Goal: Information Seeking & Learning: Learn about a topic

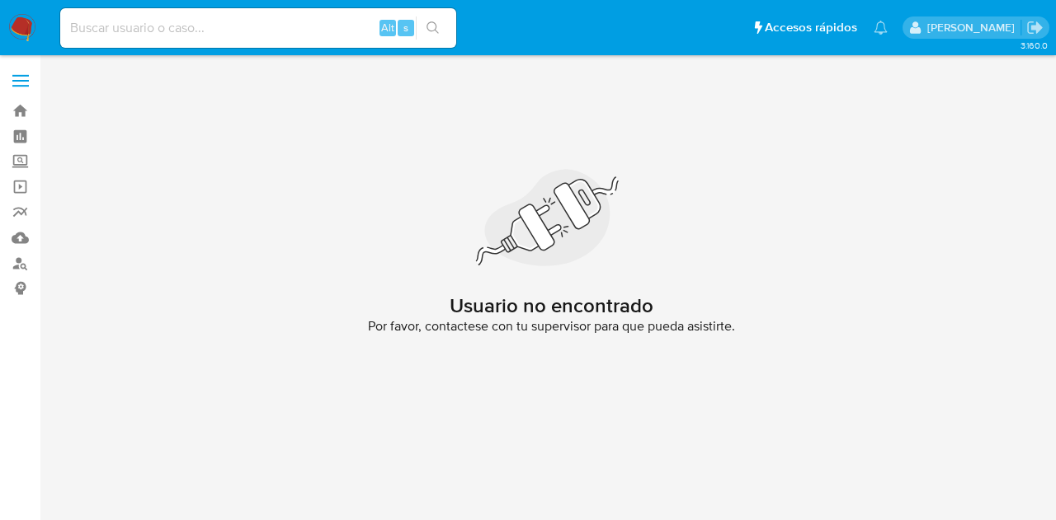
click at [26, 22] on img at bounding box center [22, 28] width 28 height 28
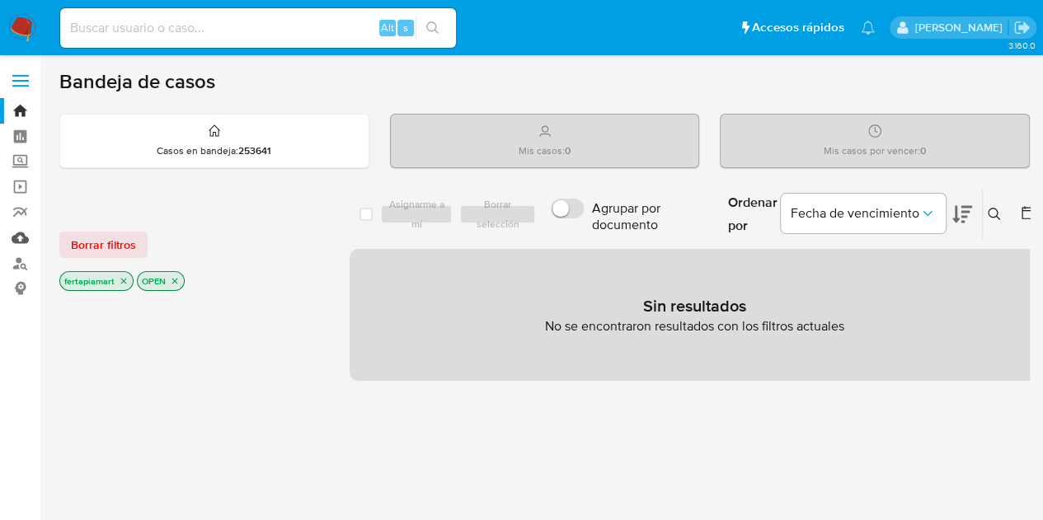
click at [13, 233] on link "Mulan" at bounding box center [98, 238] width 196 height 26
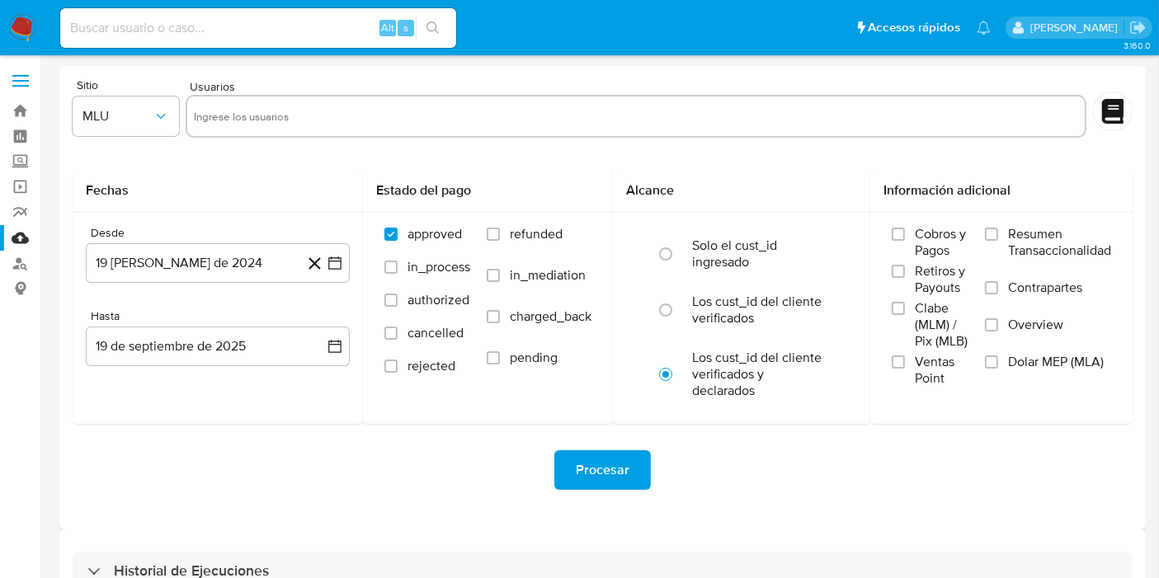
click at [285, 125] on input "text" at bounding box center [636, 116] width 884 height 26
paste input "1701684022"
type input "1701684022"
click at [348, 106] on input "text" at bounding box center [689, 116] width 778 height 26
paste input "622600362"
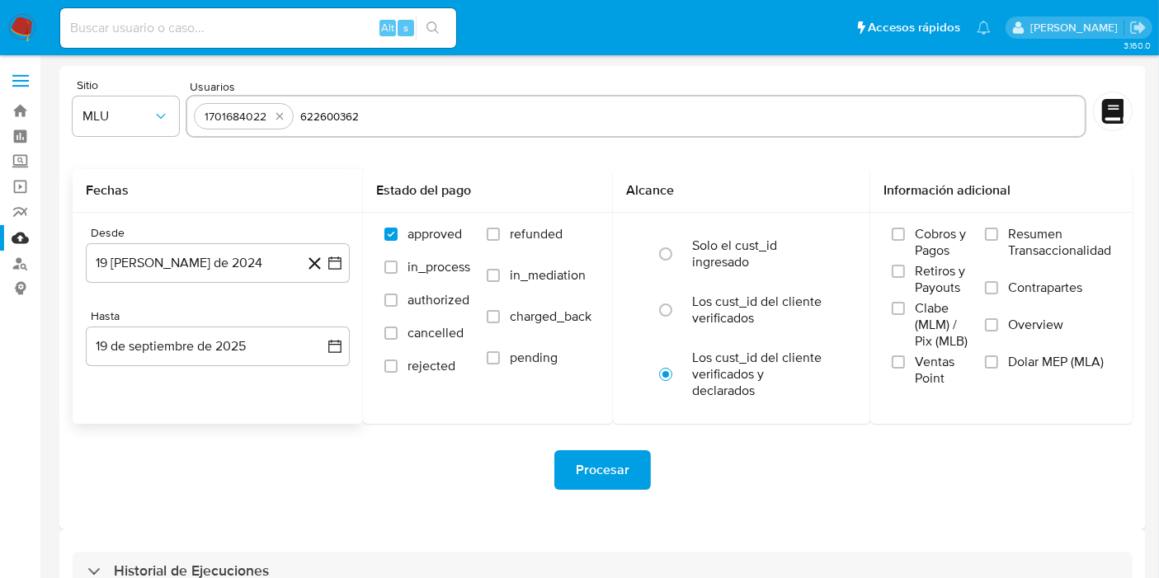
type input "622600362"
click at [436, 112] on input "text" at bounding box center [742, 116] width 672 height 26
type input "1586901915"
click at [253, 258] on button "19 de agosto de 2024" at bounding box center [218, 263] width 264 height 40
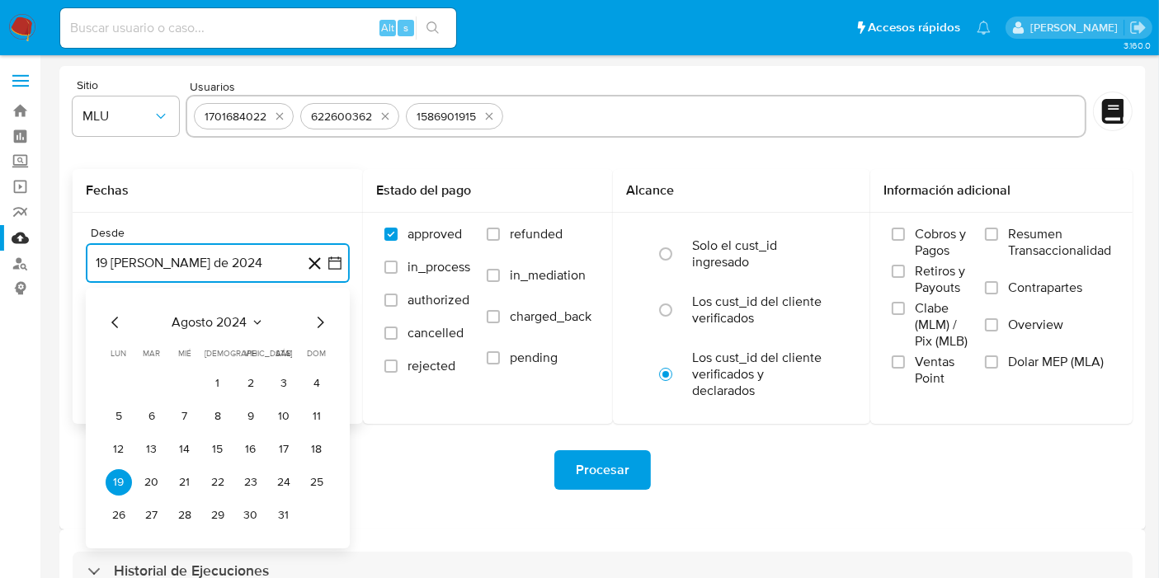
click at [121, 323] on icon "Mes anterior" at bounding box center [116, 323] width 20 height 20
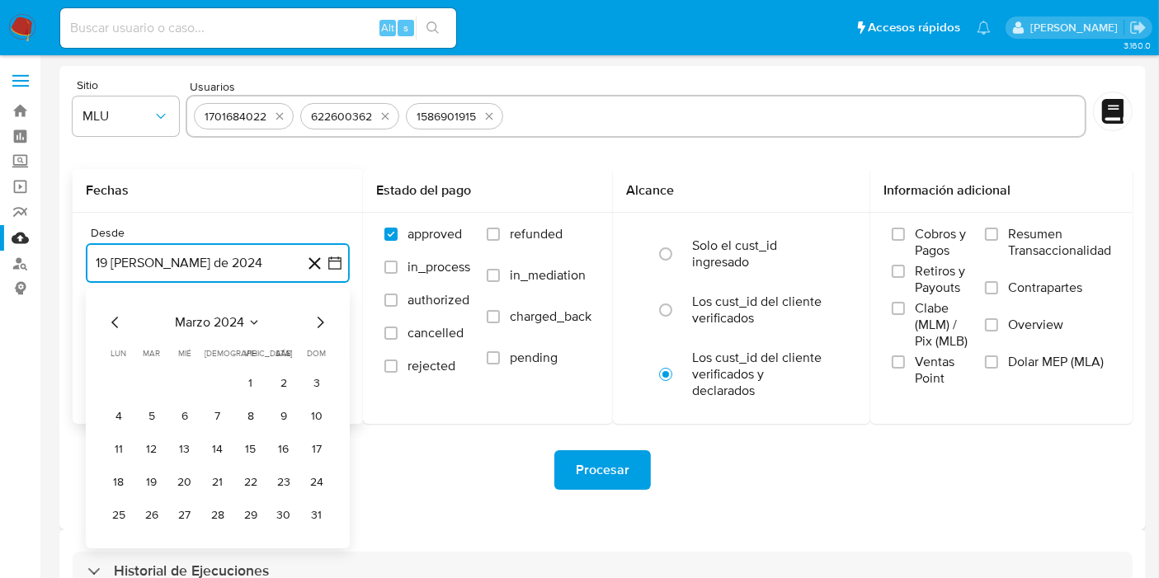
click at [315, 322] on icon "Mes siguiente" at bounding box center [320, 323] width 20 height 20
click at [127, 381] on button "1" at bounding box center [119, 383] width 26 height 26
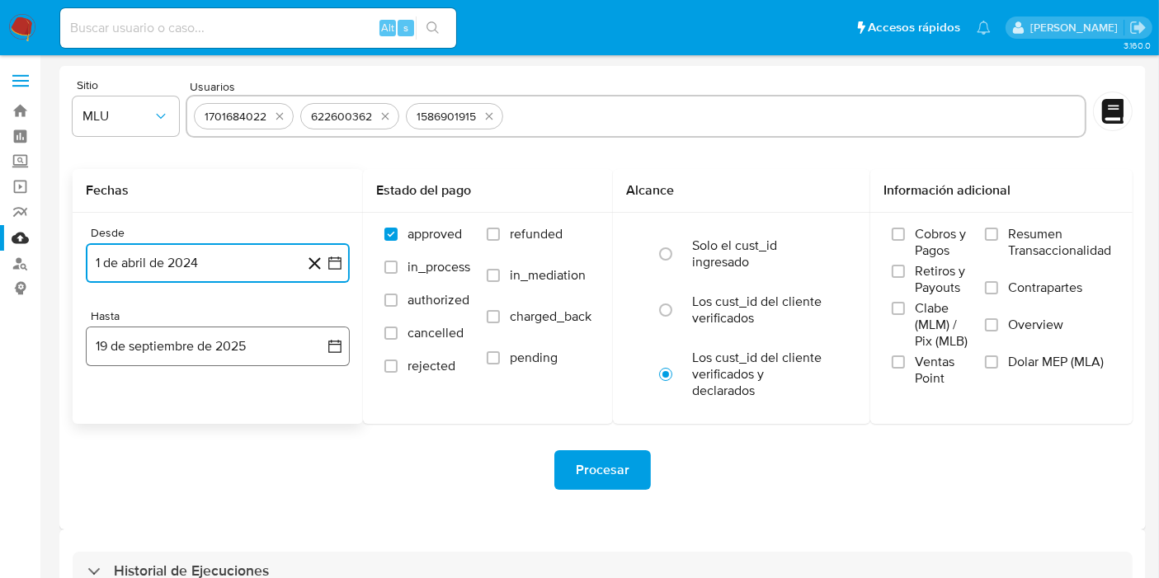
click at [196, 352] on button "19 de septiembre de 2025" at bounding box center [218, 347] width 264 height 40
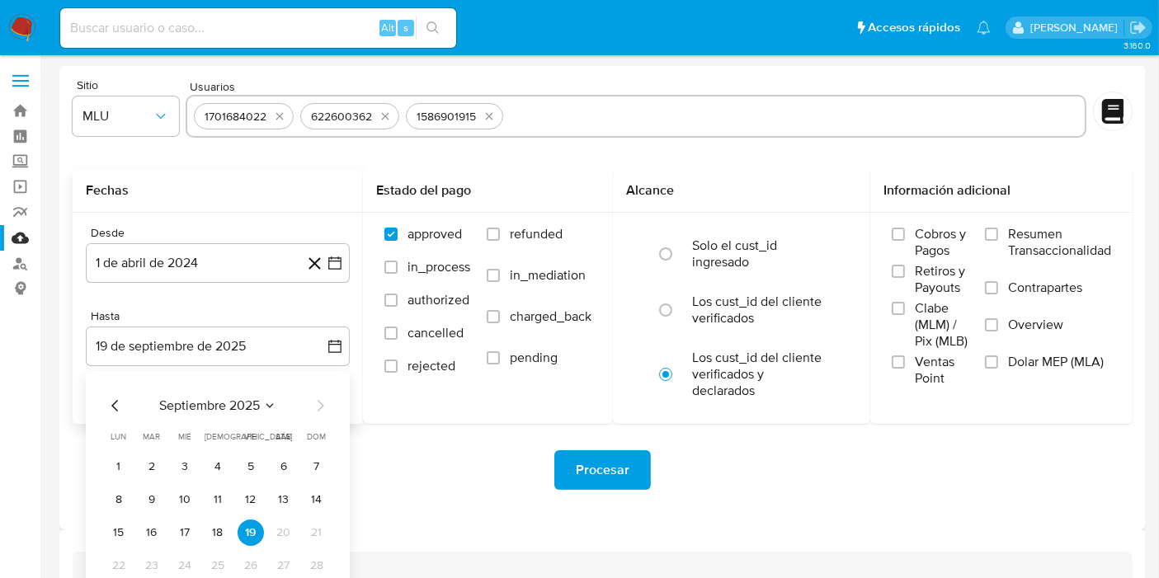
click at [117, 404] on icon "Mes anterior" at bounding box center [116, 406] width 20 height 20
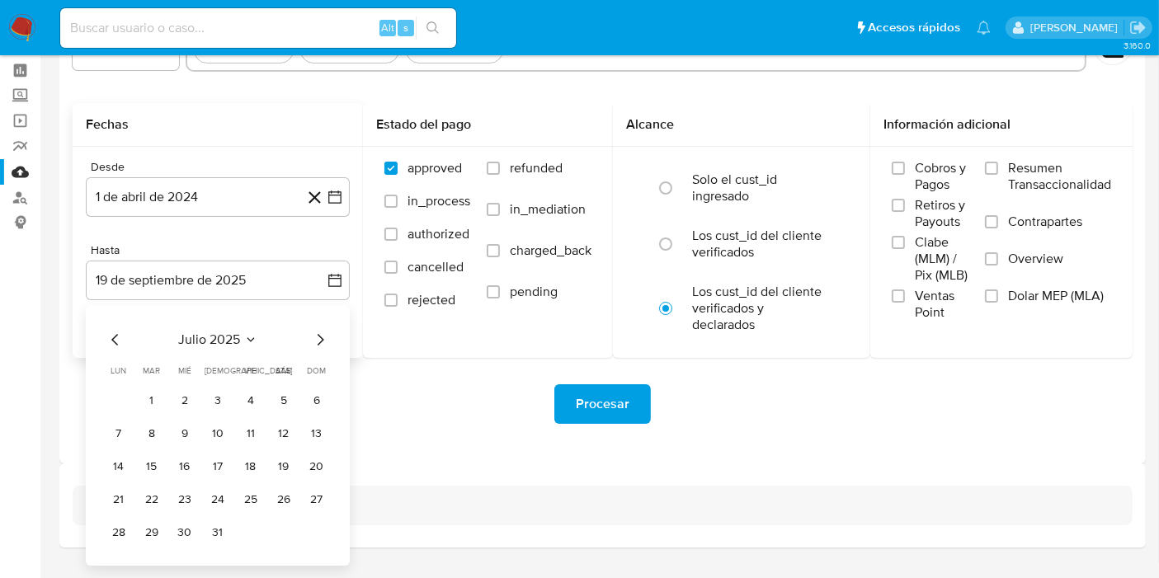
scroll to position [67, 0]
click at [223, 520] on button "31" at bounding box center [218, 532] width 26 height 26
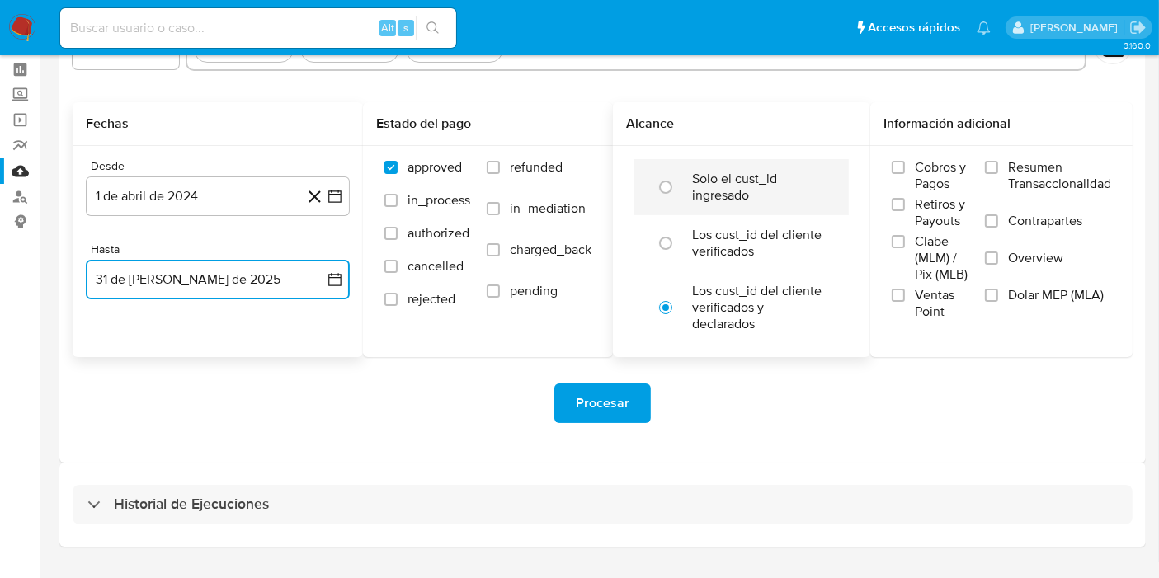
scroll to position [0, 0]
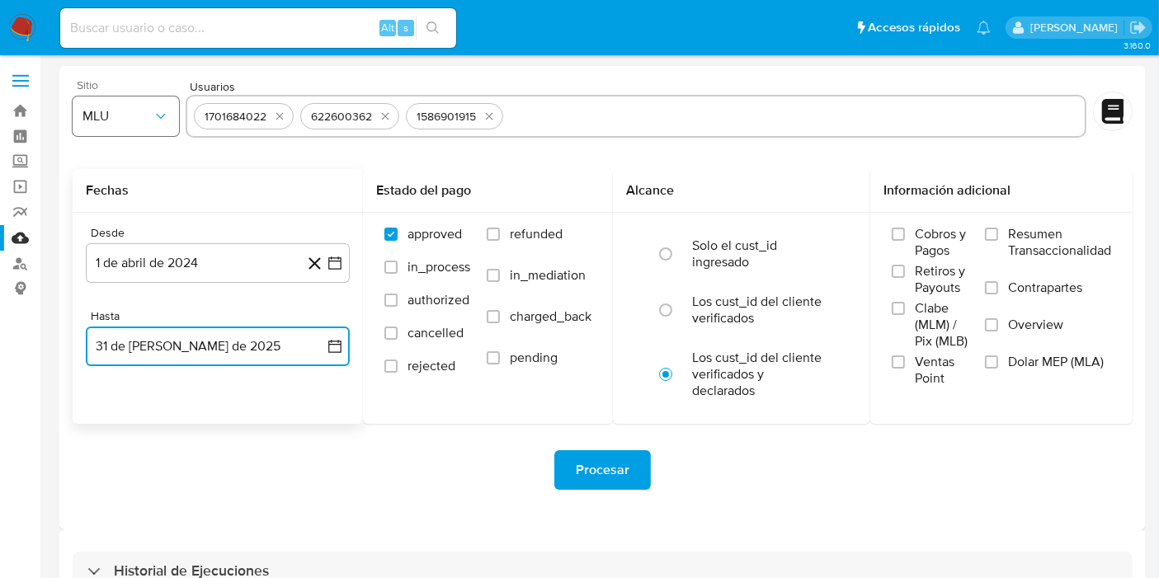
click at [150, 105] on button "MLU" at bounding box center [126, 116] width 106 height 40
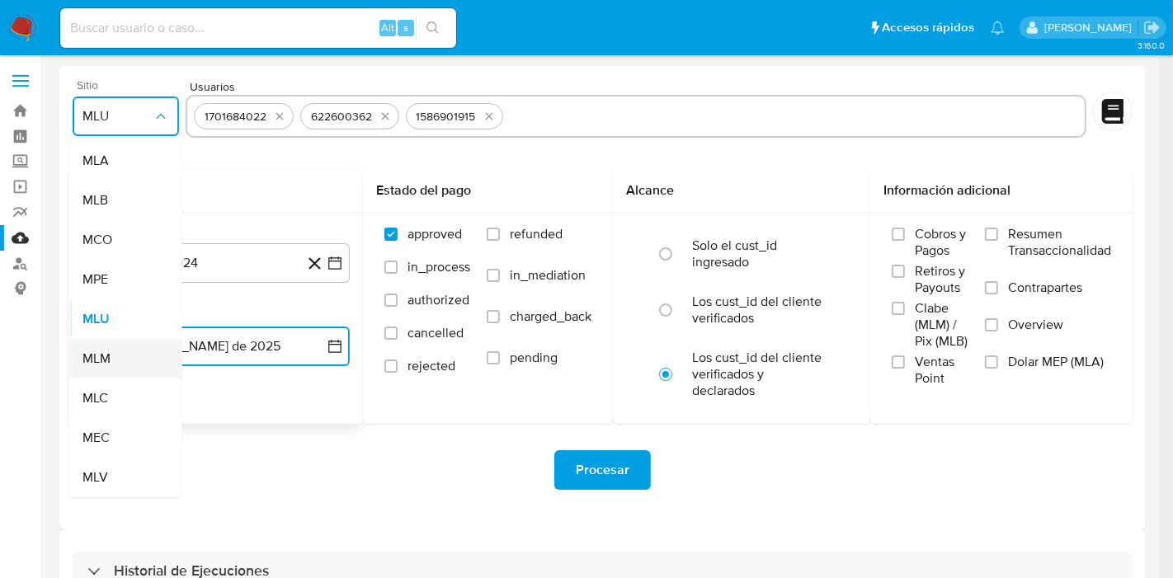
click at [111, 362] on div "MLM" at bounding box center [120, 359] width 77 height 40
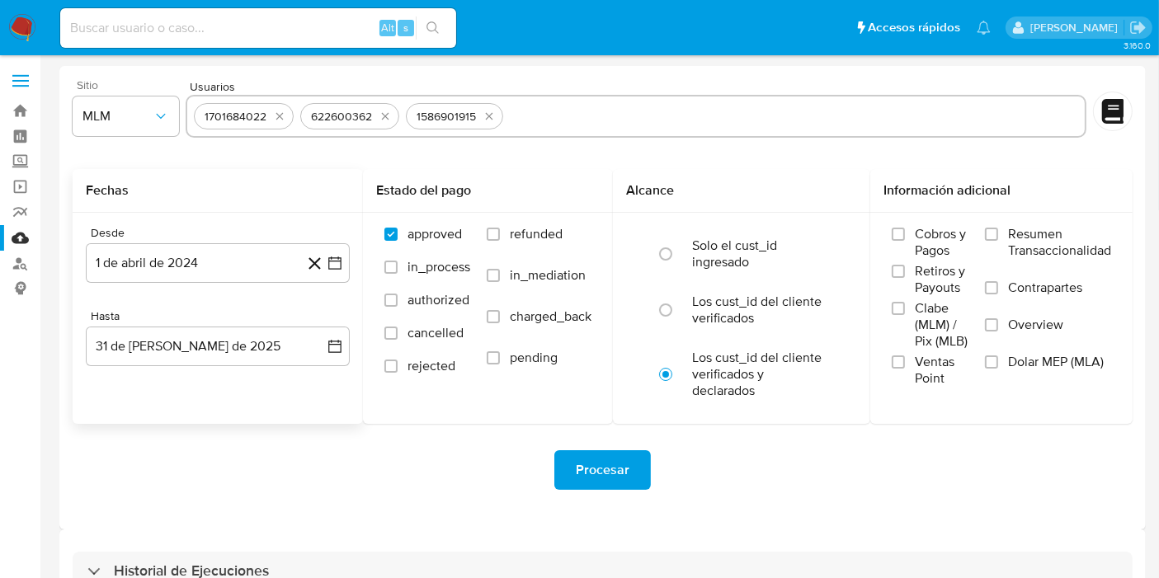
click at [438, 439] on div "Procesar" at bounding box center [603, 470] width 1060 height 92
click at [598, 478] on span "Procesar" at bounding box center [603, 470] width 54 height 36
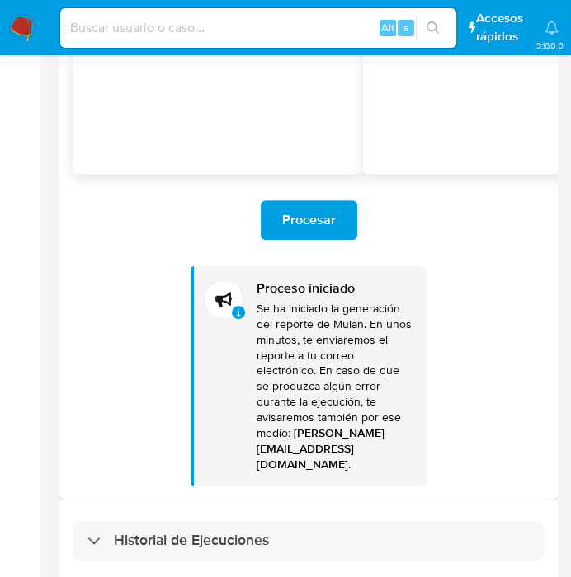
scroll to position [388, 0]
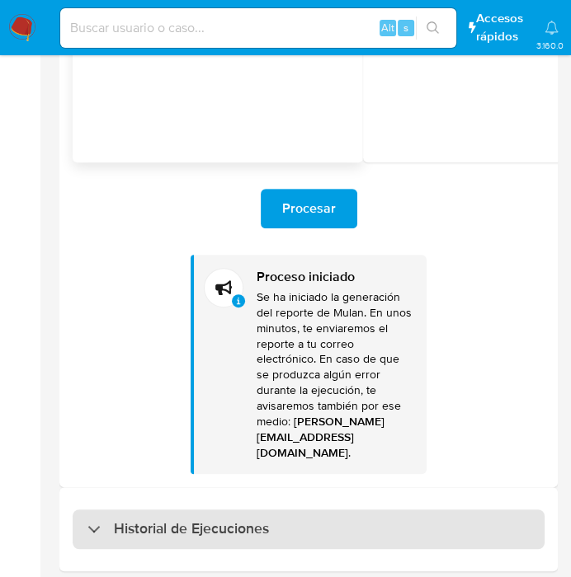
click at [228, 520] on h3 "Historial de Ejecuciones" at bounding box center [191, 530] width 155 height 20
select select "10"
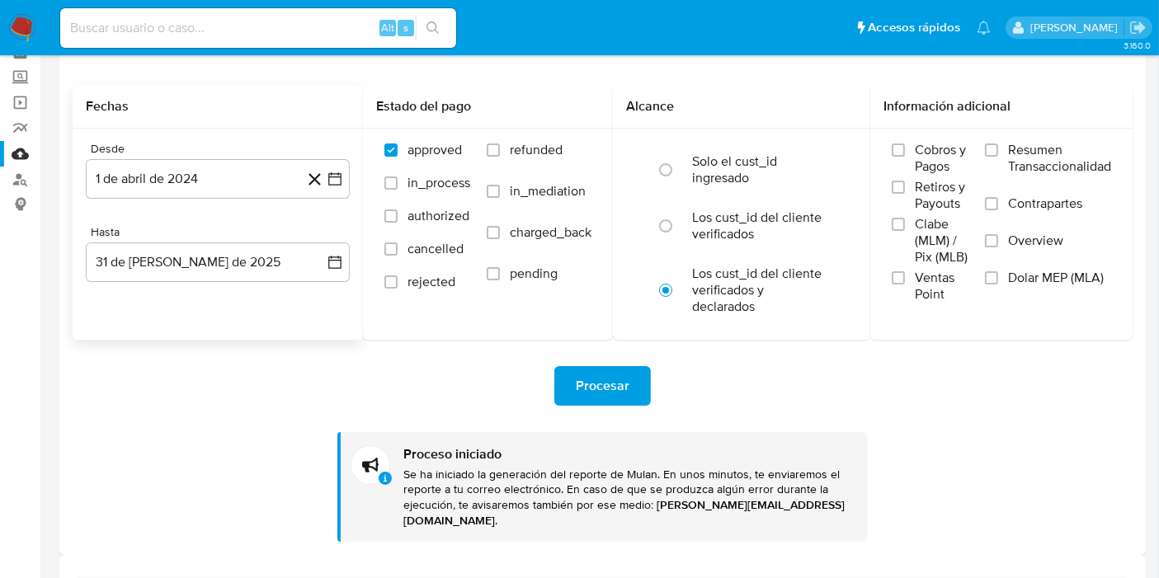
scroll to position [0, 0]
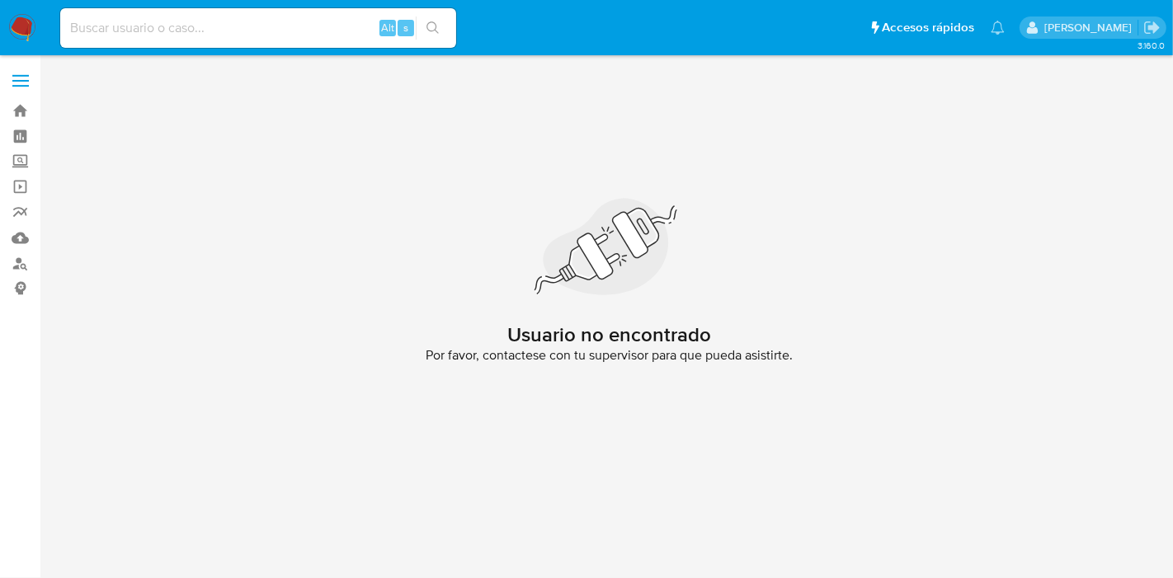
click at [21, 29] on img at bounding box center [22, 28] width 28 height 28
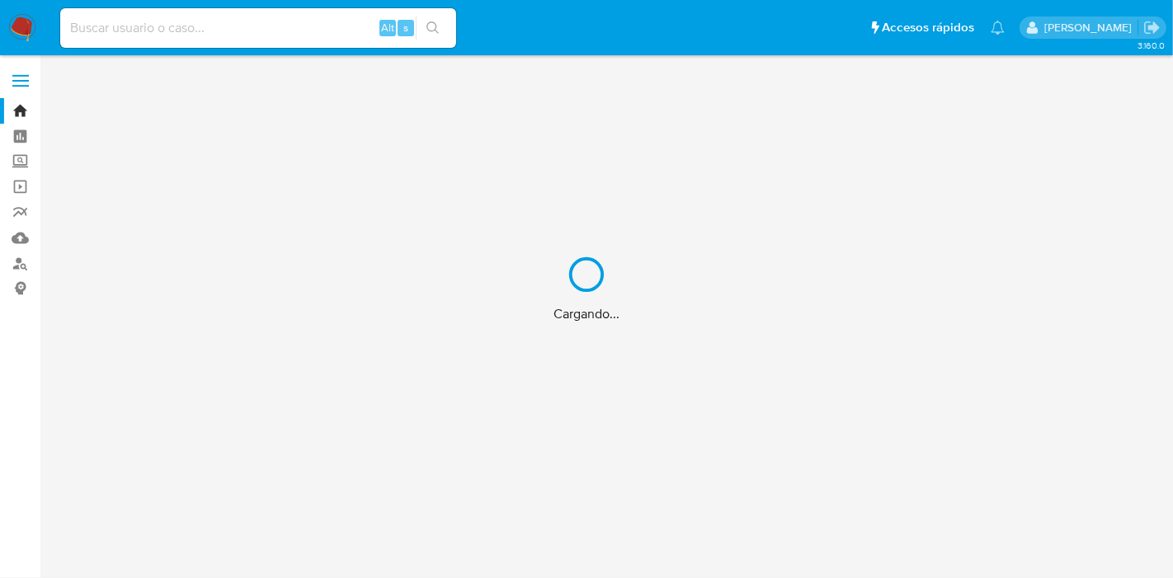
click at [181, 32] on div "Cargando..." at bounding box center [586, 289] width 1173 height 578
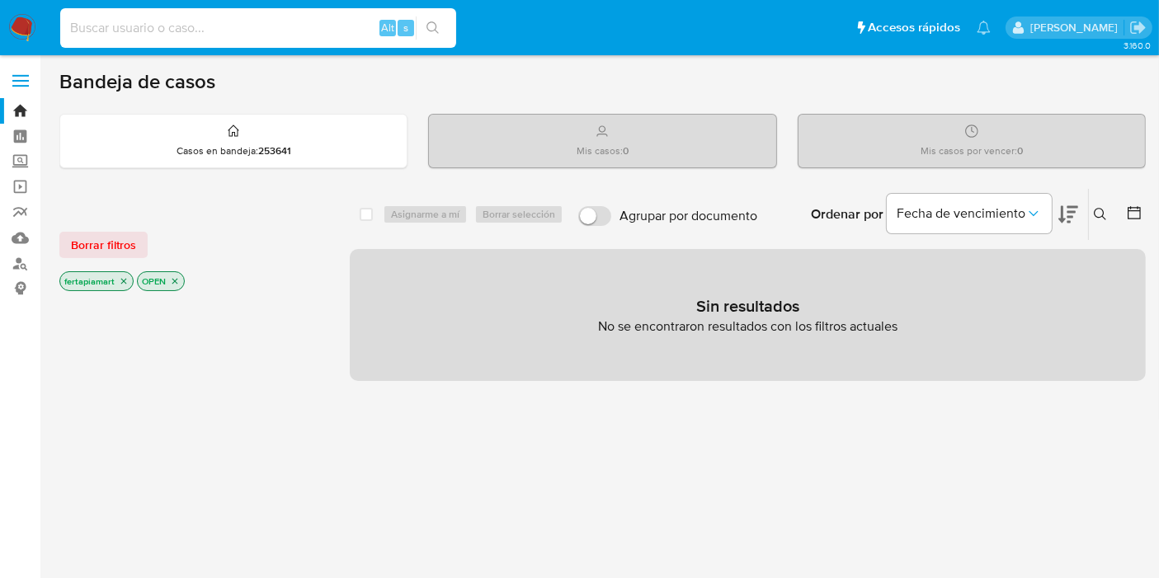
click at [181, 32] on input at bounding box center [258, 27] width 396 height 21
paste input "1701684022"
type input "1701684022"
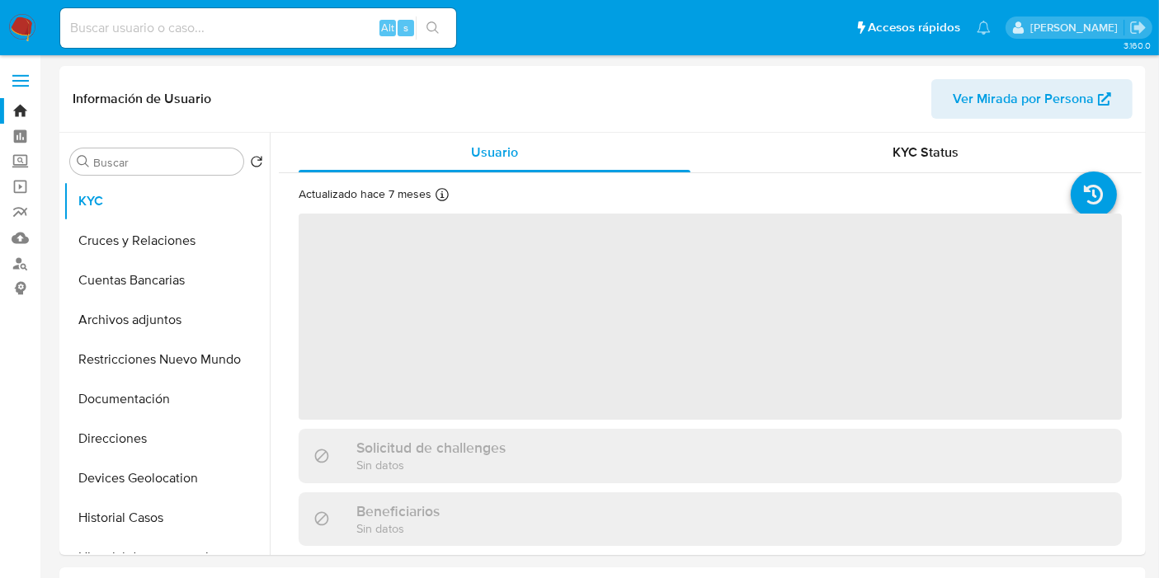
select select "10"
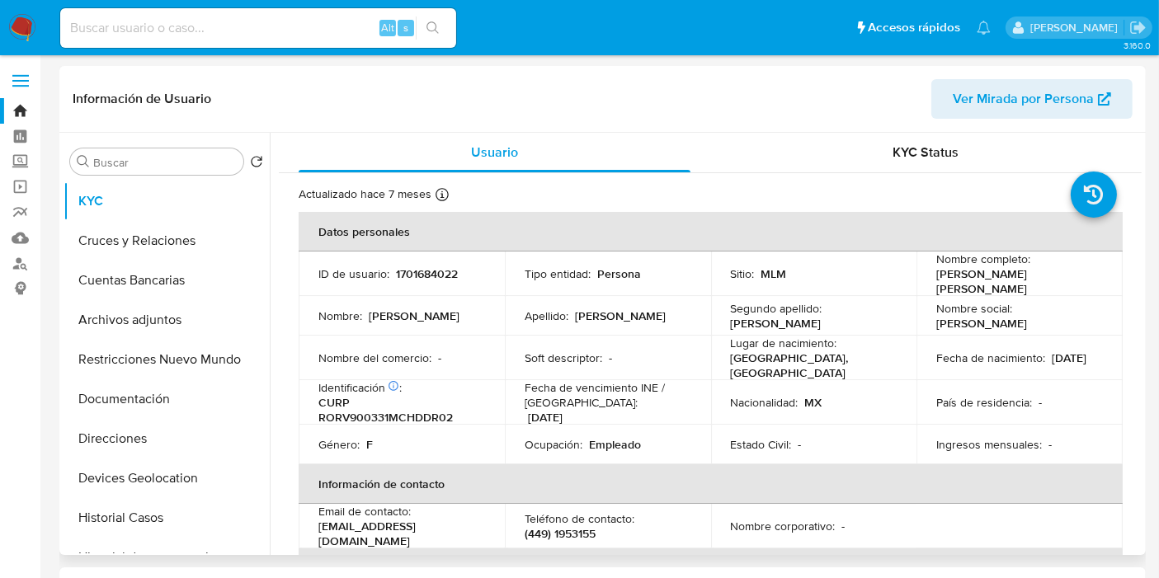
drag, startPoint x: 933, startPoint y: 274, endPoint x: 990, endPoint y: 286, distance: 58.2
click at [990, 286] on p "[PERSON_NAME]" at bounding box center [1016, 281] width 160 height 30
copy p "[PERSON_NAME]"
click at [544, 106] on header "Información de Usuario Ver Mirada por Persona" at bounding box center [603, 99] width 1060 height 40
click at [414, 268] on p "1701684022" at bounding box center [427, 273] width 62 height 15
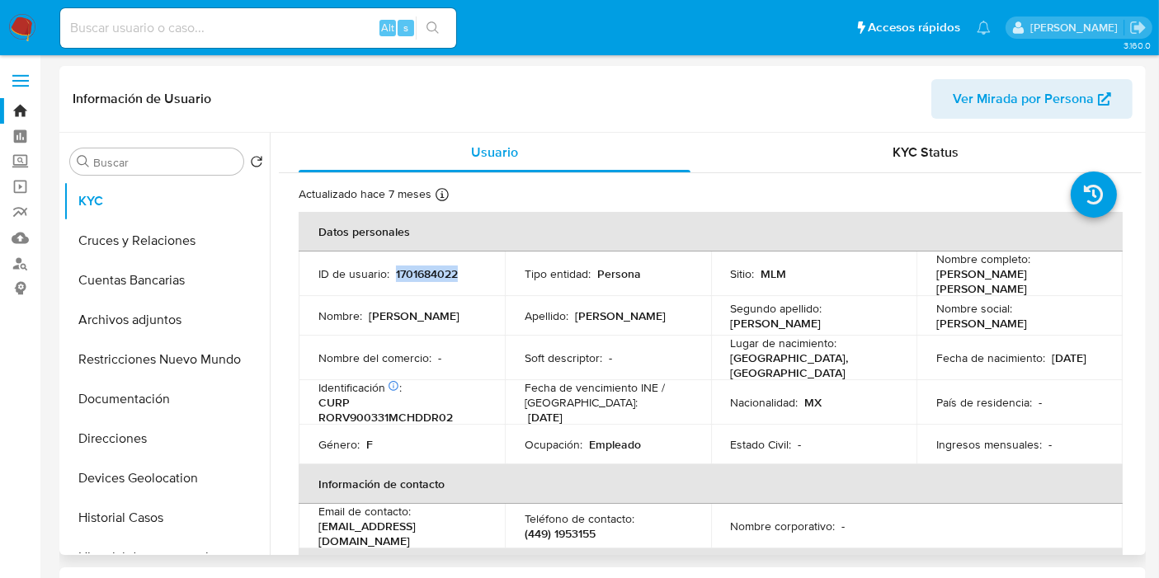
click at [414, 268] on p "1701684022" at bounding box center [427, 273] width 62 height 15
copy p "1701684022"
click at [528, 364] on td "Soft descriptor : -" at bounding box center [608, 358] width 206 height 45
click at [494, 290] on td "ID de usuario : 1701684022" at bounding box center [402, 274] width 206 height 45
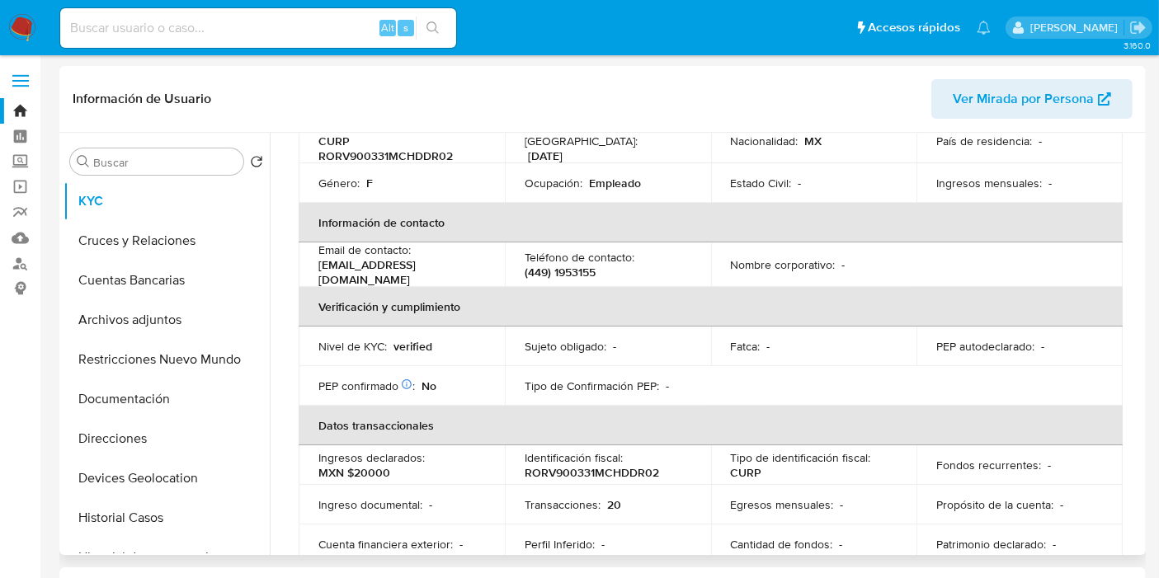
scroll to position [133, 0]
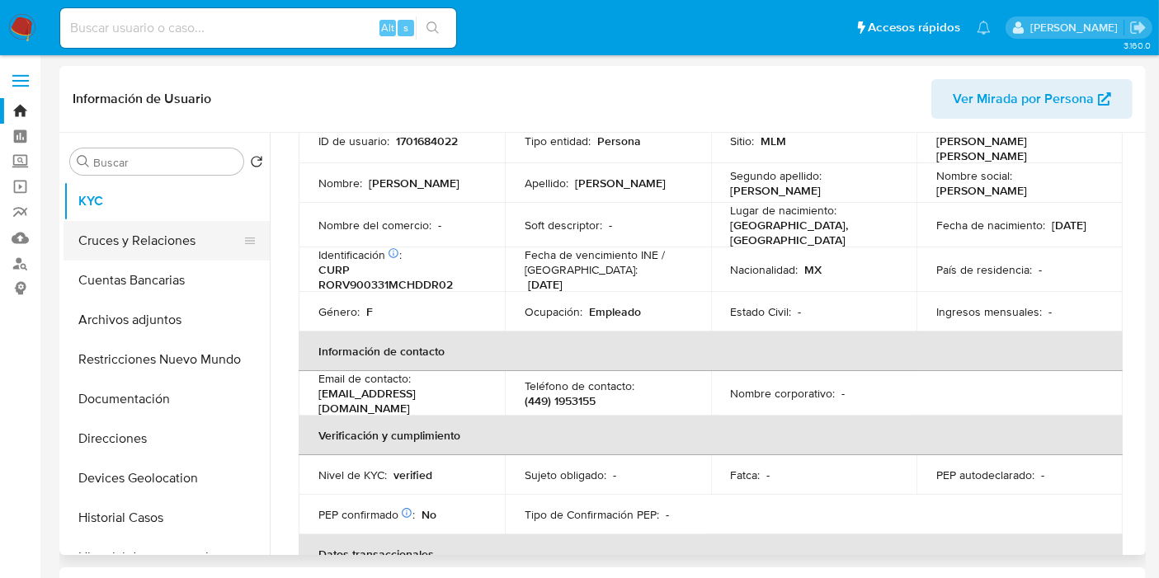
click at [153, 234] on button "Cruces y Relaciones" at bounding box center [160, 241] width 193 height 40
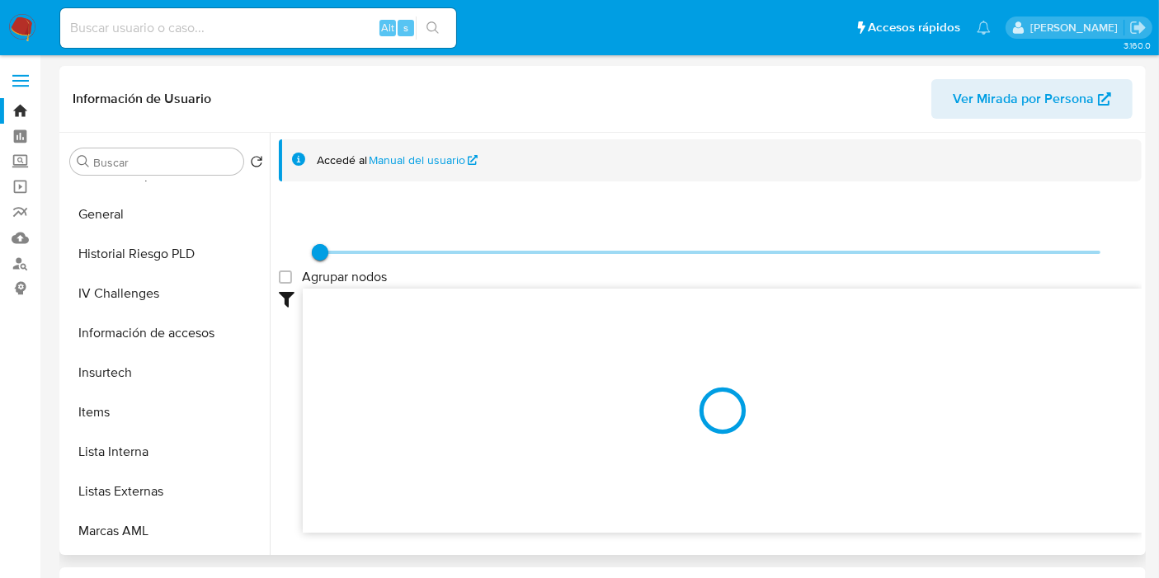
scroll to position [696, 0]
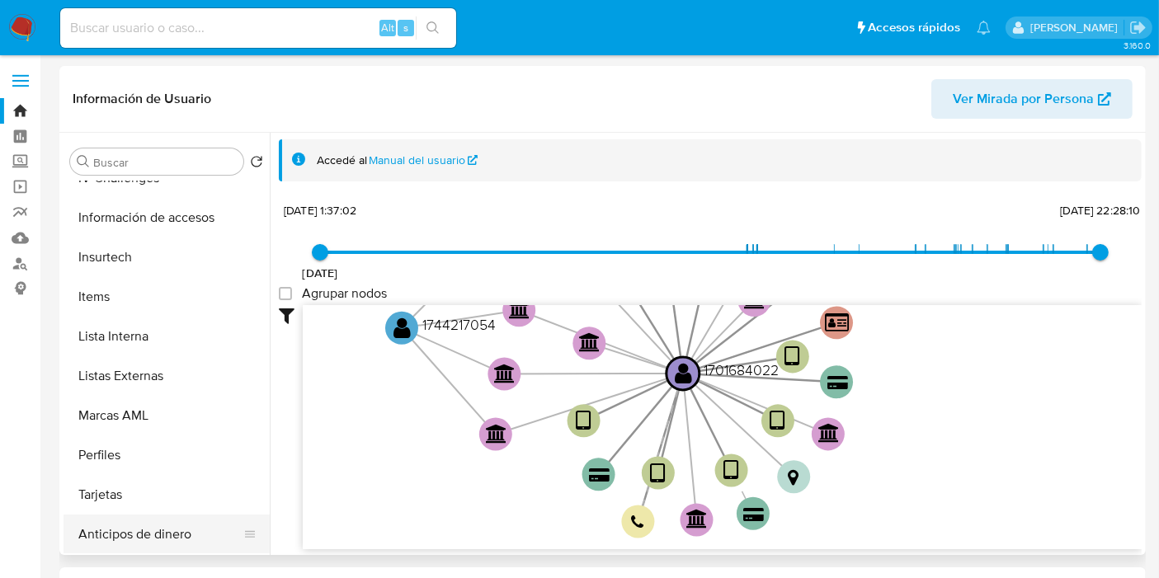
click at [140, 529] on button "Anticipos de dinero" at bounding box center [160, 535] width 193 height 40
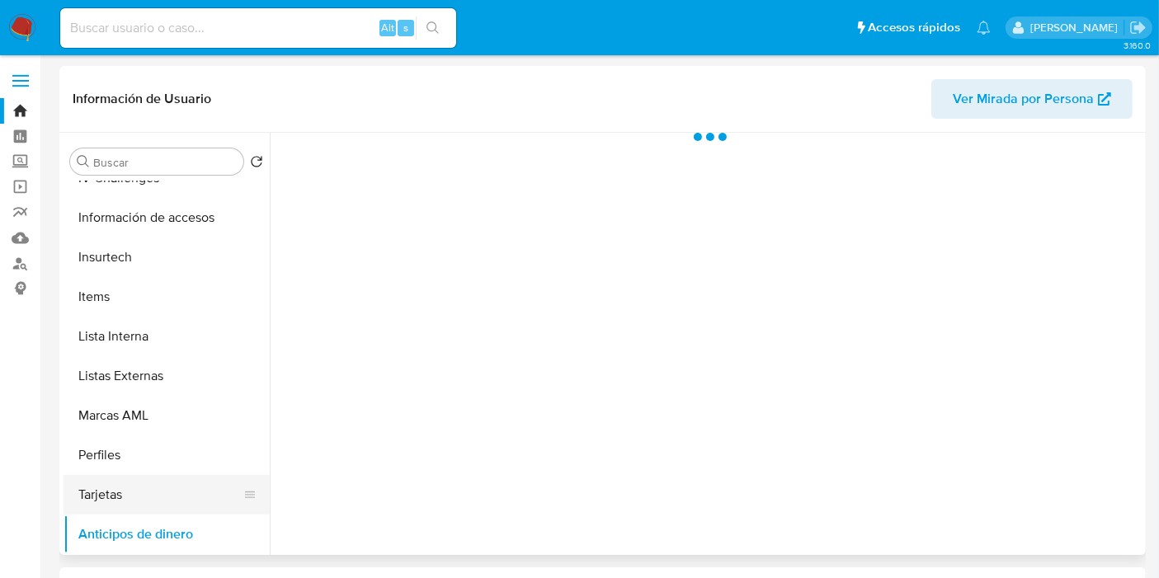
click at [133, 493] on button "Tarjetas" at bounding box center [160, 495] width 193 height 40
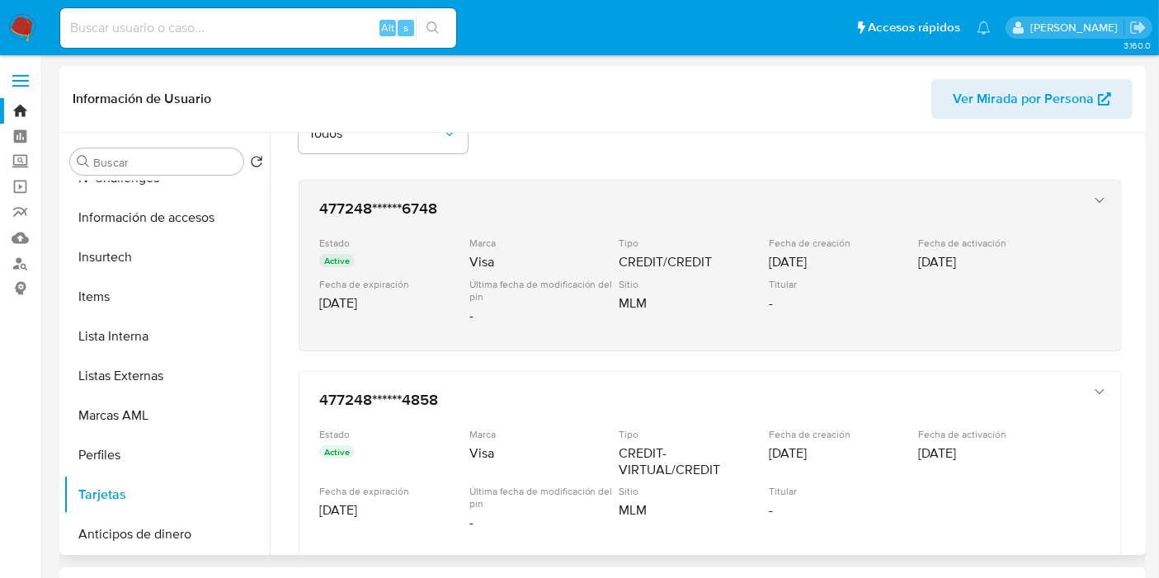
scroll to position [0, 0]
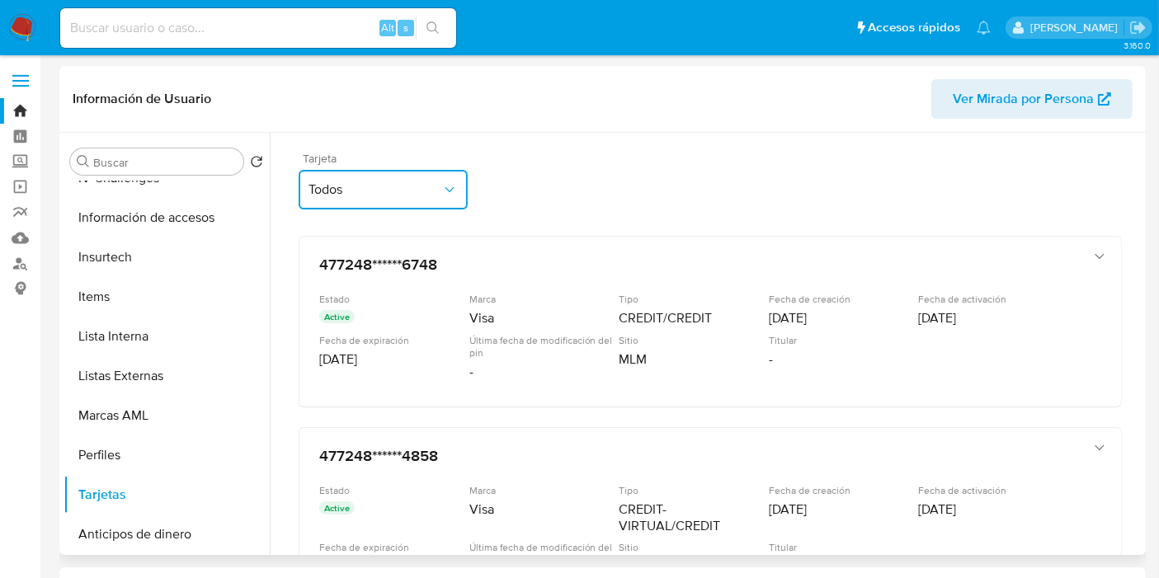
click at [449, 172] on button "Todos" at bounding box center [383, 190] width 169 height 40
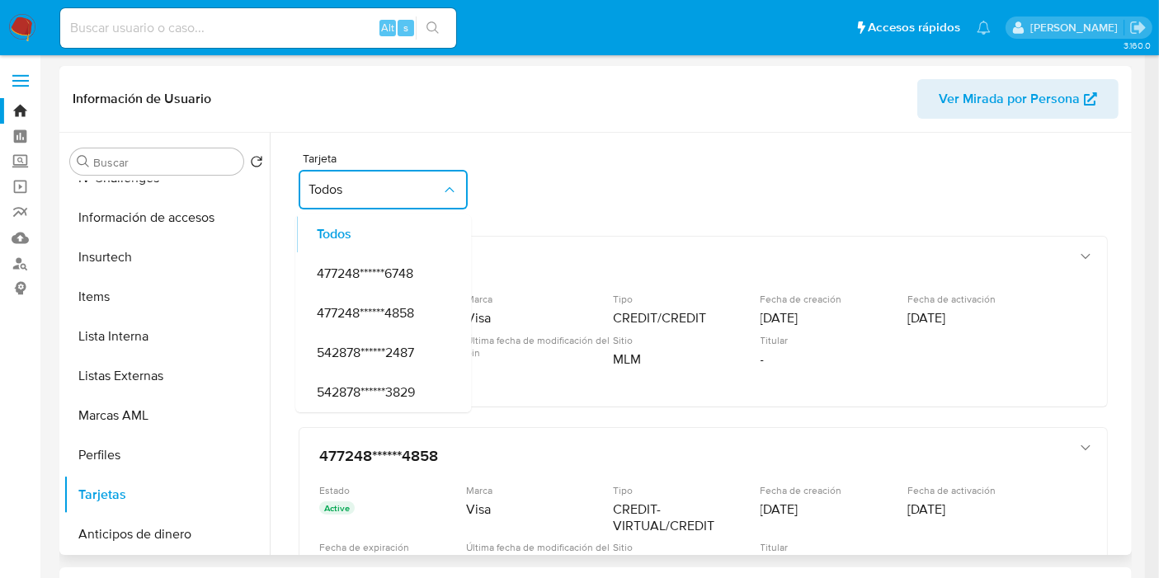
click at [534, 184] on div "Tarjeta Todos Todos 477248******6748 477248******4858 542878******2487 542878**…" at bounding box center [703, 185] width 809 height 64
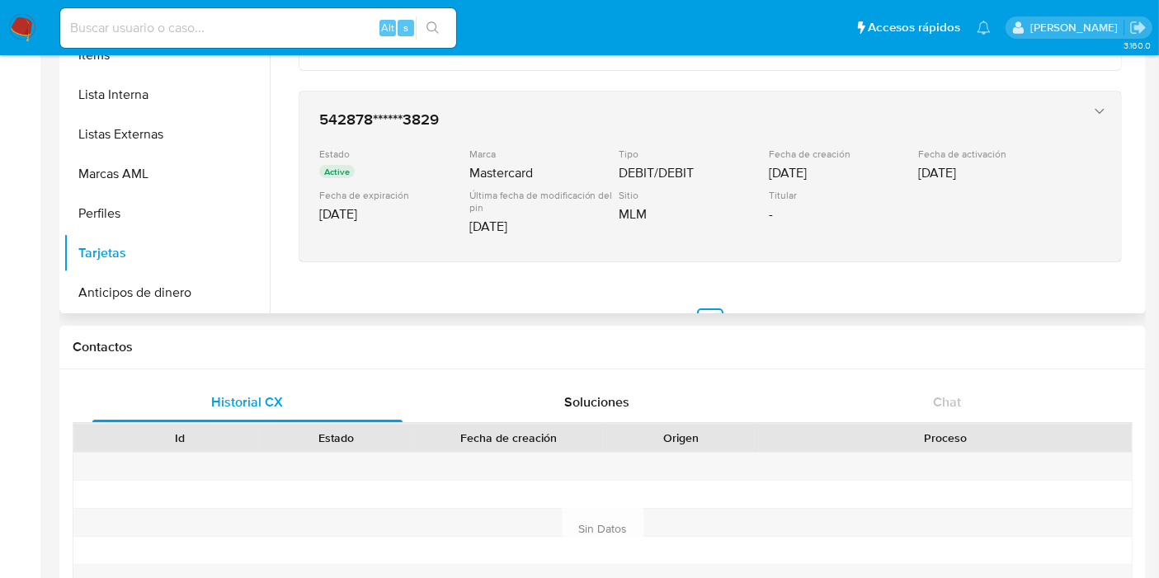
scroll to position [486, 0]
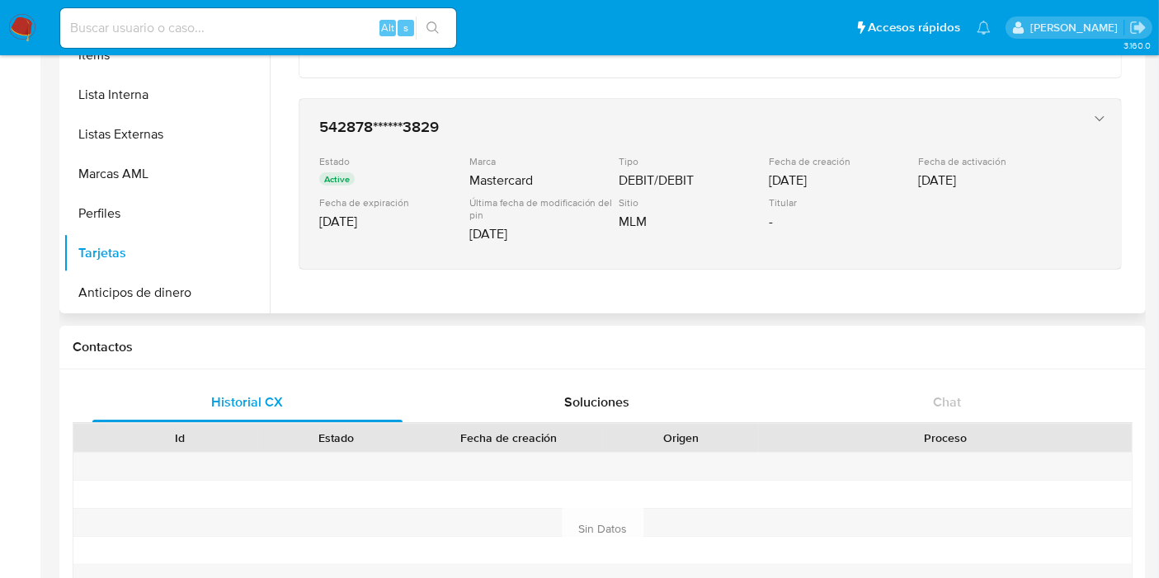
click at [525, 200] on div "Última fecha de modificación del pin" at bounding box center [542, 208] width 147 height 25
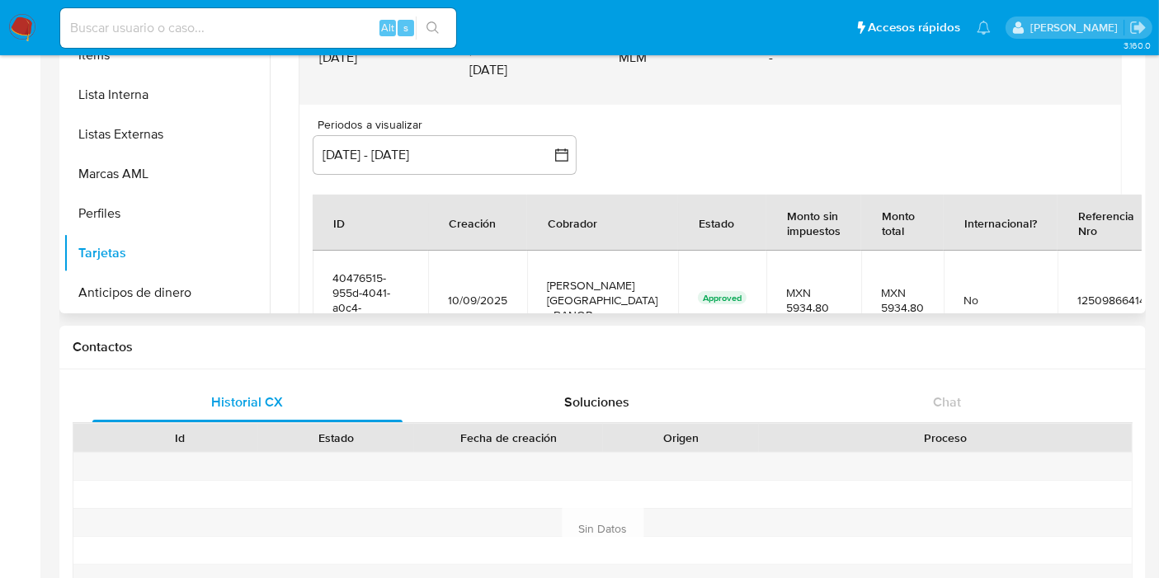
scroll to position [624, 0]
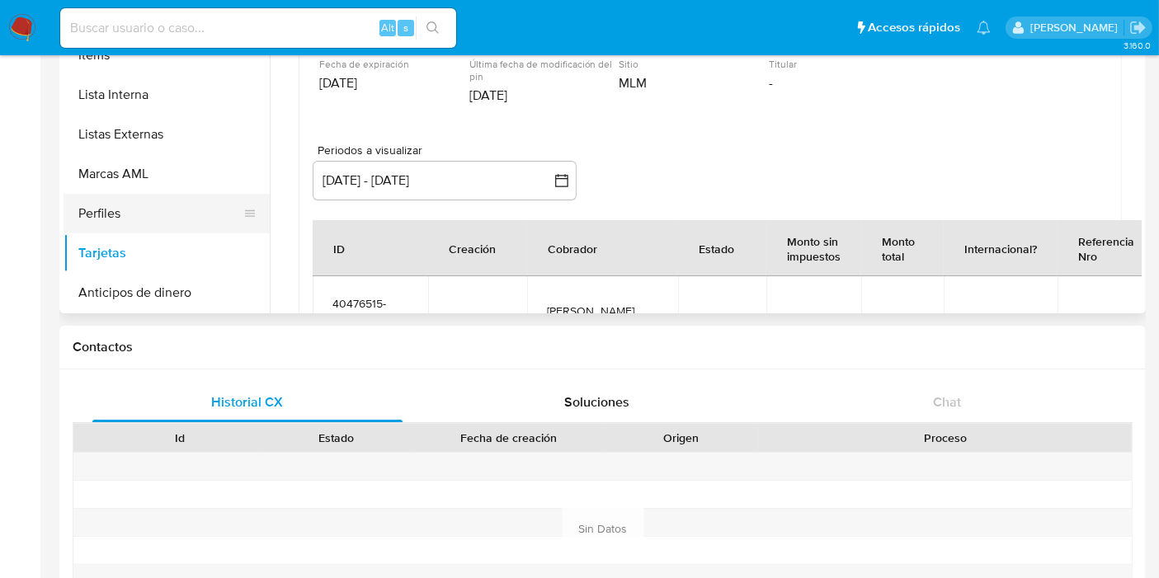
click at [154, 203] on button "Perfiles" at bounding box center [160, 214] width 193 height 40
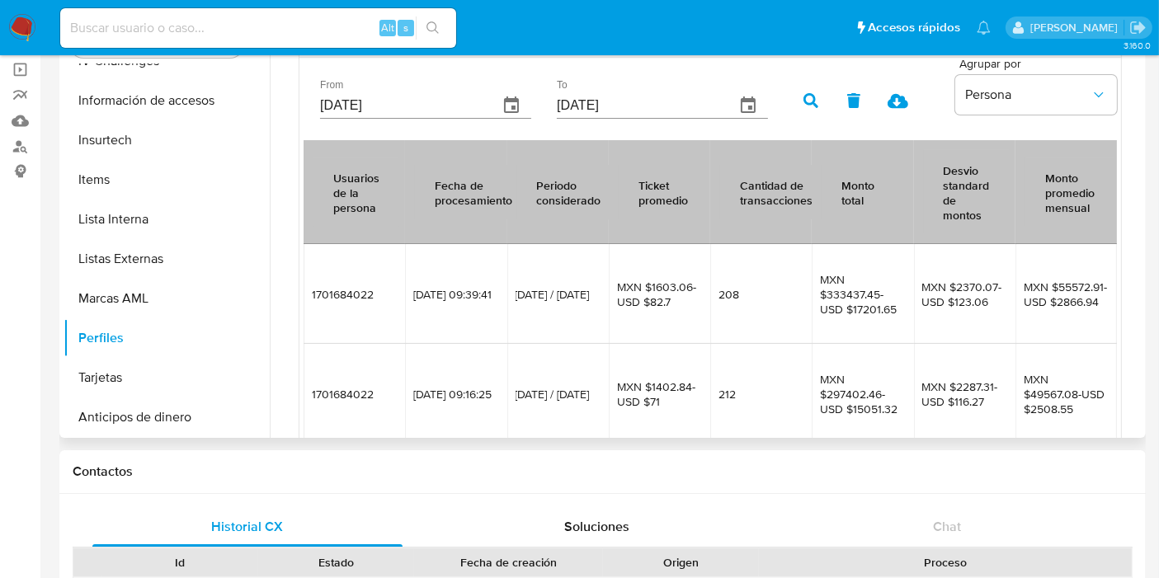
scroll to position [438, 0]
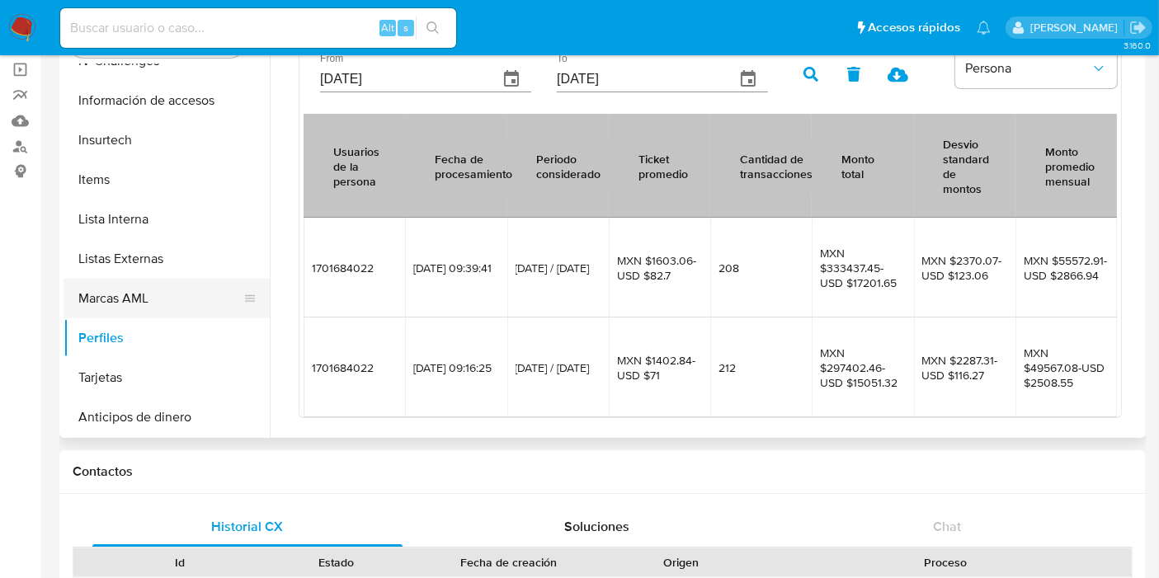
click at [138, 299] on button "Marcas AML" at bounding box center [160, 299] width 193 height 40
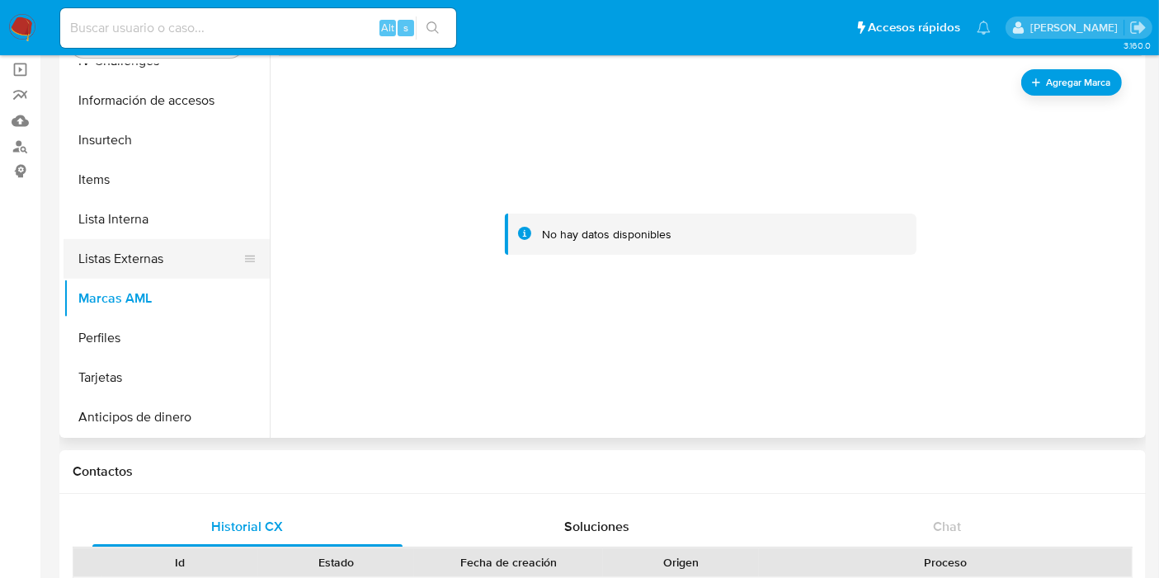
click at [144, 254] on button "Listas Externas" at bounding box center [160, 259] width 193 height 40
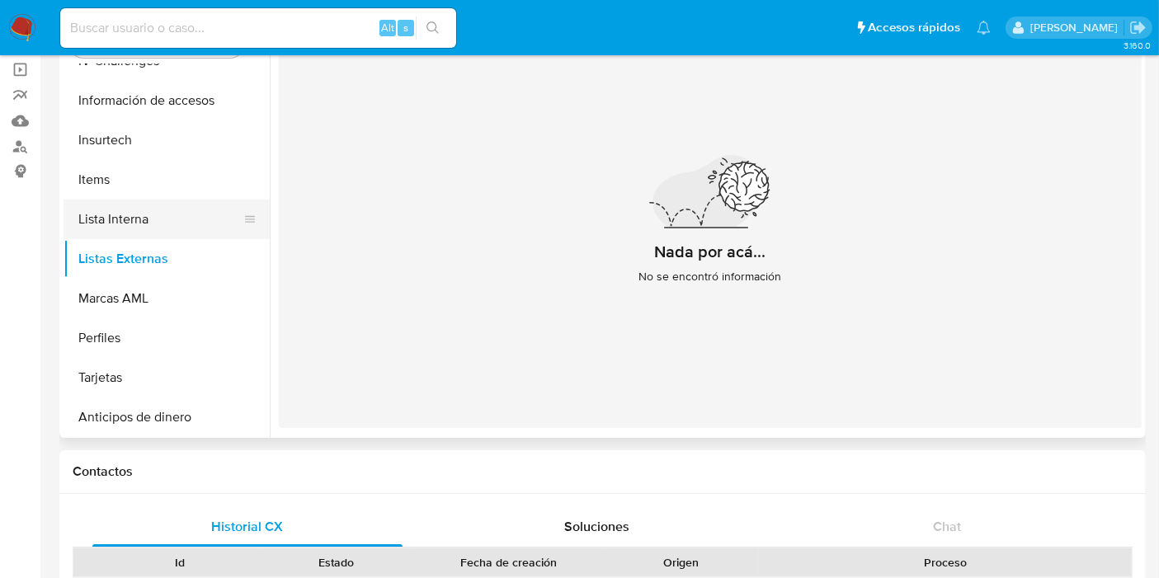
click at [132, 232] on button "Lista Interna" at bounding box center [160, 220] width 193 height 40
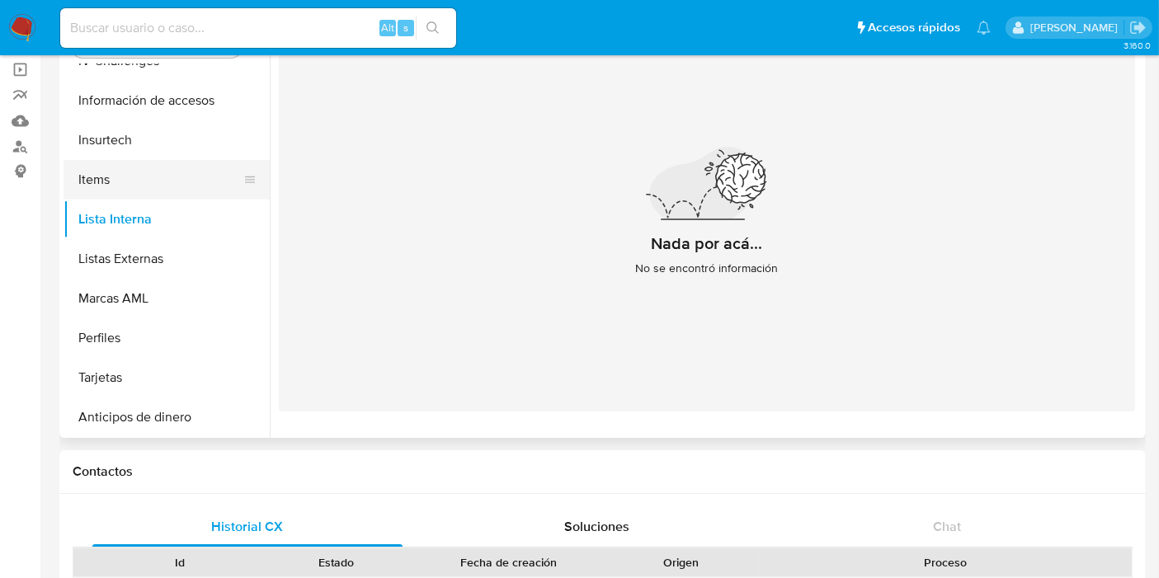
click at [114, 180] on button "Items" at bounding box center [160, 180] width 193 height 40
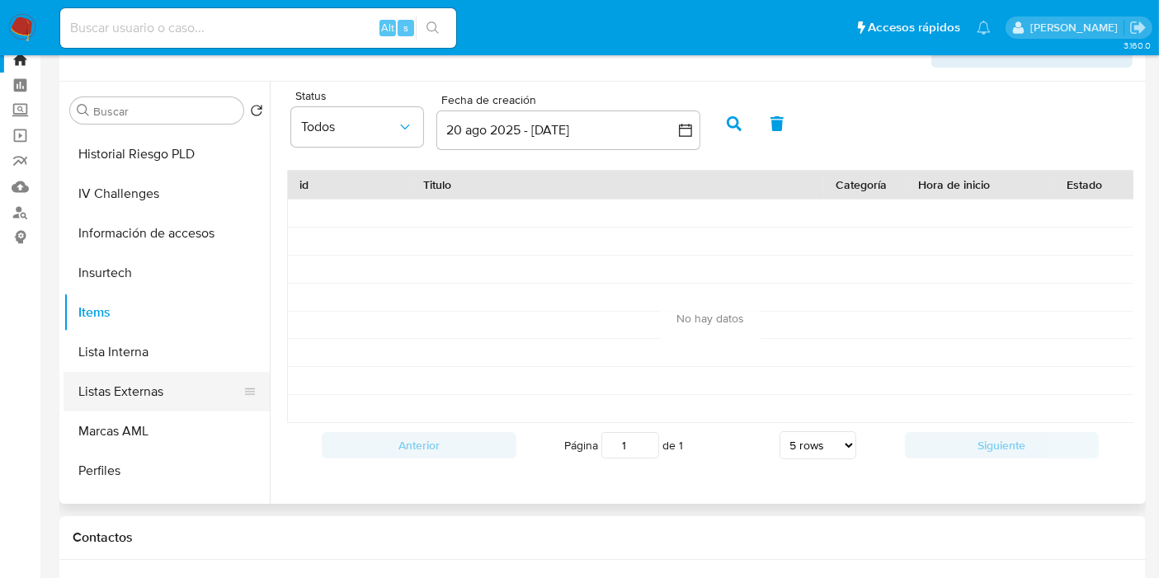
scroll to position [628, 0]
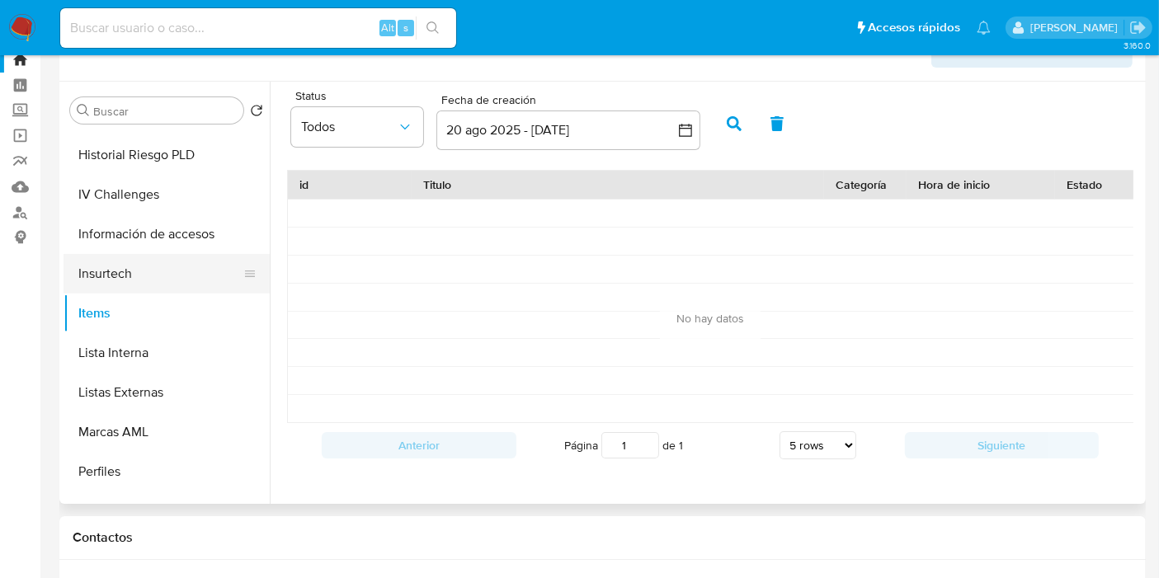
click at [119, 276] on button "Insurtech" at bounding box center [160, 274] width 193 height 40
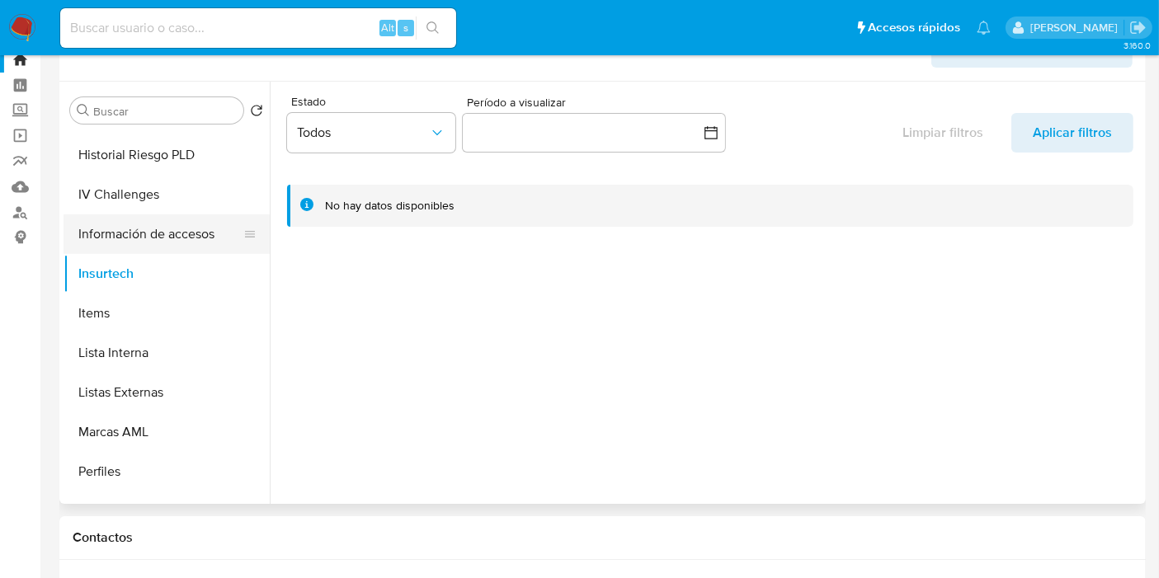
click at [112, 234] on button "Información de accesos" at bounding box center [160, 234] width 193 height 40
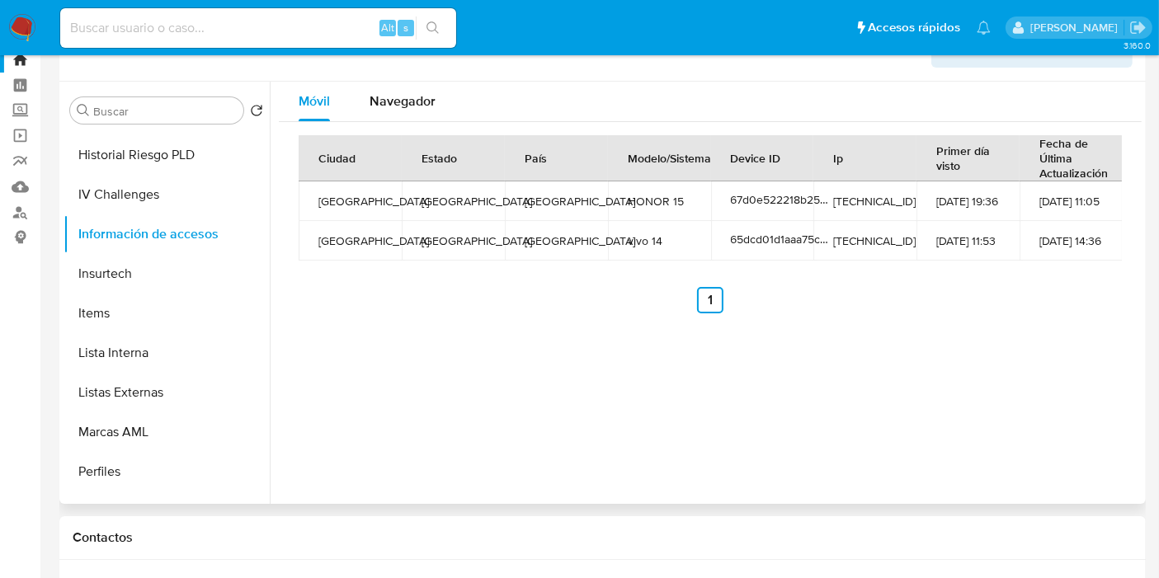
click at [484, 291] on ul "Anterior 1 Siguiente" at bounding box center [710, 300] width 823 height 26
click at [133, 200] on button "IV Challenges" at bounding box center [160, 195] width 193 height 40
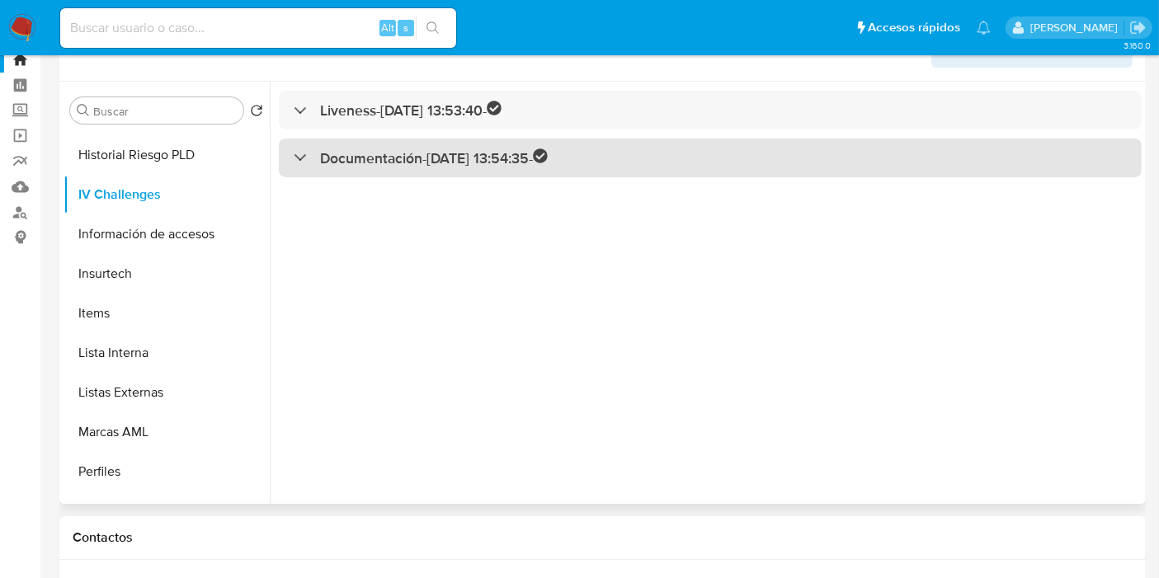
click at [301, 163] on div "Documentación - 26/02/2024 13:54:35 -" at bounding box center [421, 157] width 254 height 19
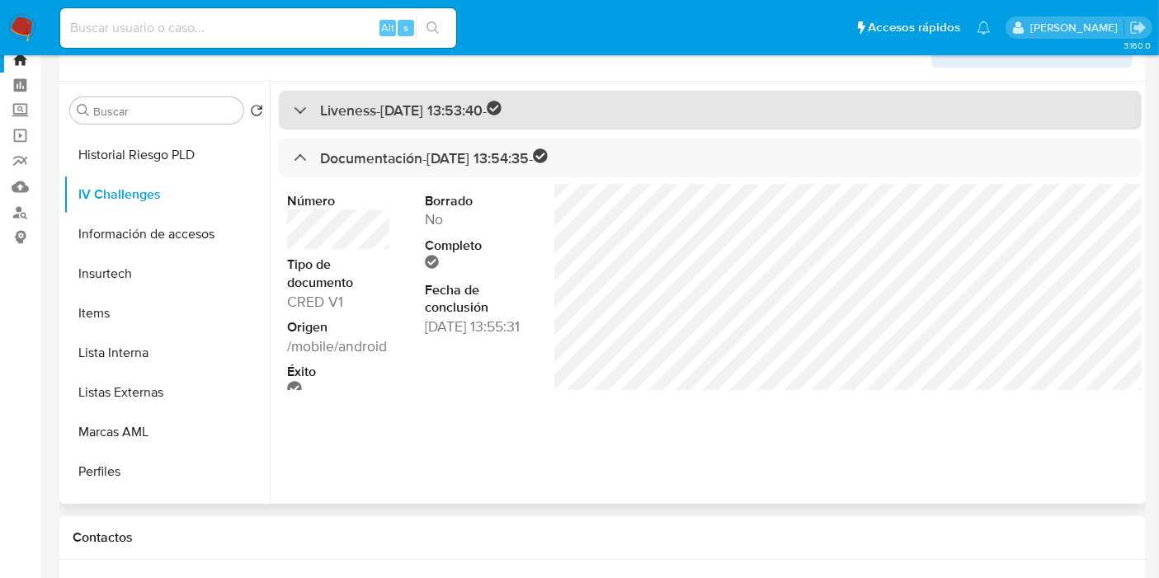
click at [294, 121] on div "Liveness - 26/02/2024 13:53:40 -" at bounding box center [710, 110] width 863 height 39
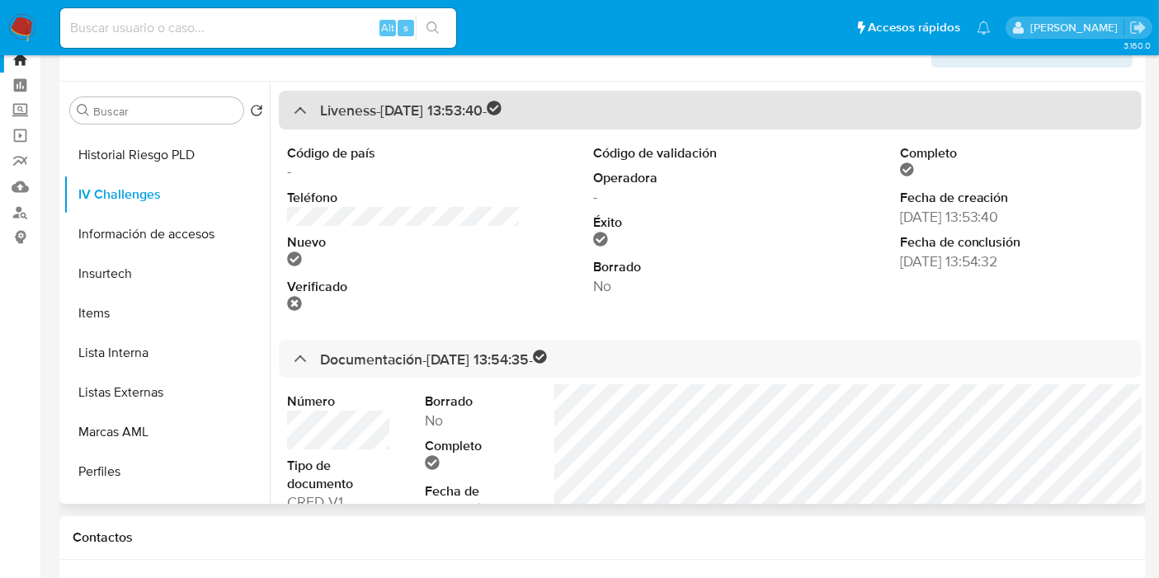
click at [294, 113] on div "Liveness - 26/02/2024 13:53:40 -" at bounding box center [398, 110] width 208 height 19
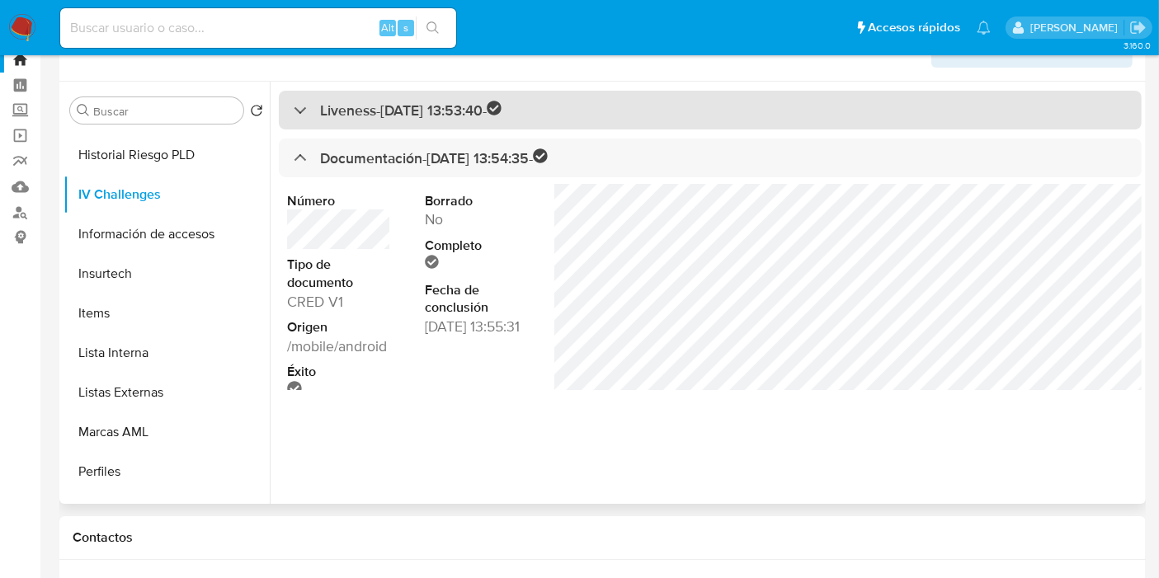
click at [294, 113] on div "Liveness - 26/02/2024 13:53:40 -" at bounding box center [398, 110] width 208 height 19
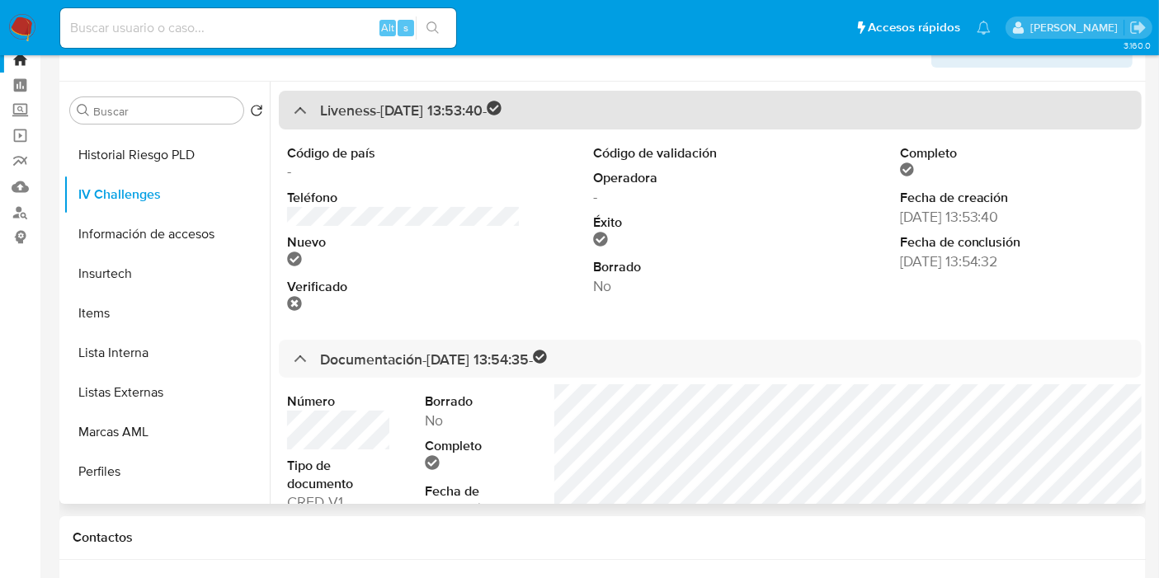
click at [294, 113] on div "Liveness - 26/02/2024 13:53:40 -" at bounding box center [398, 110] width 208 height 19
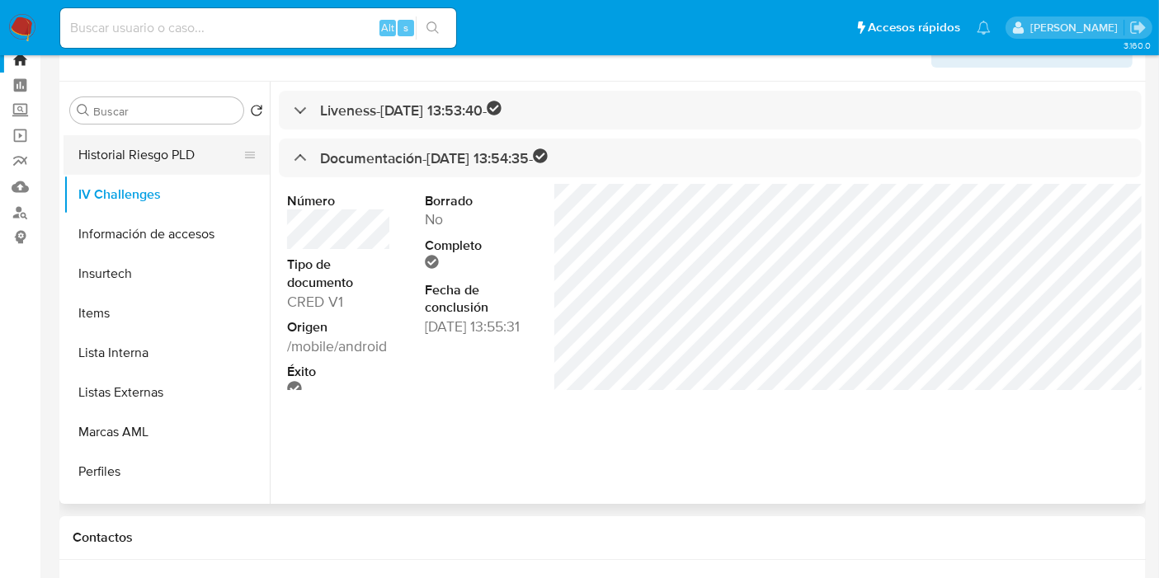
click at [151, 152] on button "Historial Riesgo PLD" at bounding box center [160, 155] width 193 height 40
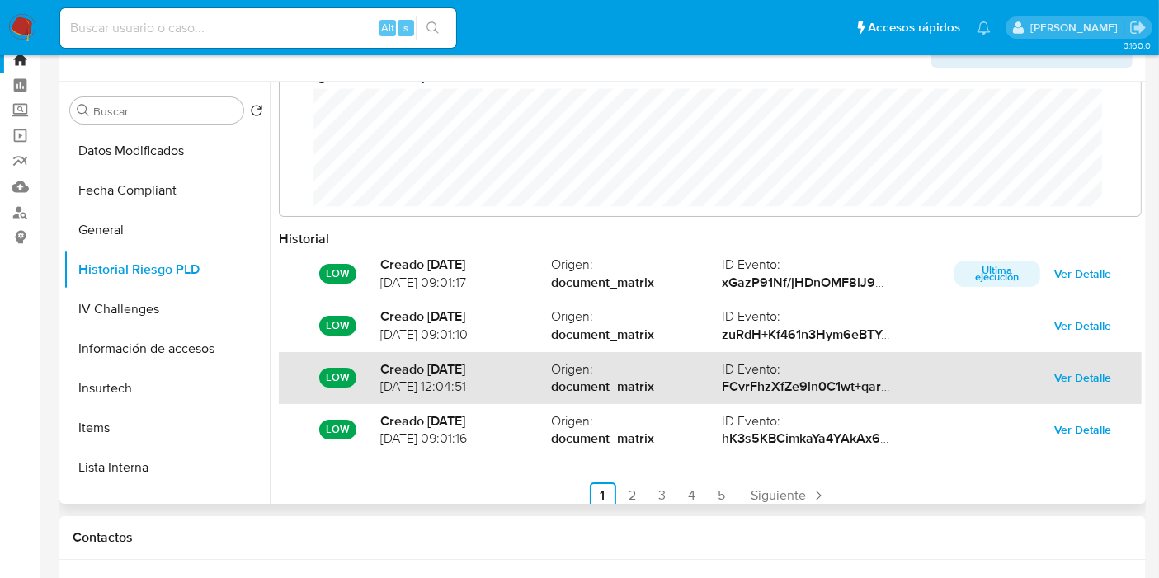
scroll to position [0, 0]
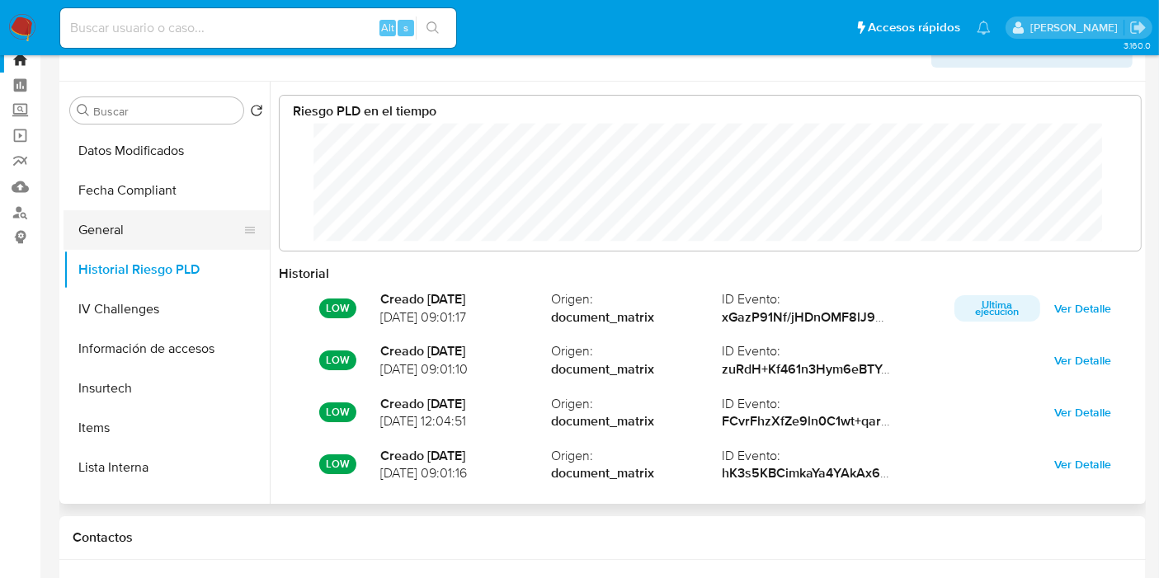
click at [101, 219] on button "General" at bounding box center [160, 230] width 193 height 40
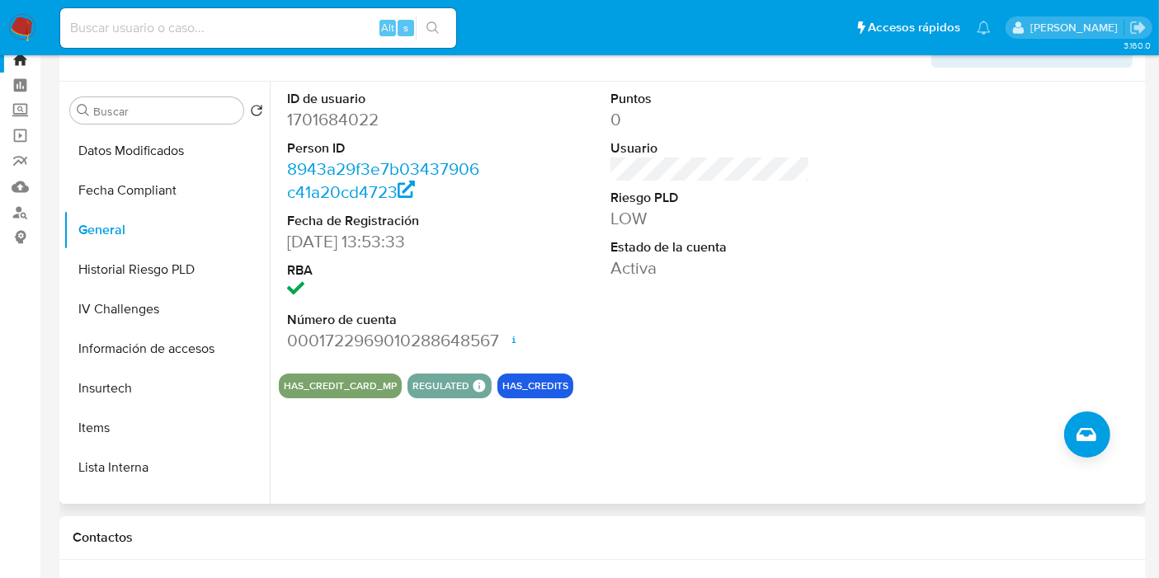
click at [385, 338] on dd "0001722969010288648567 Fecha de apertura 27/03/2024 14:55 Estado ACTIVE" at bounding box center [387, 340] width 200 height 23
copy dd "0001722969010288648567"
click at [320, 115] on dd "1701684022" at bounding box center [387, 119] width 200 height 23
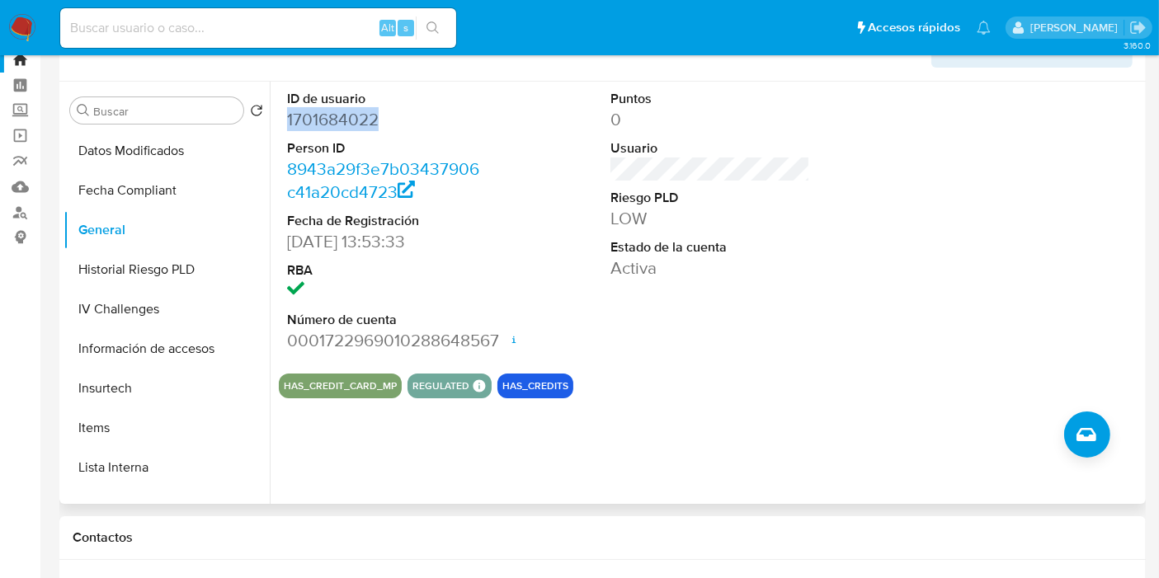
click at [320, 115] on dd "1701684022" at bounding box center [387, 119] width 200 height 23
copy dd "1701684022"
click at [477, 256] on dl "ID de usuario 1701684022 Person ID 8943a29f3e7b03437906c41a20cd4723 Fecha de Re…" at bounding box center [387, 221] width 200 height 262
click at [147, 153] on button "Datos Modificados" at bounding box center [160, 151] width 193 height 40
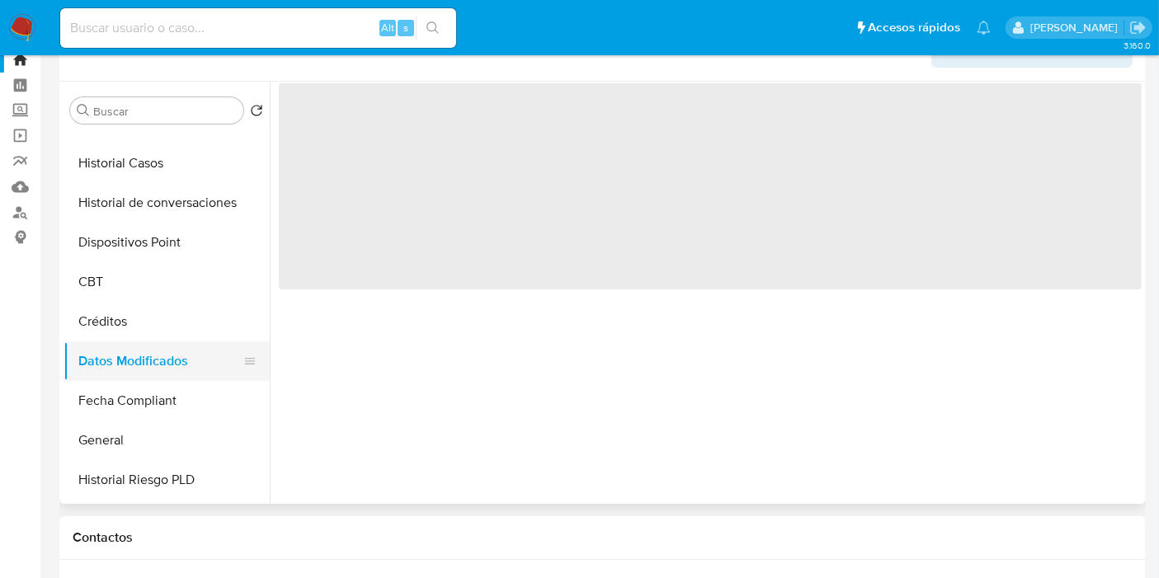
scroll to position [306, 0]
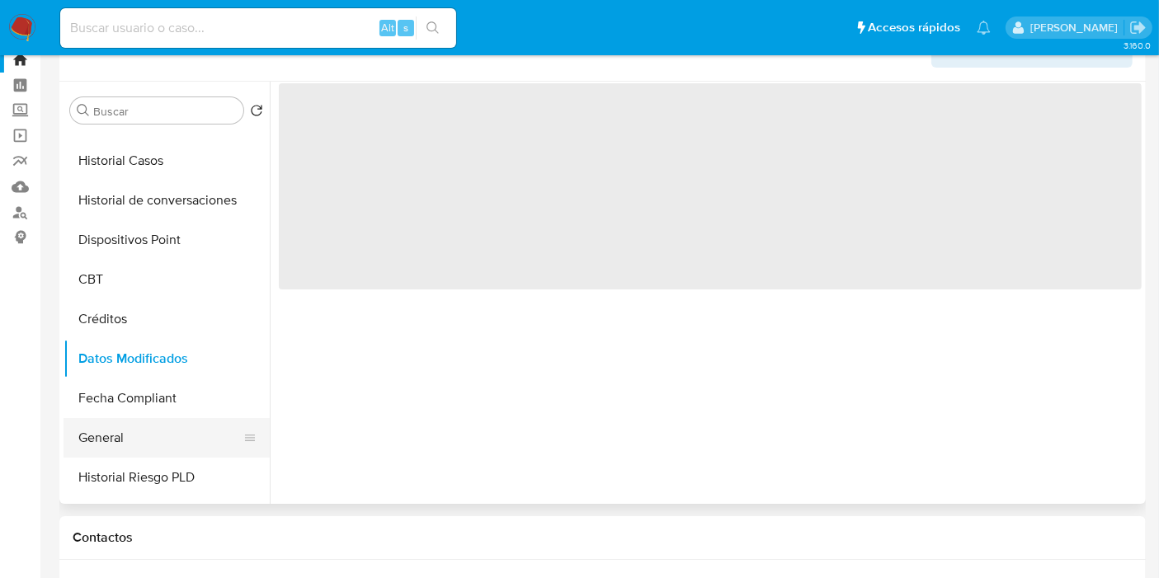
click at [120, 424] on button "General" at bounding box center [160, 438] width 193 height 40
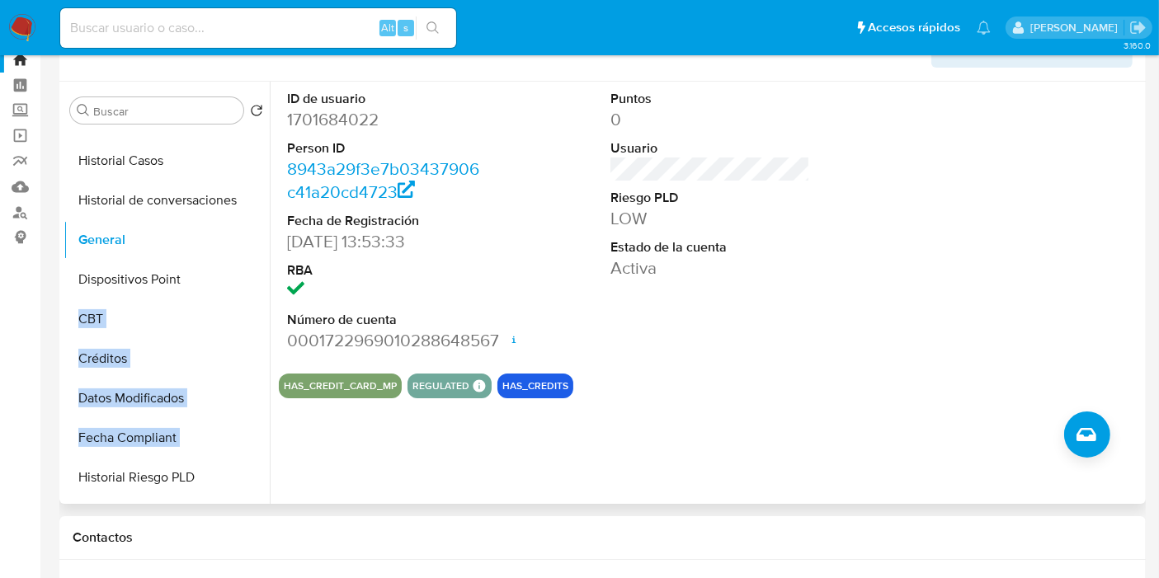
drag, startPoint x: 243, startPoint y: 435, endPoint x: 242, endPoint y: 238, distance: 197.1
click at [242, 238] on ul "KYC Cruces y Relaciones Cuentas Bancarias Archivos adjuntos Restricciones Nuevo…" at bounding box center [167, 316] width 206 height 372
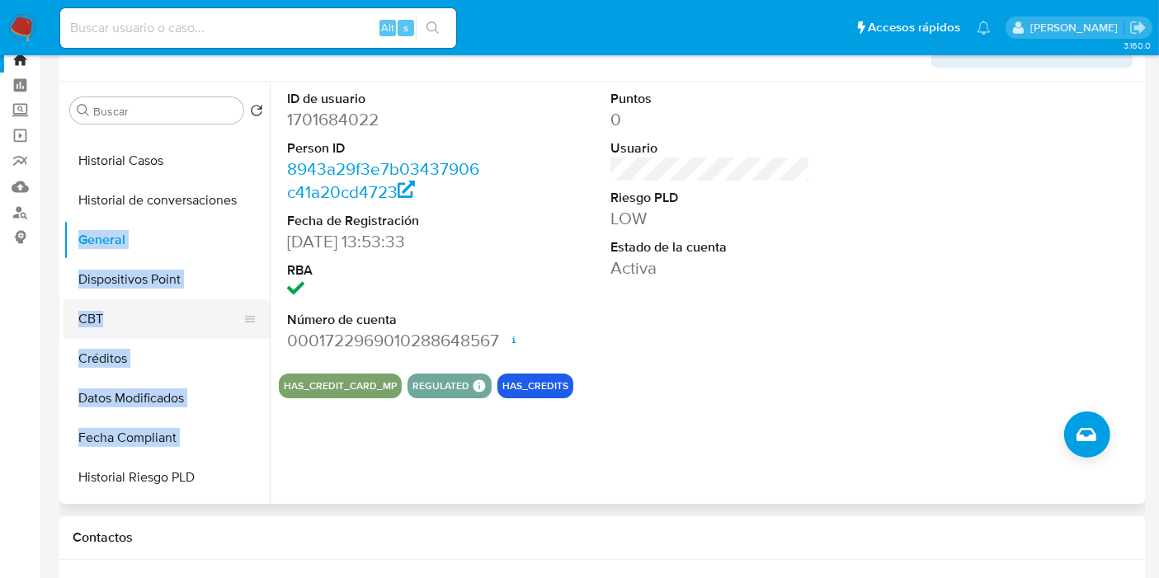
click at [175, 323] on button "CBT" at bounding box center [160, 319] width 193 height 40
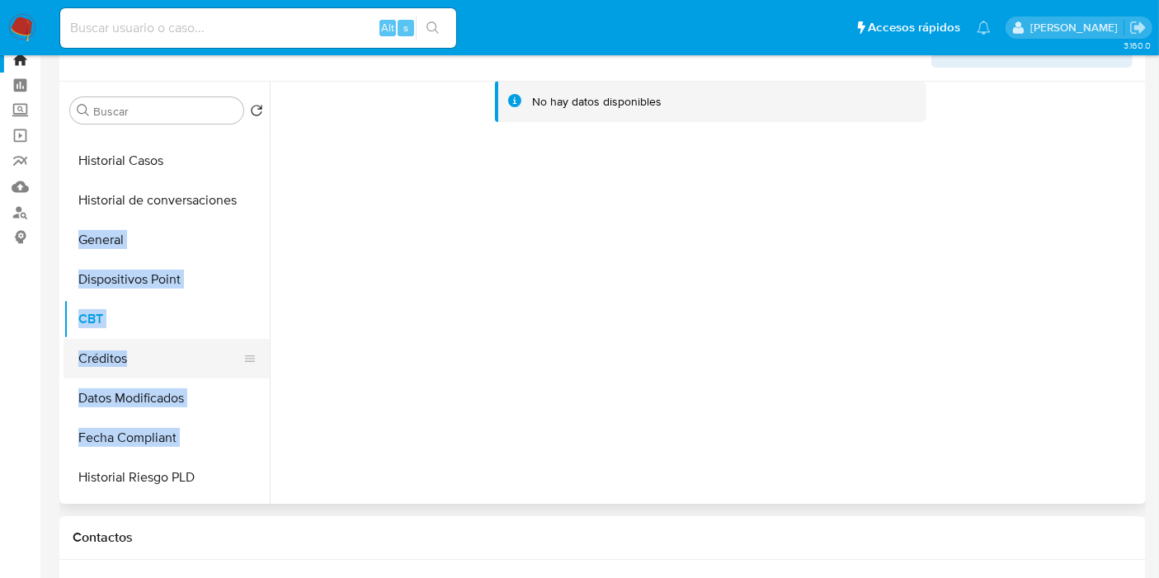
click at [147, 346] on button "Créditos" at bounding box center [160, 359] width 193 height 40
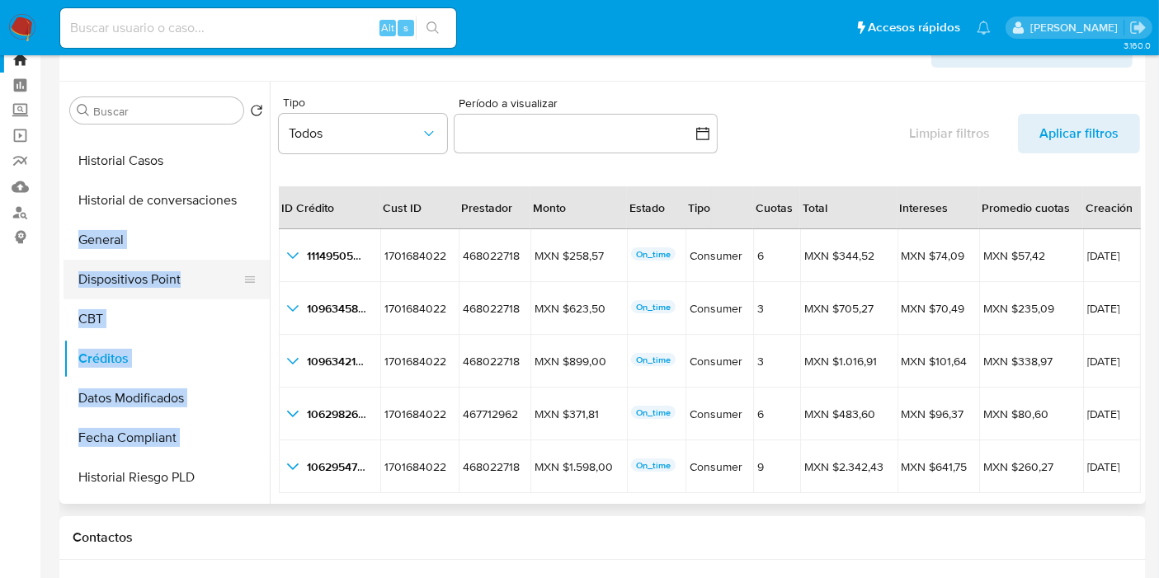
click at [162, 281] on button "Dispositivos Point" at bounding box center [160, 280] width 193 height 40
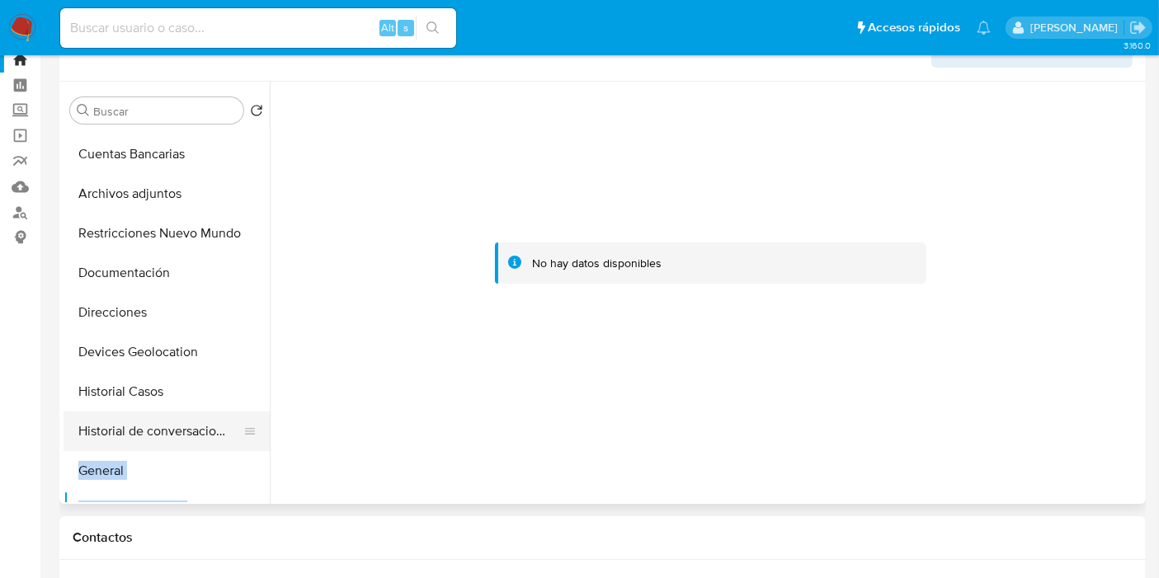
scroll to position [76, 0]
click at [176, 428] on button "Historial de conversaciones" at bounding box center [160, 431] width 193 height 40
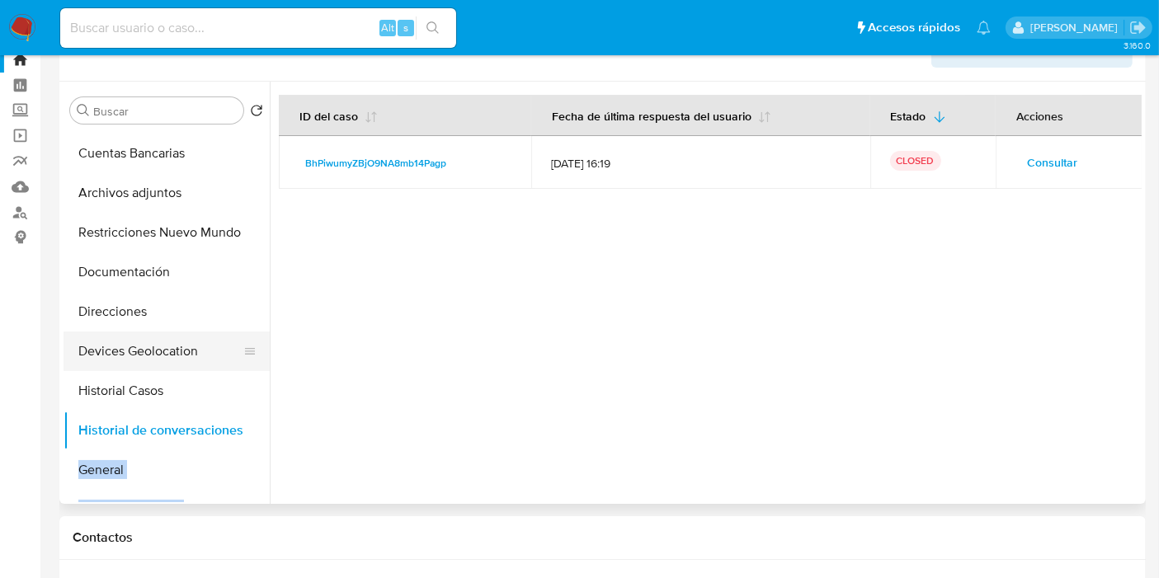
click at [172, 355] on button "Devices Geolocation" at bounding box center [160, 352] width 193 height 40
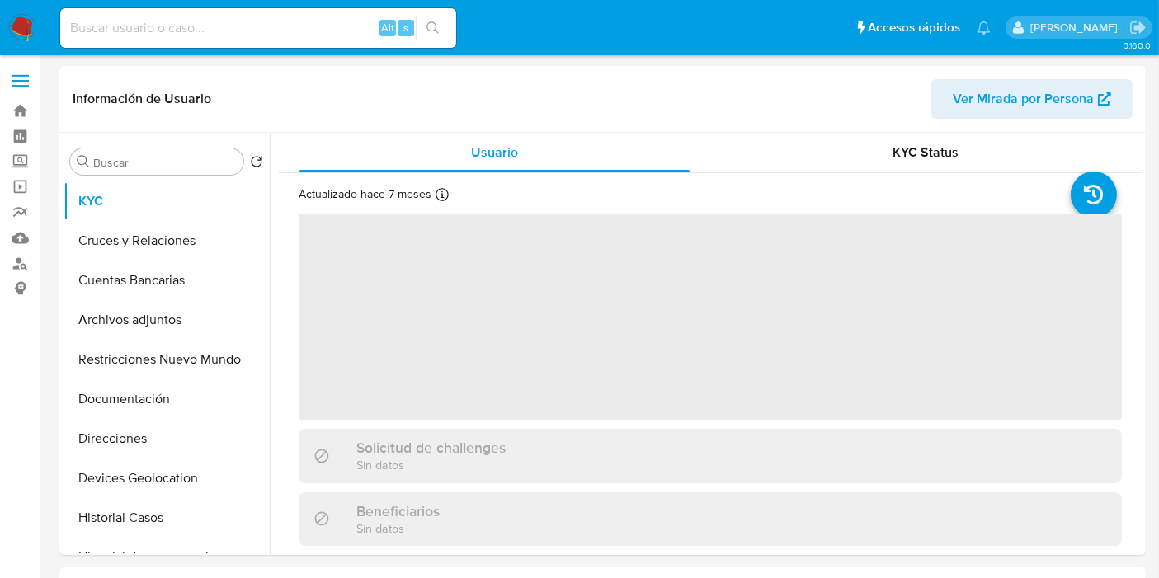
select select "10"
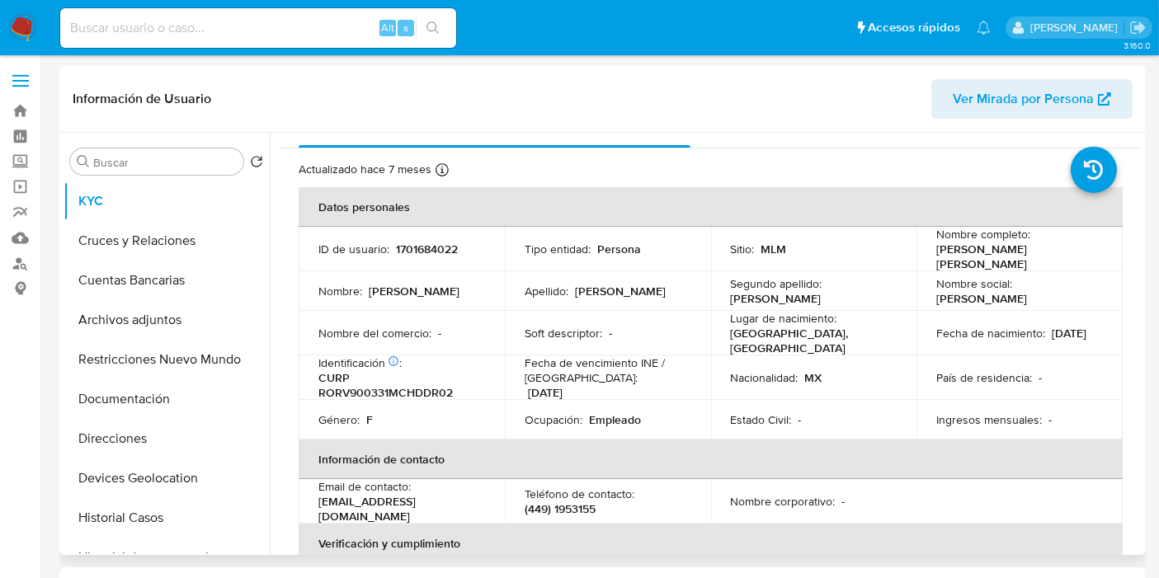
scroll to position [23, 0]
click at [495, 253] on td "ID de usuario : 1701684022" at bounding box center [402, 250] width 206 height 45
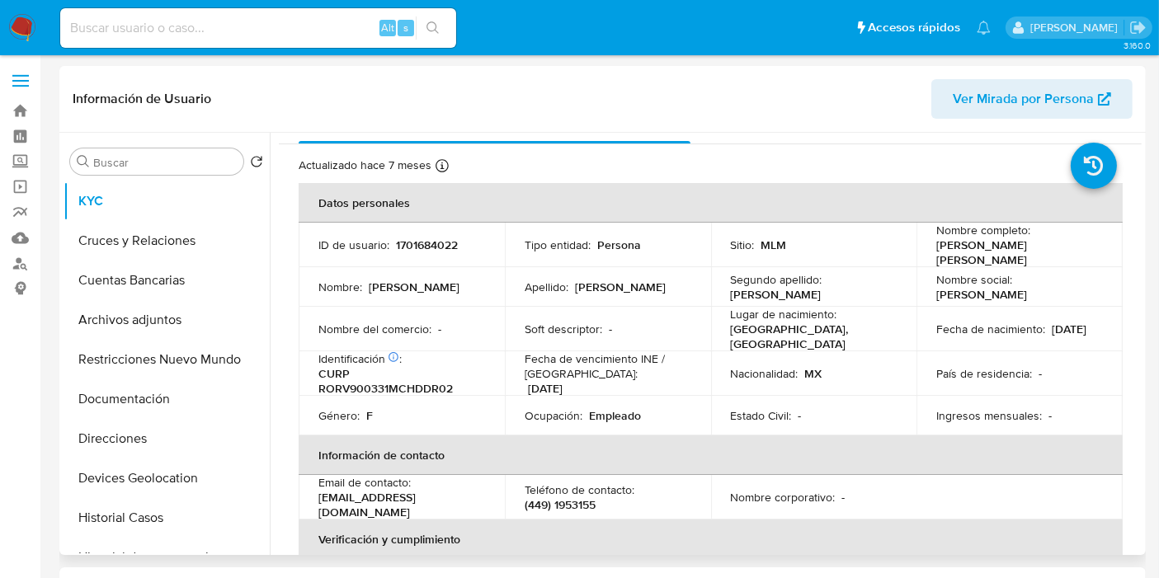
scroll to position [31, 0]
click at [416, 382] on p "CURP RORV900331MCHDDR02" at bounding box center [398, 380] width 160 height 30
copy p "RORV900331MCHDDR02"
click at [798, 333] on p "[GEOGRAPHIC_DATA], [GEOGRAPHIC_DATA]" at bounding box center [811, 335] width 160 height 30
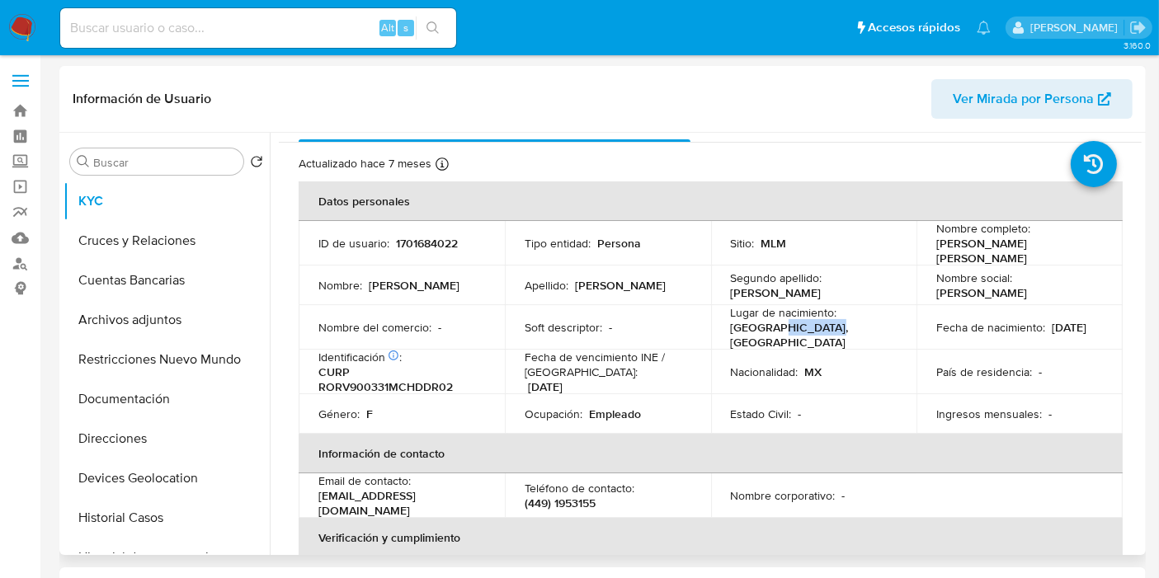
click at [798, 333] on p "MEXICO, CHIHUAHUA" at bounding box center [811, 335] width 160 height 30
copy p "CHIHUAHUA"
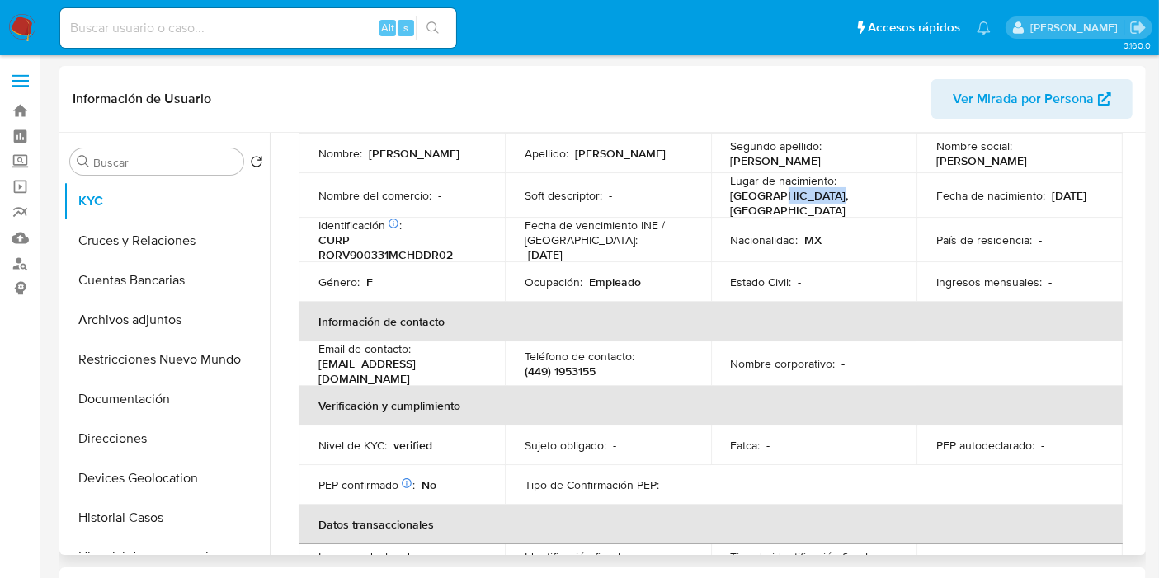
scroll to position [164, 0]
click at [119, 241] on button "Cruces y Relaciones" at bounding box center [160, 241] width 193 height 40
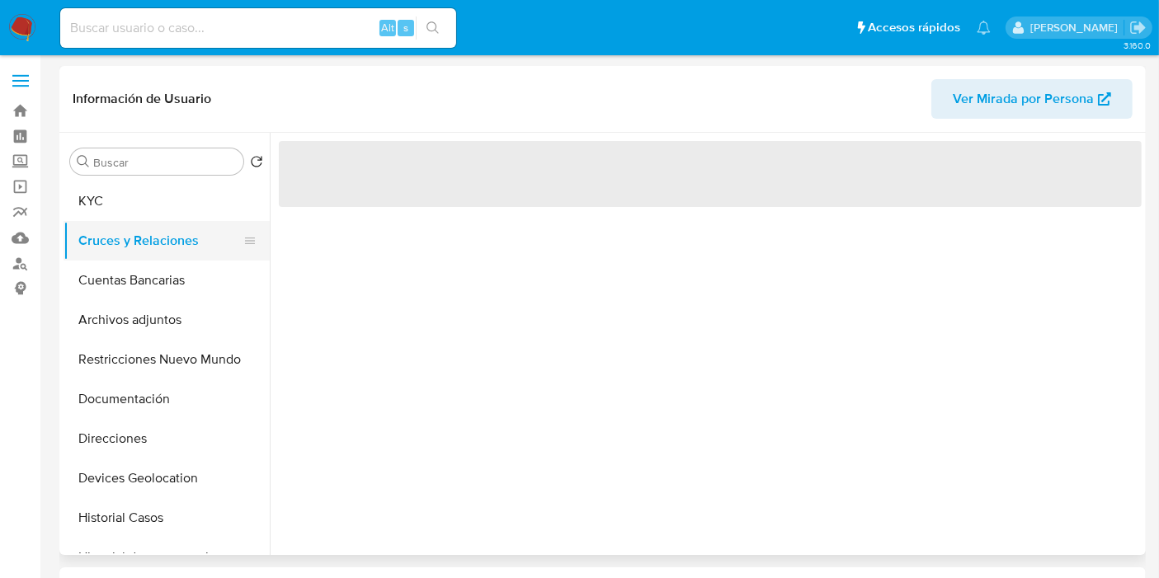
scroll to position [0, 0]
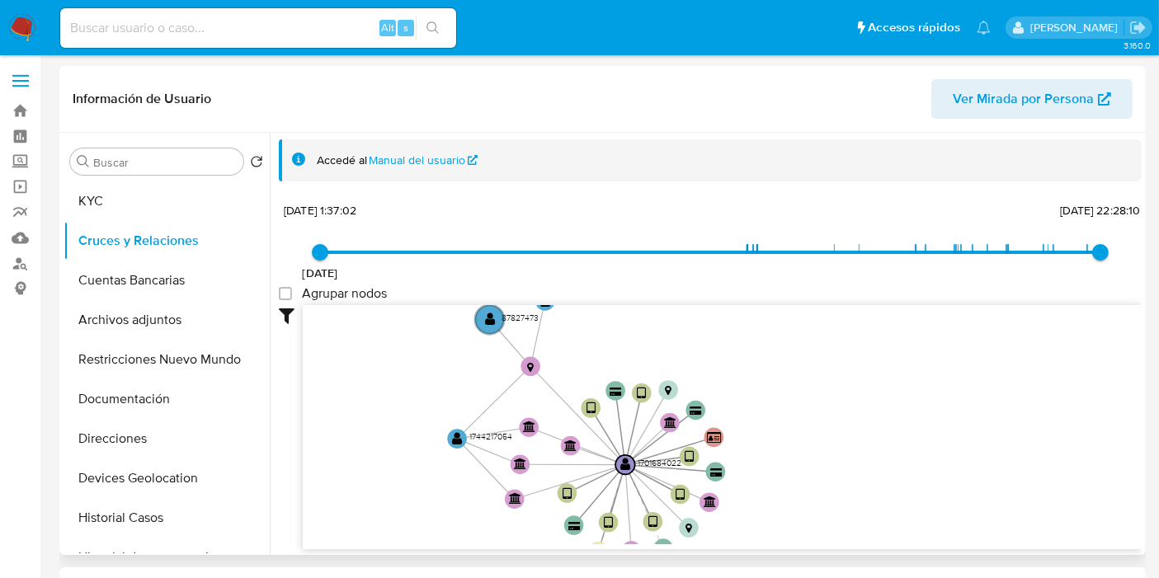
drag, startPoint x: 529, startPoint y: 425, endPoint x: 534, endPoint y: 501, distance: 76.0
click at [534, 501] on icon "device-65dcd01d1aaa75c41e86313a  user-1701684022  1701684022 device-6507550e7…" at bounding box center [722, 424] width 839 height 239
click at [620, 467] on text "" at bounding box center [625, 465] width 11 height 14
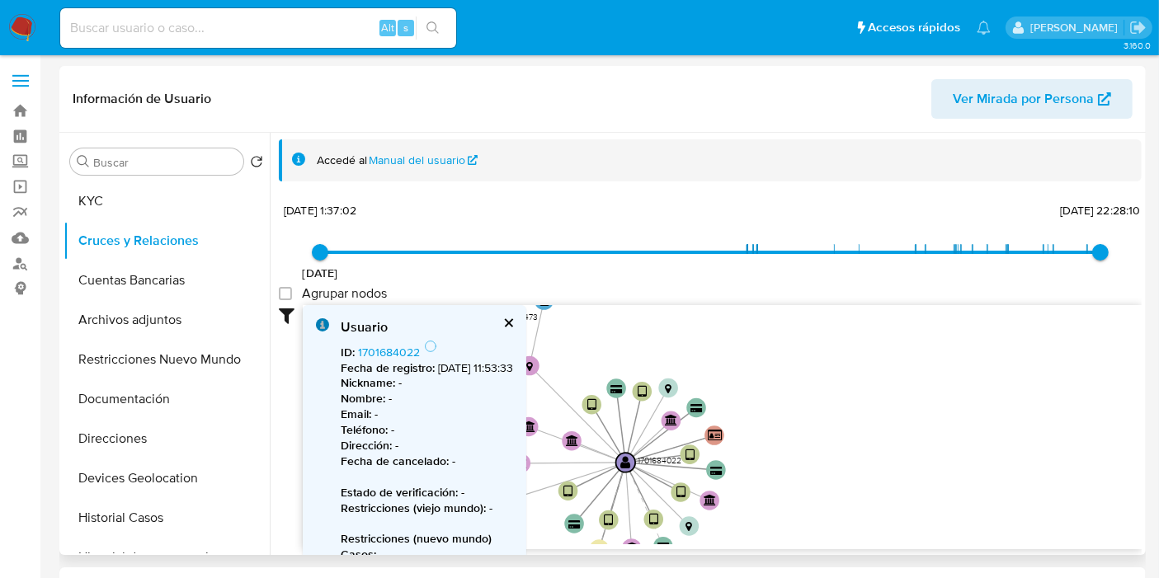
click at [731, 379] on icon "device-65dcd01d1aaa75c41e86313a  user-1701684022  1701684022 device-6507550e7…" at bounding box center [722, 424] width 839 height 239
click at [513, 318] on button "cerrar" at bounding box center [507, 323] width 11 height 11
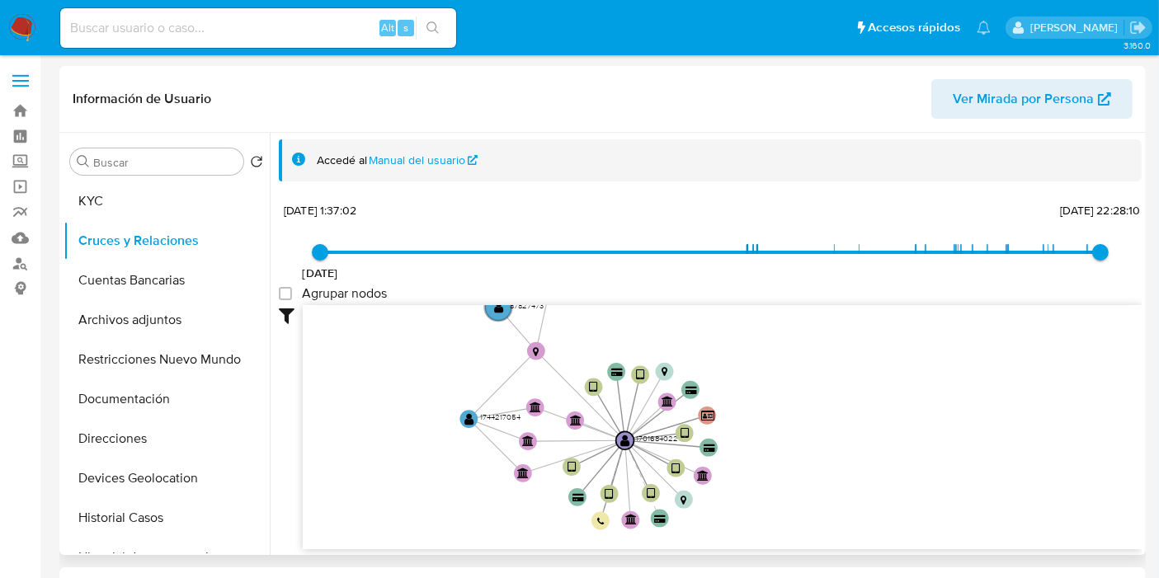
drag, startPoint x: 645, startPoint y: 378, endPoint x: 652, endPoint y: 362, distance: 17.3
click at [652, 362] on icon "device-65dcd01d1aaa75c41e86313a  user-1701684022  1701684022 device-6507550e7…" at bounding box center [722, 424] width 839 height 239
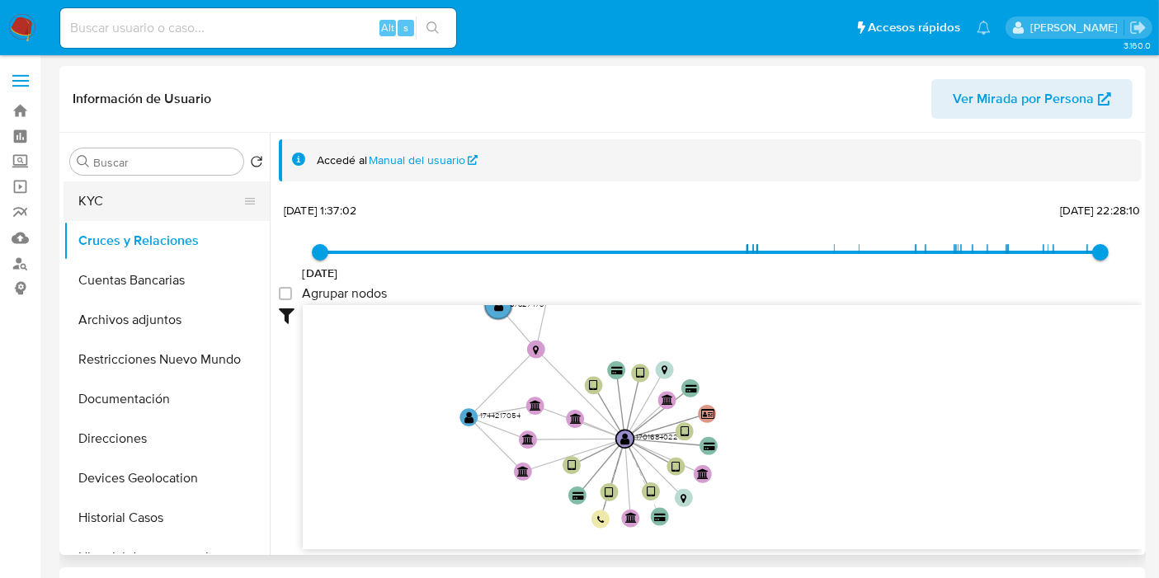
click at [125, 213] on button "KYC" at bounding box center [160, 201] width 193 height 40
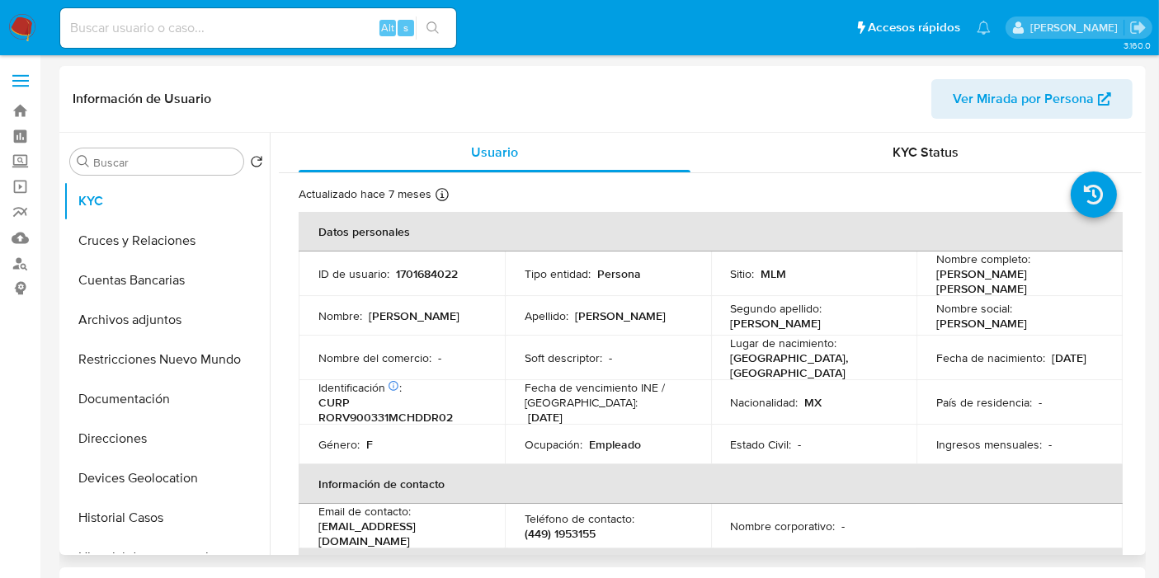
click at [431, 381] on div "Identificación CIC: 181138769 : CURP RORV900331MCHDDR02" at bounding box center [401, 402] width 167 height 45
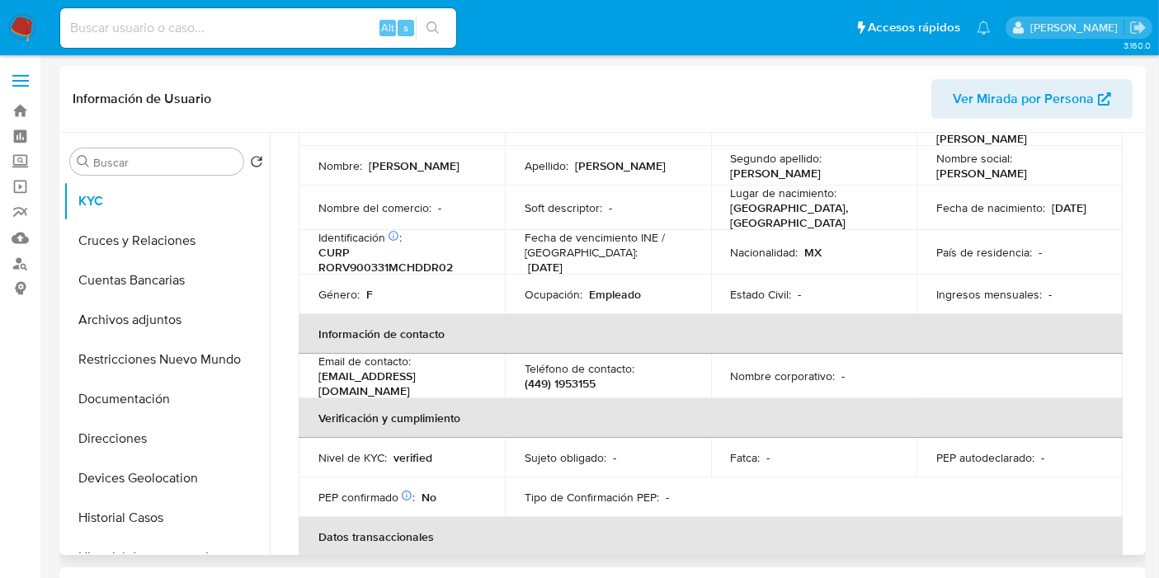
scroll to position [151, 0]
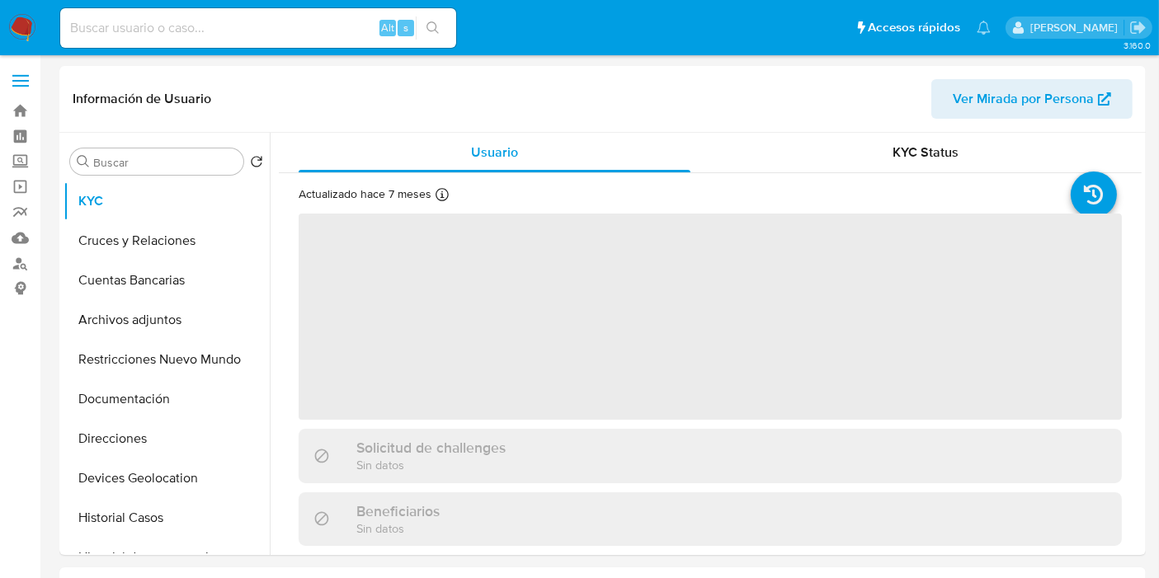
select select "10"
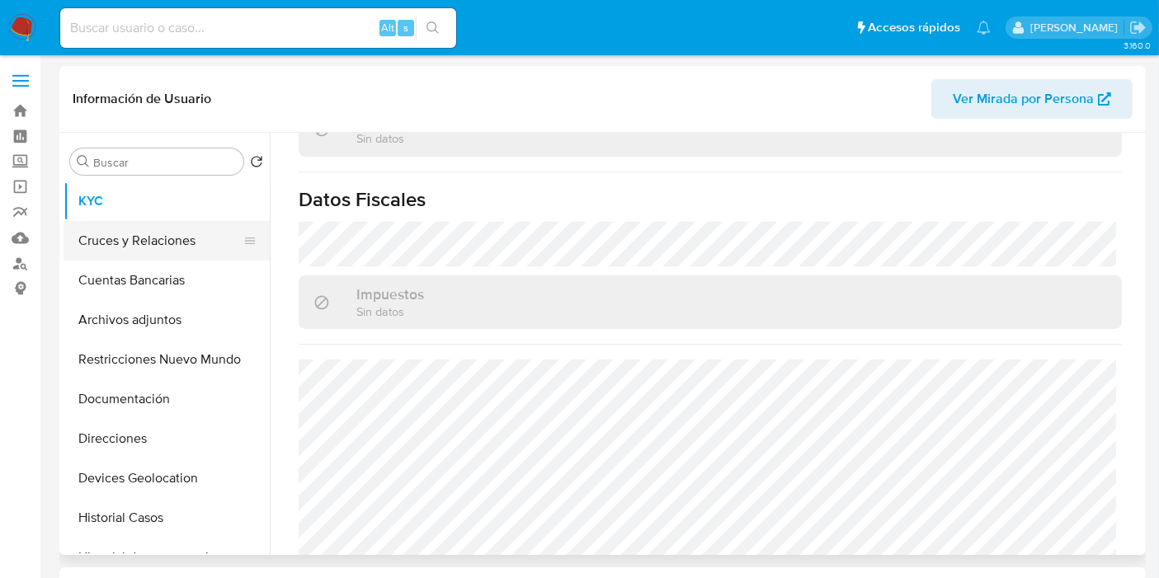
click at [208, 234] on button "Cruces y Relaciones" at bounding box center [160, 241] width 193 height 40
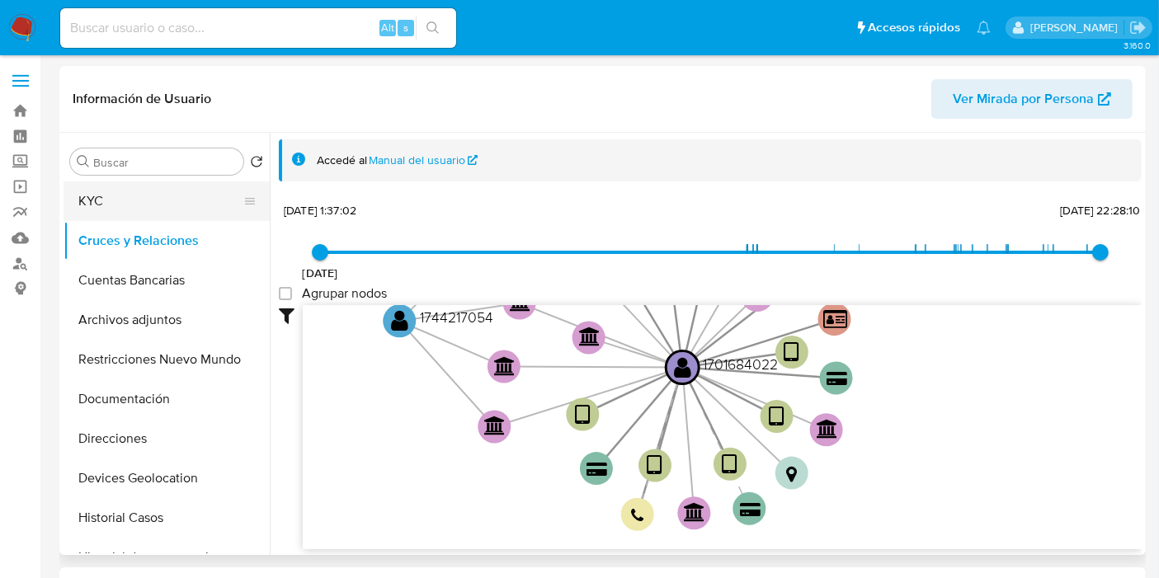
click at [119, 213] on button "KYC" at bounding box center [160, 201] width 193 height 40
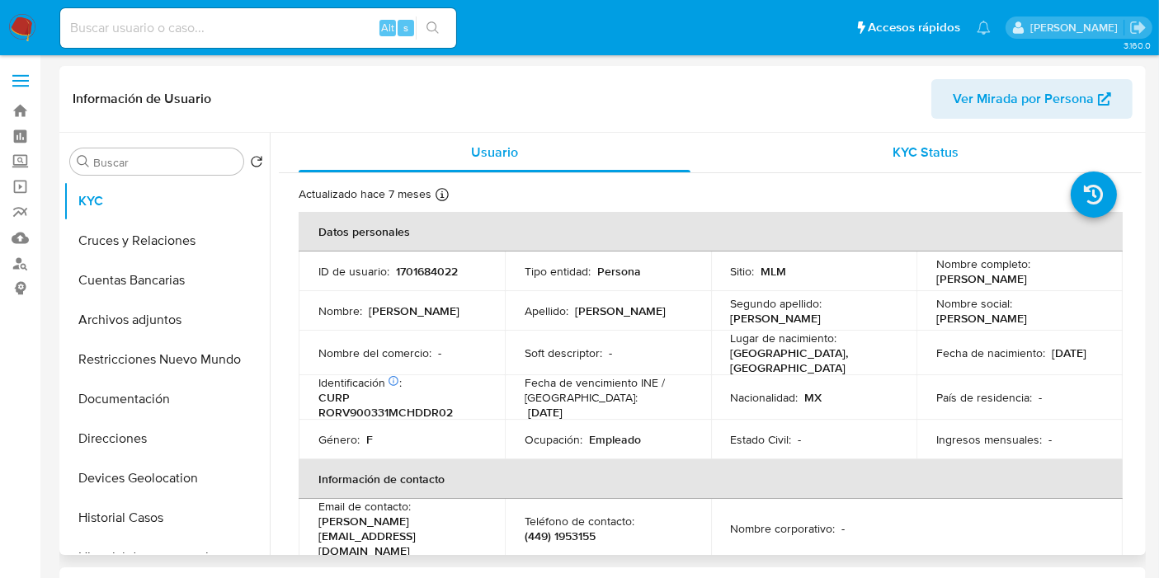
click at [930, 148] on span "KYC Status" at bounding box center [926, 152] width 66 height 19
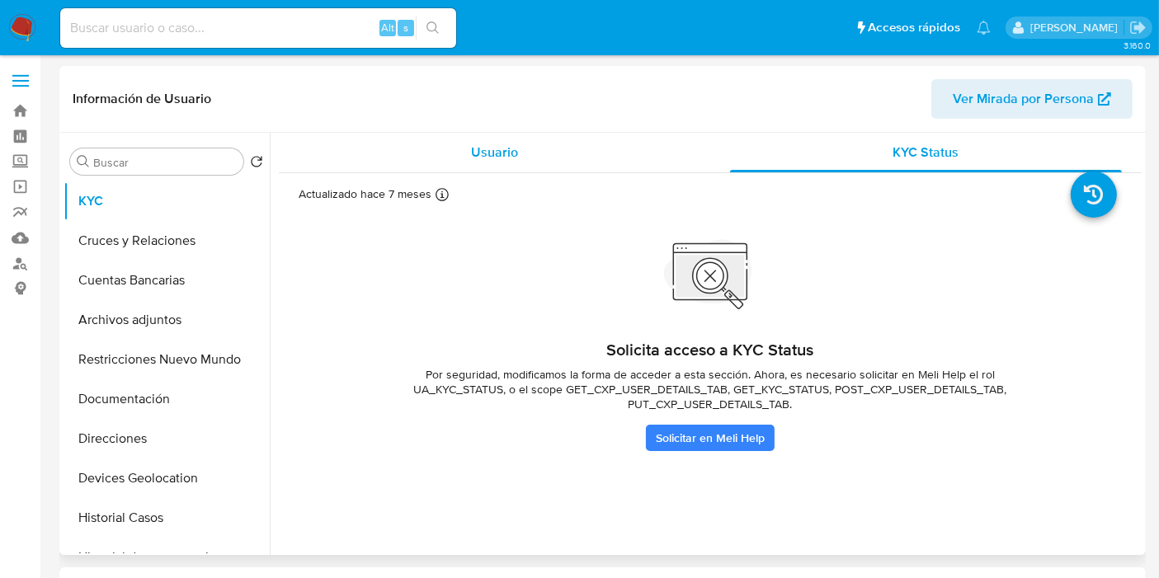
click at [480, 159] on span "Usuario" at bounding box center [494, 152] width 47 height 19
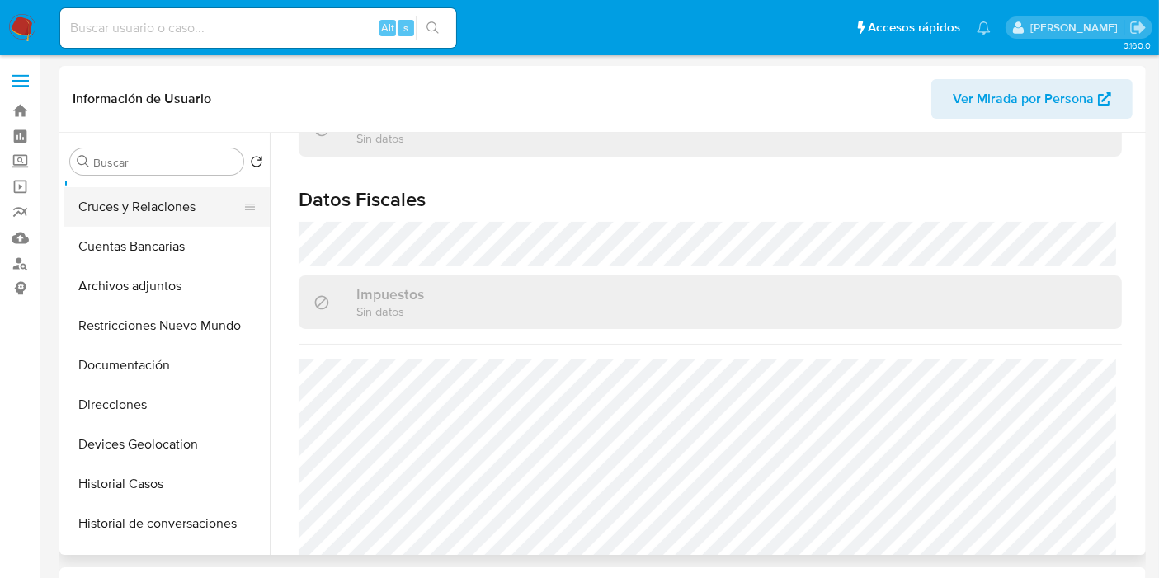
scroll to position [35, 0]
click at [139, 369] on button "Documentación" at bounding box center [160, 365] width 193 height 40
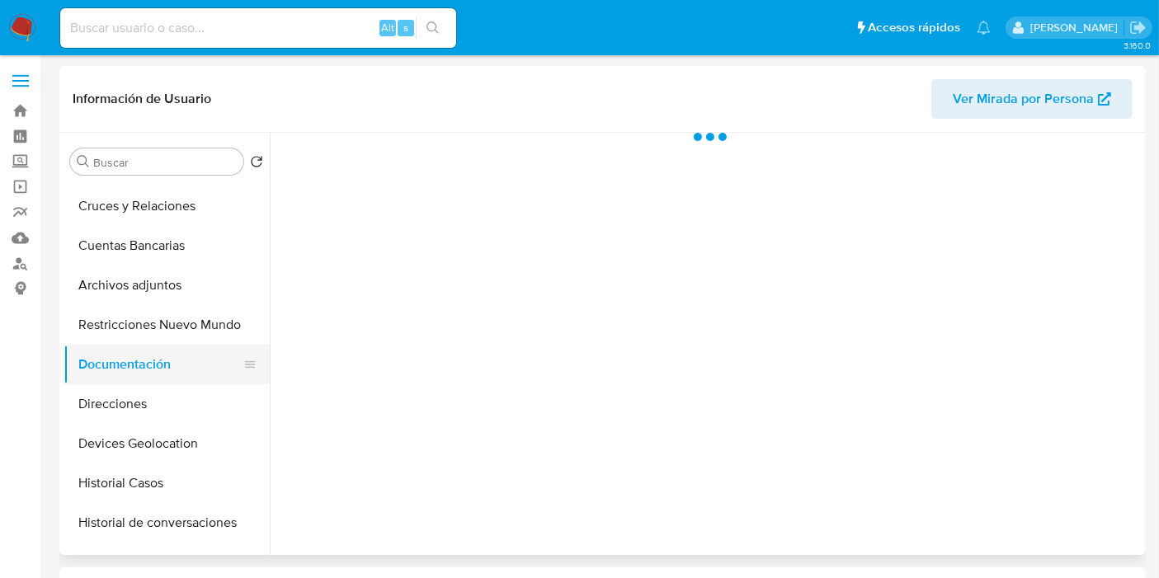
scroll to position [0, 0]
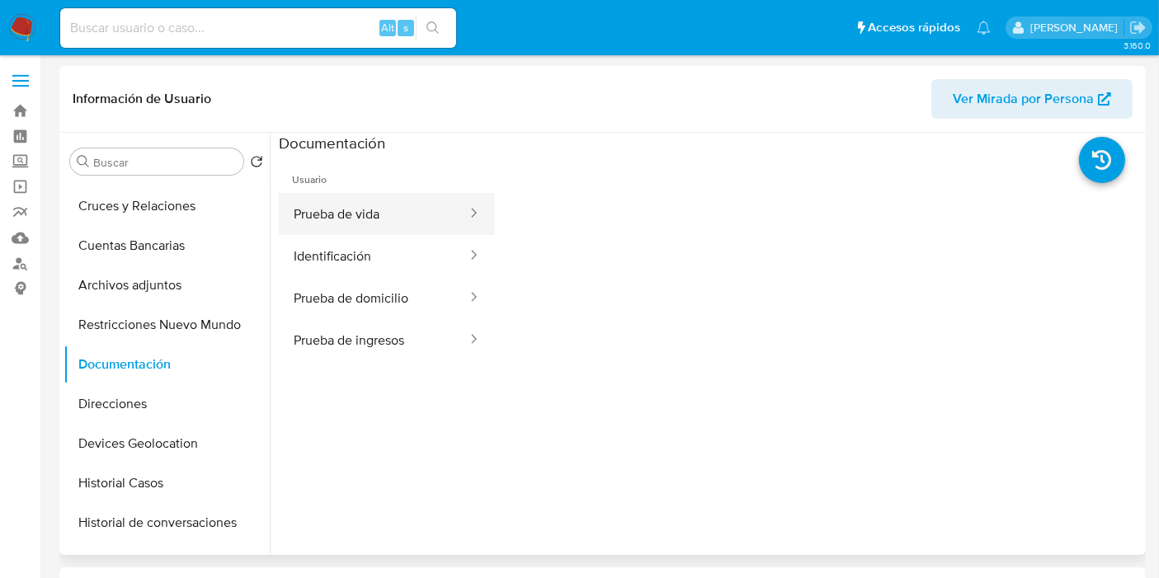
click at [388, 226] on button "Prueba de vida" at bounding box center [374, 214] width 190 height 42
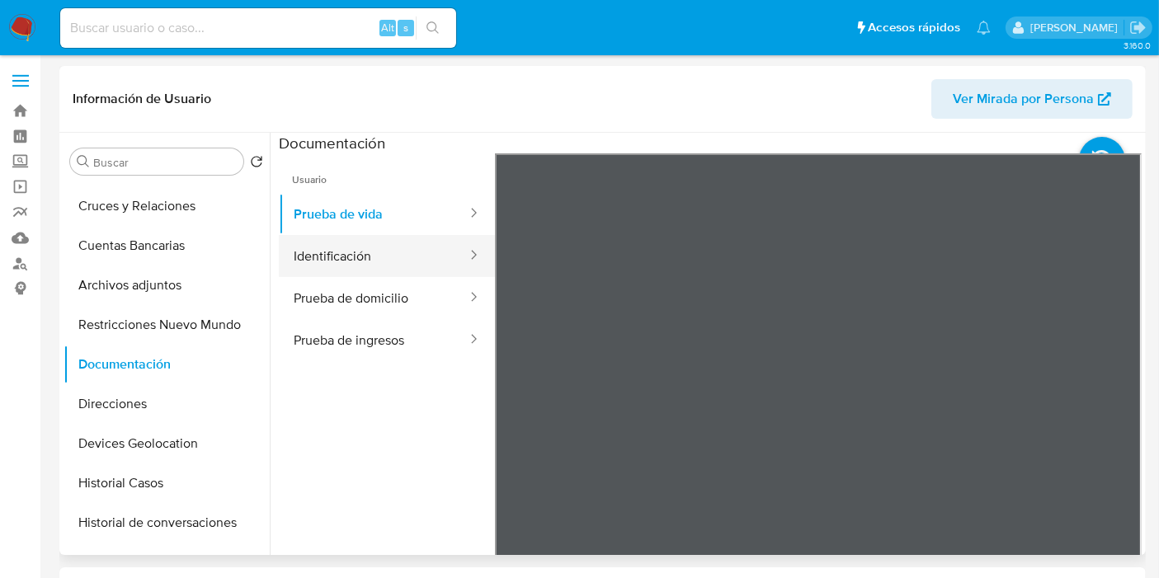
click at [398, 237] on button "Identificación" at bounding box center [374, 256] width 190 height 42
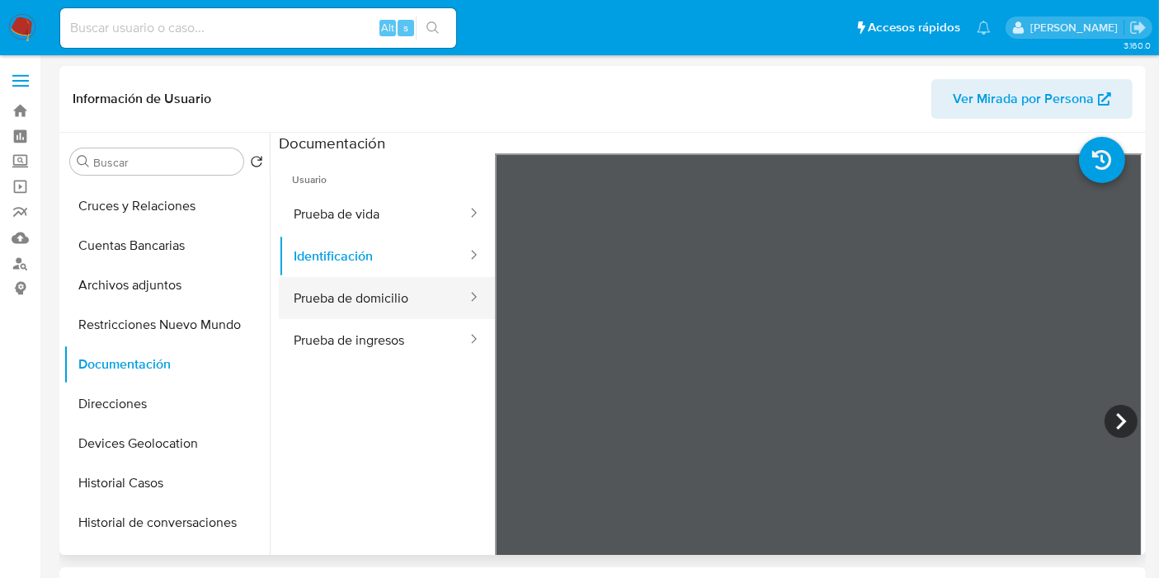
click at [389, 290] on button "Prueba de domicilio" at bounding box center [374, 298] width 190 height 42
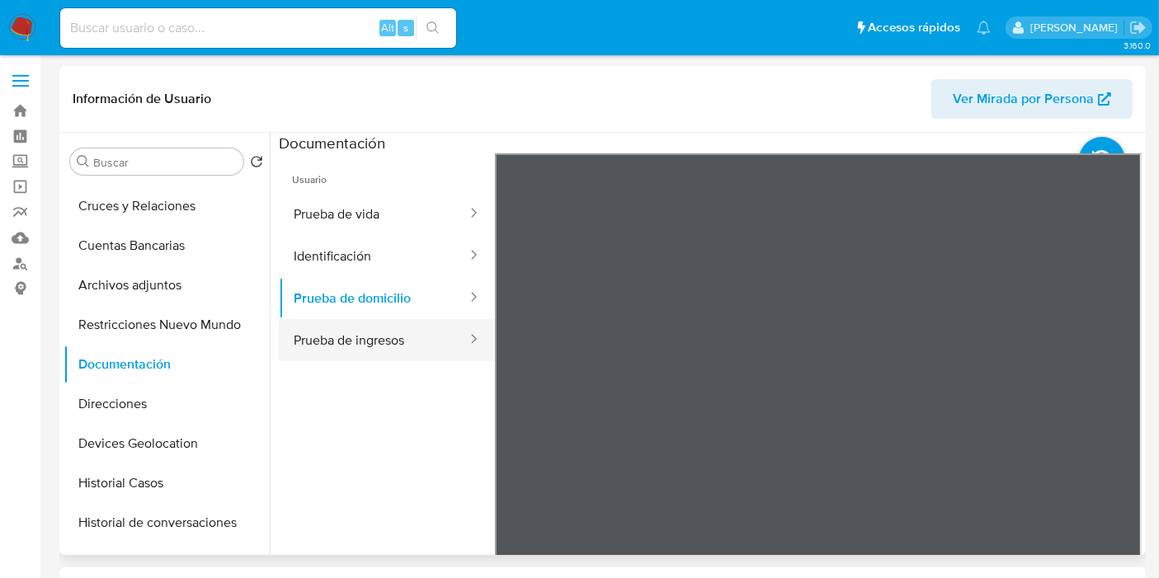
click at [371, 355] on button "Prueba de ingresos" at bounding box center [374, 340] width 190 height 42
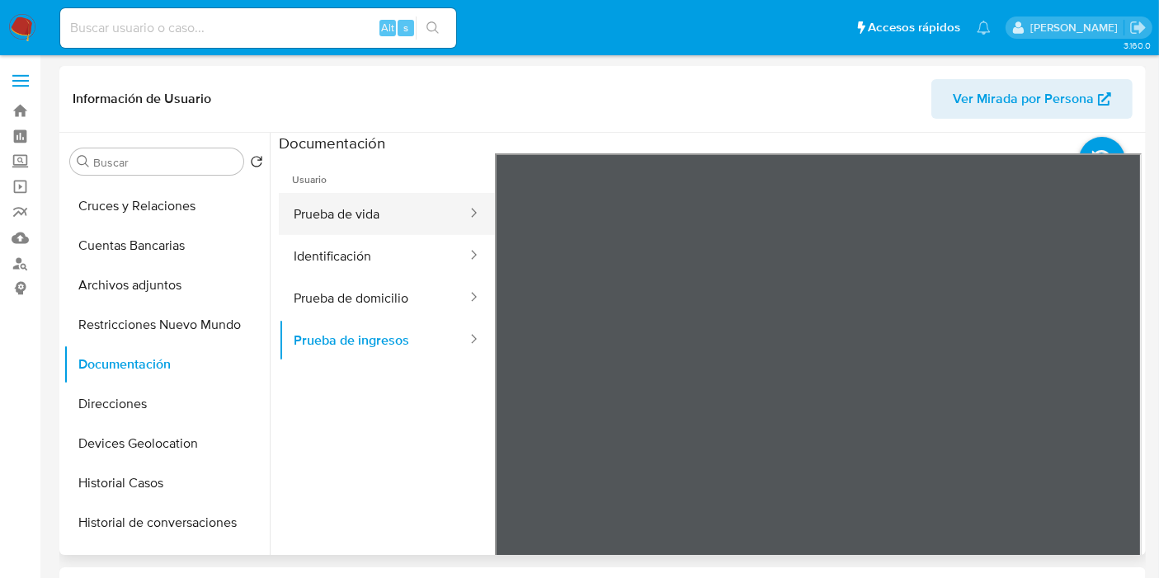
click at [381, 207] on button "Prueba de vida" at bounding box center [374, 214] width 190 height 42
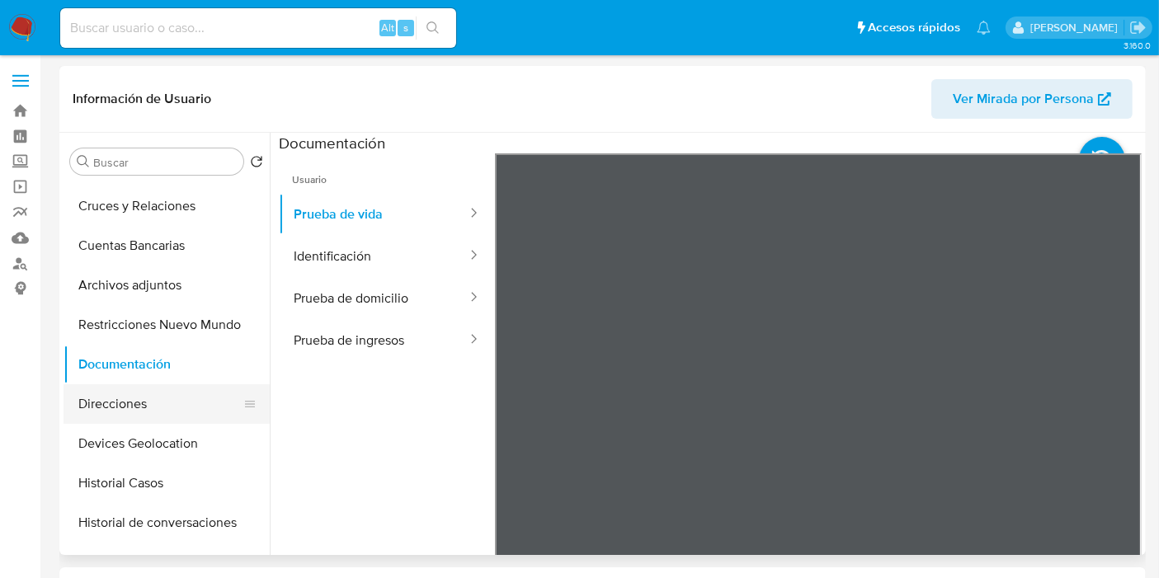
click at [134, 390] on button "Direcciones" at bounding box center [160, 404] width 193 height 40
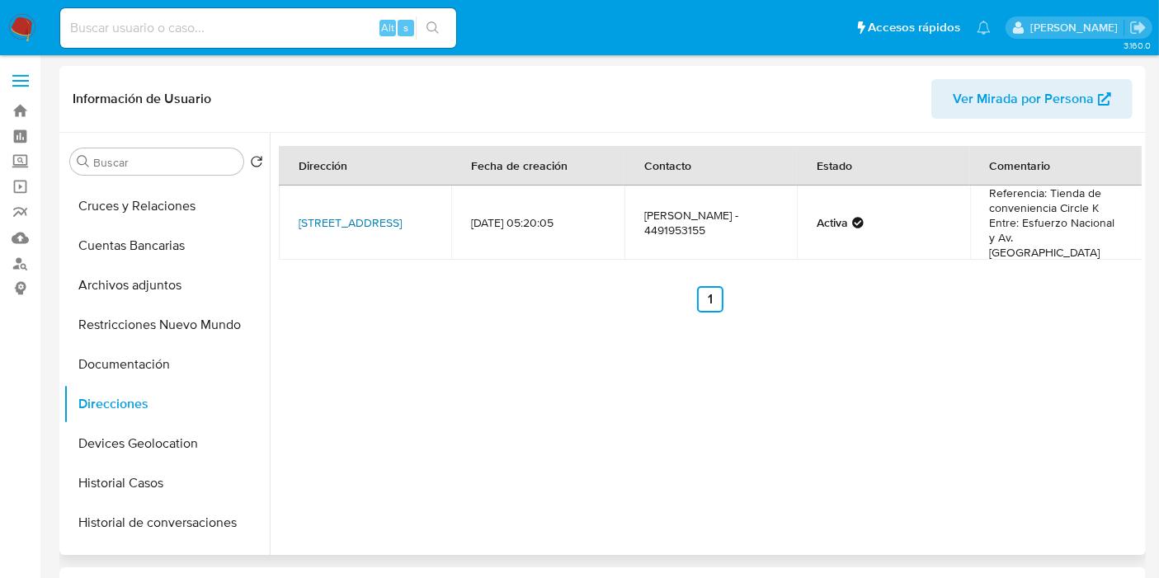
drag, startPoint x: 385, startPoint y: 252, endPoint x: 299, endPoint y: 197, distance: 102.7
click at [299, 197] on td "Avenida Aguascalientes Oriente 2074, Aguascalientes, Aguascalientes, 20180, Mex…" at bounding box center [365, 223] width 172 height 74
copy link "Avenida Aguascalientes Oriente 2074, Aguascalientes, Aguascalientes, 20180, Mex…"
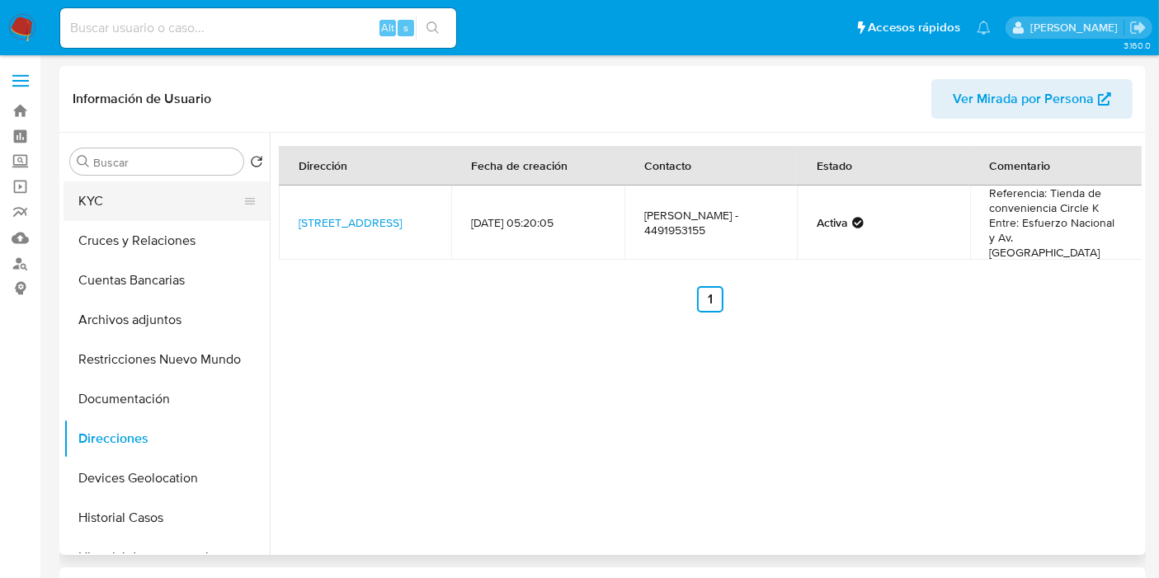
click at [141, 191] on button "KYC" at bounding box center [160, 201] width 193 height 40
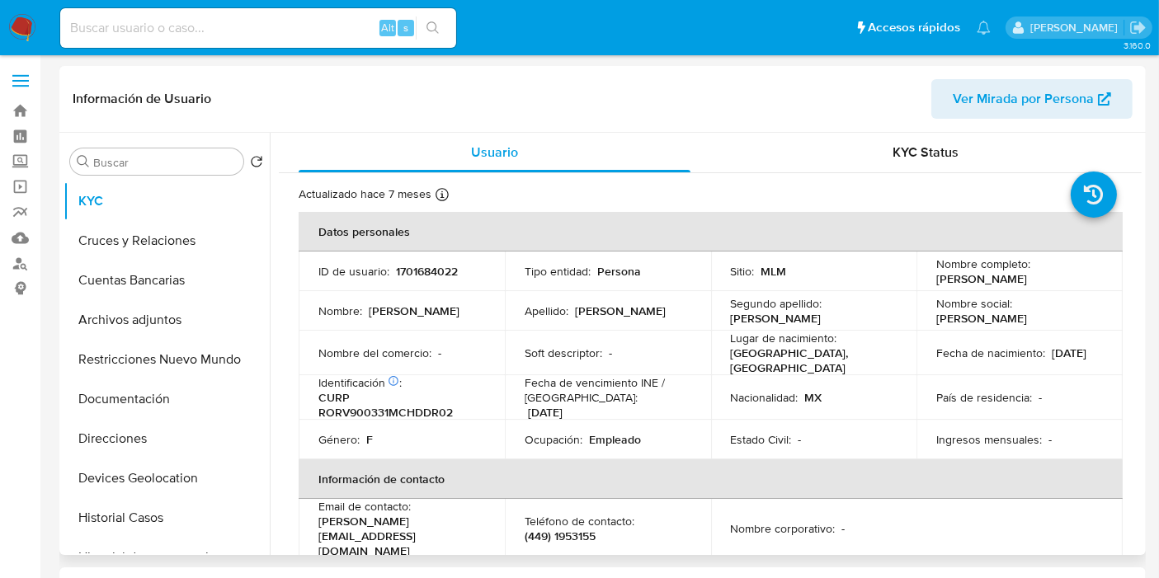
click at [482, 352] on div "Nombre del comercio : -" at bounding box center [401, 353] width 167 height 15
click at [1052, 360] on p "[DATE]" at bounding box center [1069, 353] width 35 height 15
click at [1052, 360] on p "31/03/1990" at bounding box center [1069, 353] width 35 height 15
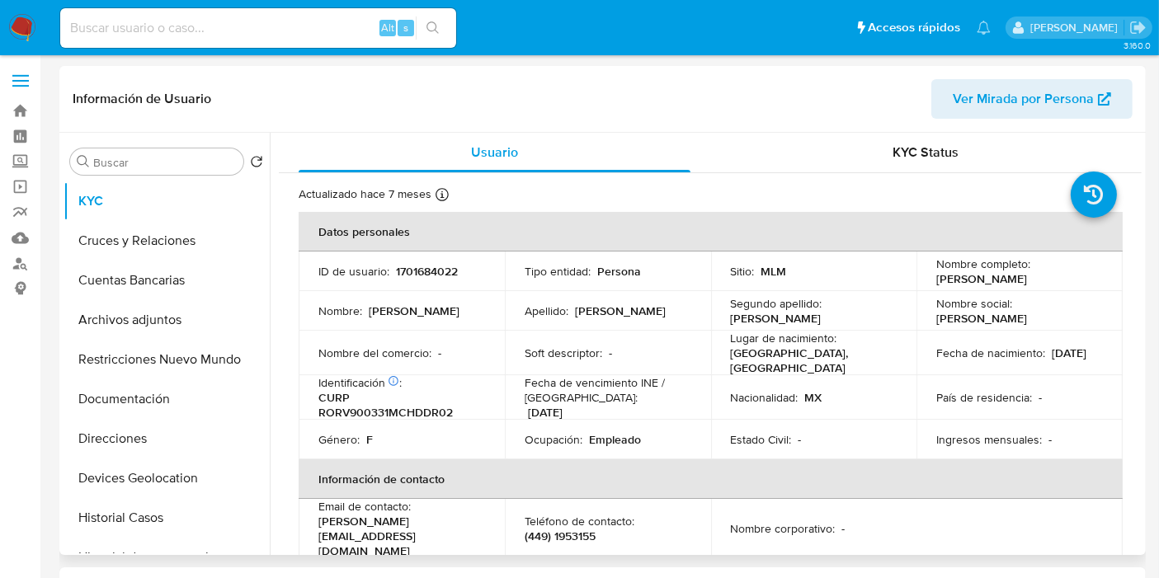
click at [1052, 360] on p "31/03/1990" at bounding box center [1069, 353] width 35 height 15
drag, startPoint x: 990, startPoint y: 360, endPoint x: 928, endPoint y: 364, distance: 62.8
click at [928, 364] on td "Fecha de nacimiento : 31/03/1990" at bounding box center [1019, 353] width 206 height 45
copy p "31/03/1990"
click at [518, 95] on header "Información de Usuario Ver Mirada por Persona" at bounding box center [603, 99] width 1060 height 40
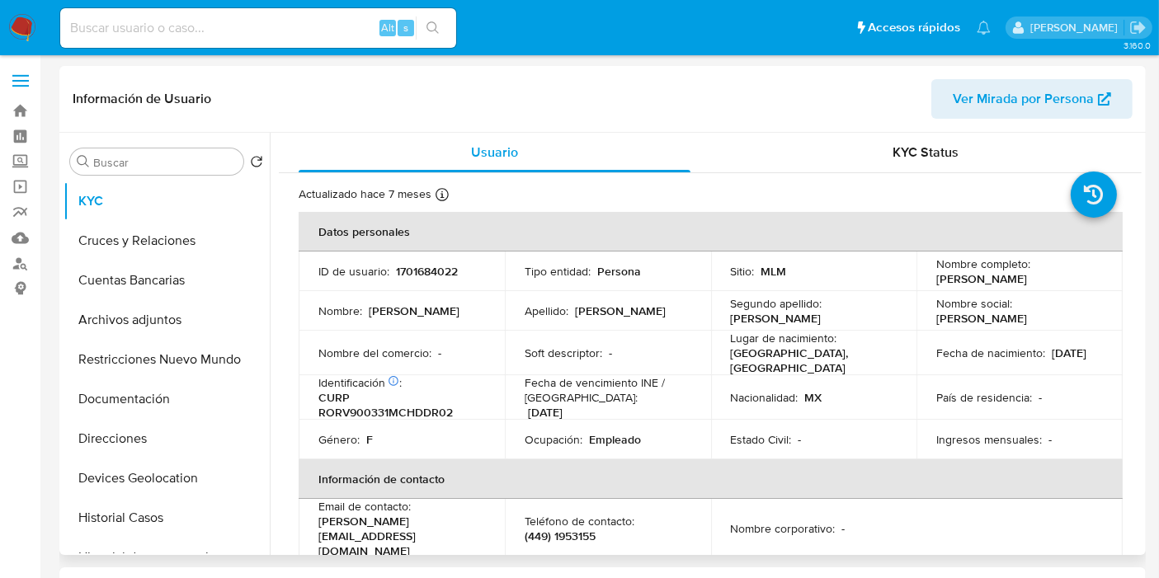
click at [518, 95] on header "Información de Usuario Ver Mirada por Persona" at bounding box center [603, 99] width 1060 height 40
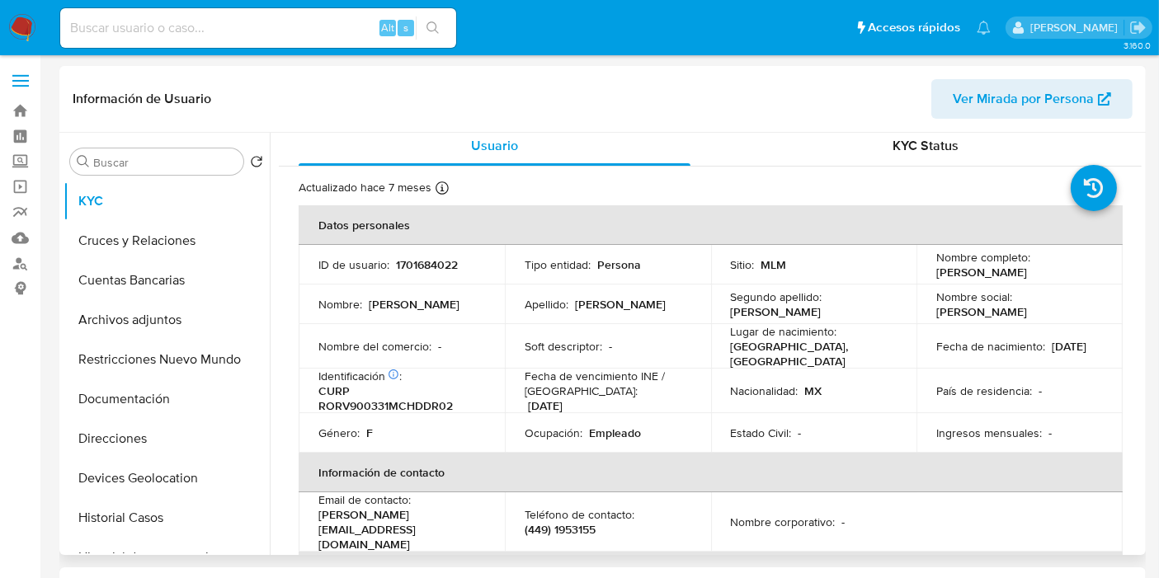
scroll to position [1, 0]
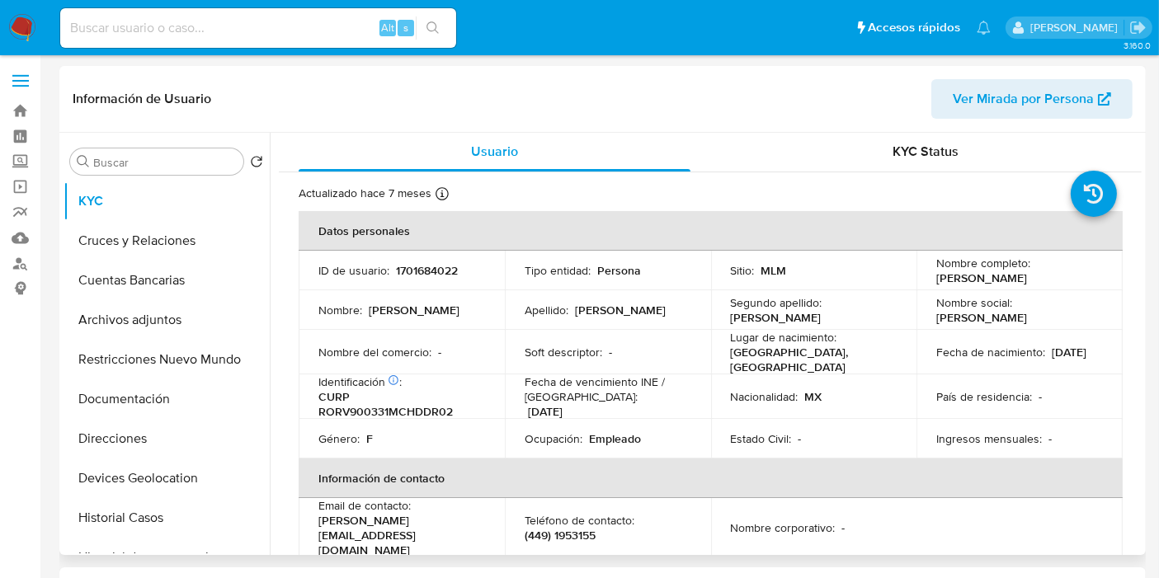
click at [421, 116] on header "Información de Usuario Ver Mirada por Persona" at bounding box center [603, 99] width 1060 height 40
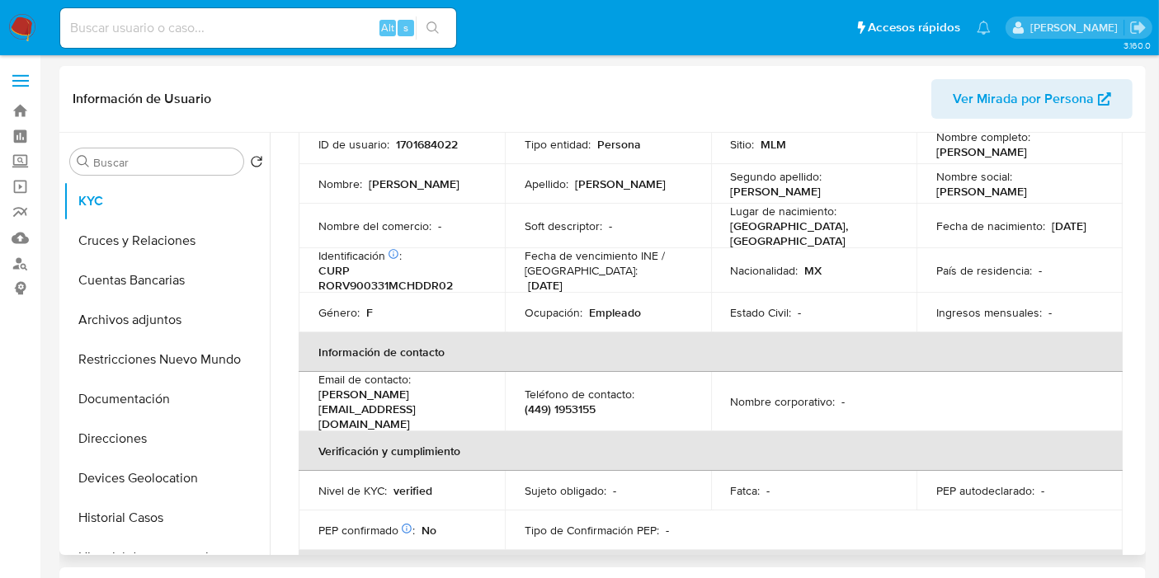
scroll to position [0, 0]
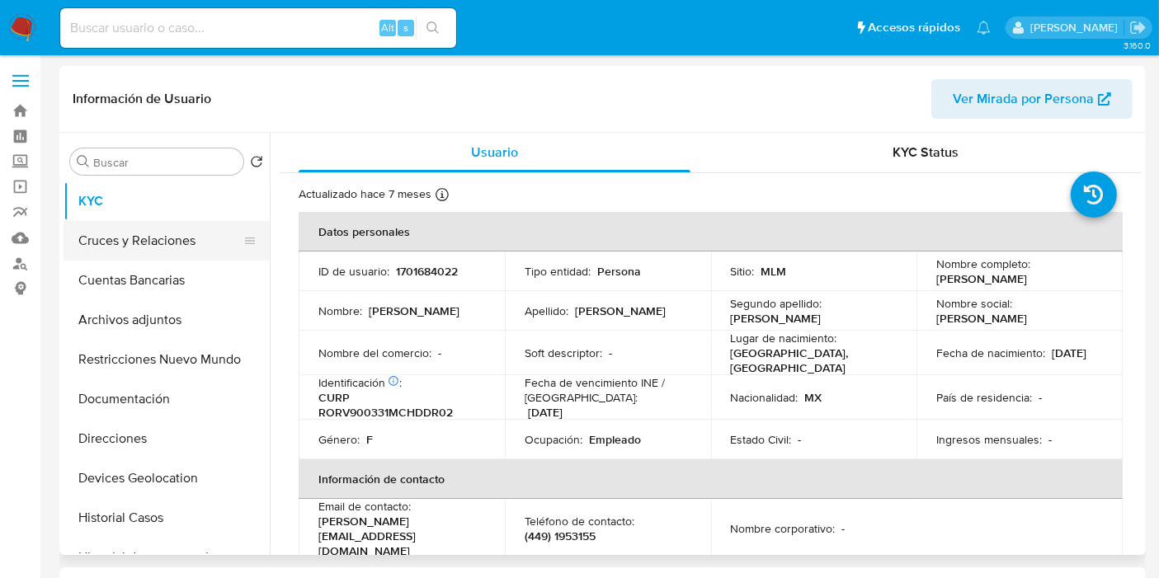
click at [132, 251] on button "Cruces y Relaciones" at bounding box center [160, 241] width 193 height 40
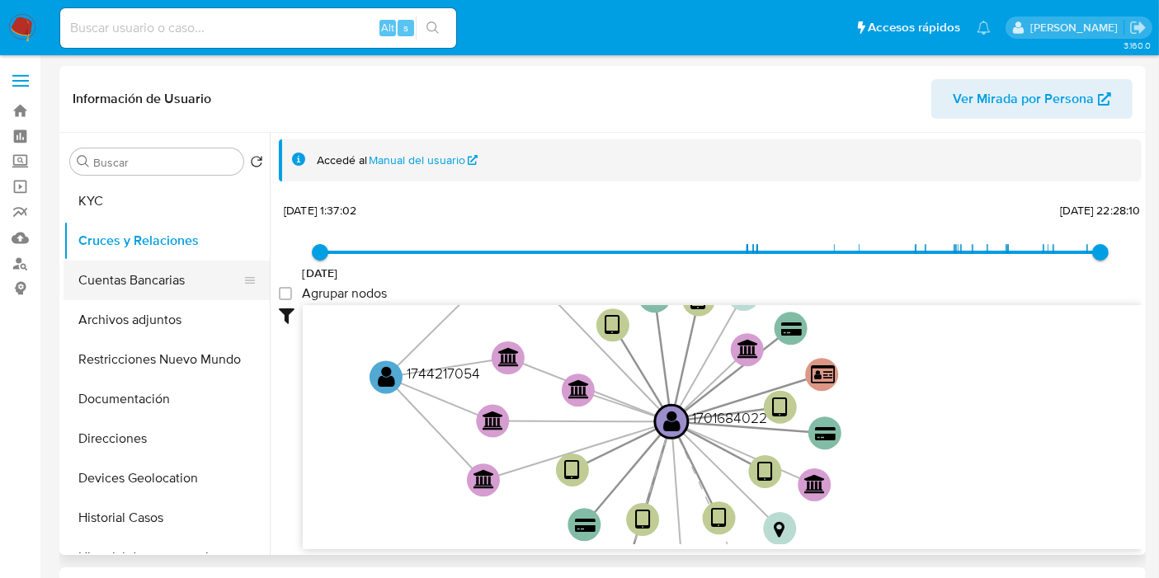
click at [124, 284] on button "Cuentas Bancarias" at bounding box center [160, 281] width 193 height 40
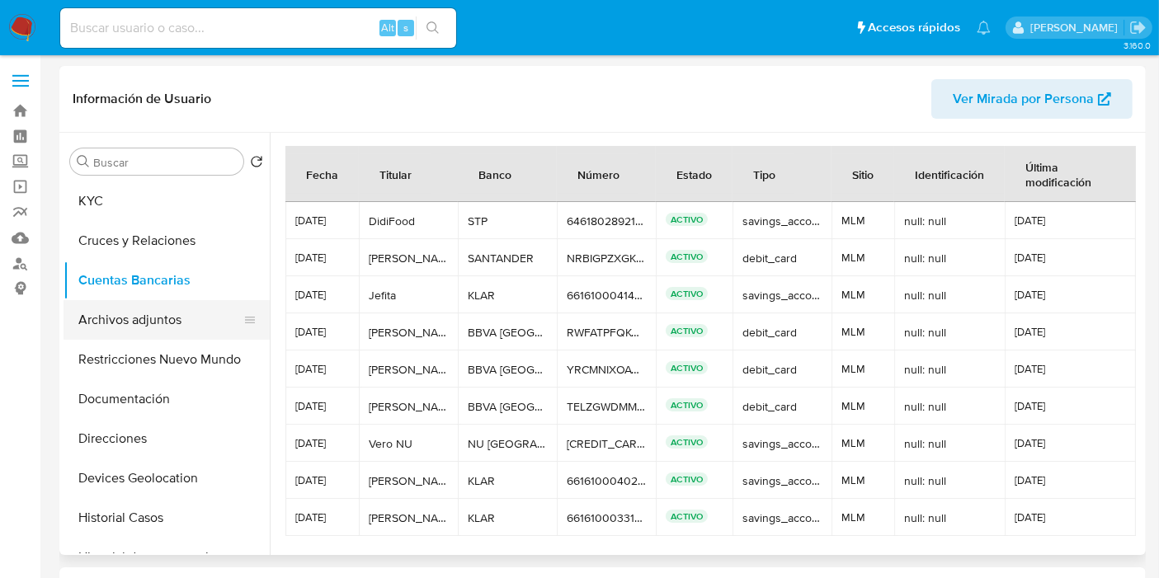
scroll to position [1, 0]
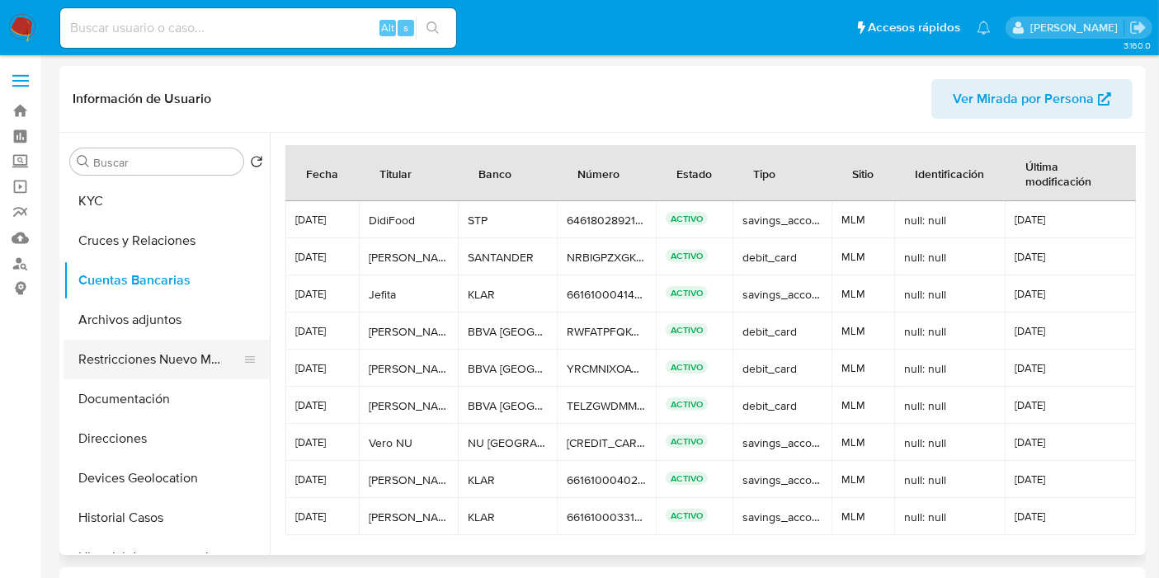
click at [150, 340] on button "Restricciones Nuevo Mundo" at bounding box center [160, 360] width 193 height 40
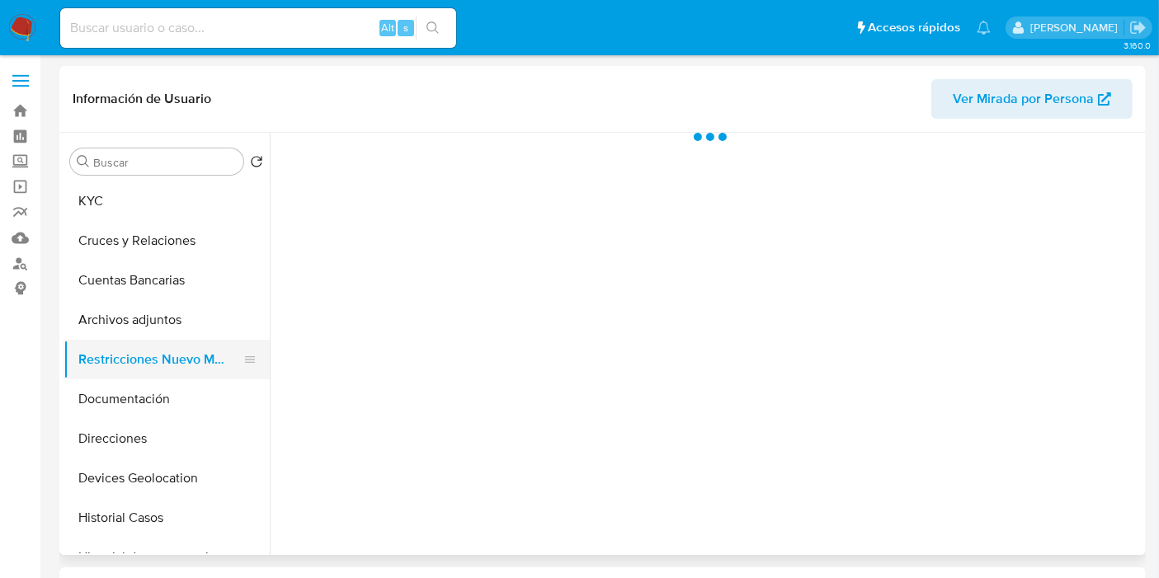
scroll to position [0, 0]
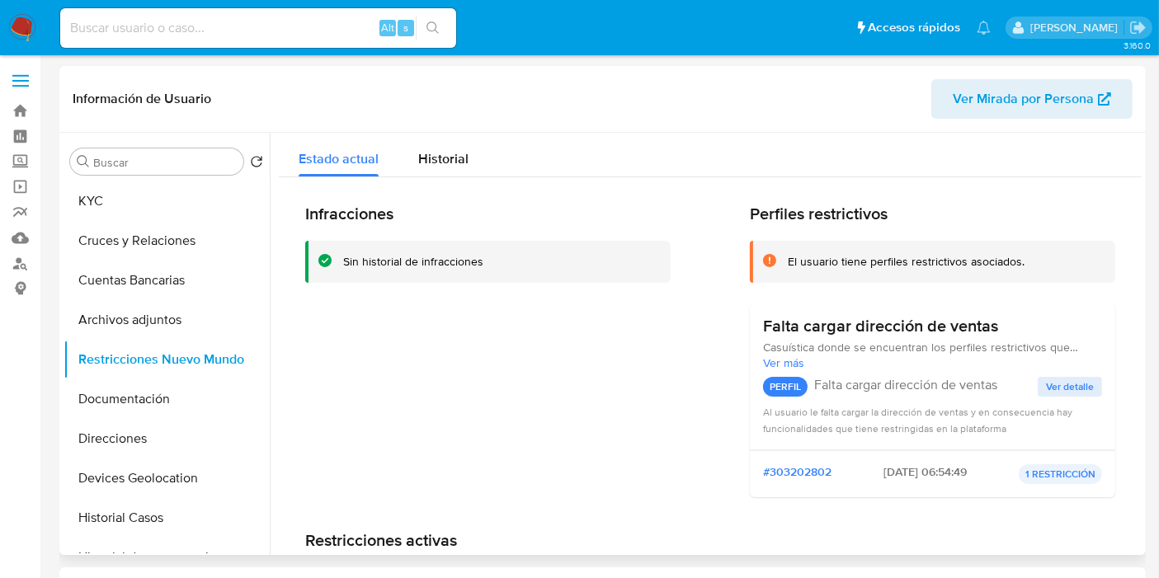
click at [1053, 473] on p "1 RESTRICCIÓN" at bounding box center [1060, 474] width 83 height 20
click at [924, 459] on div "#303202802 21/06/2025 - 06:54:49 1 RESTRICCIÓN" at bounding box center [932, 473] width 365 height 47
click at [806, 464] on span "#303202802" at bounding box center [797, 474] width 68 height 20
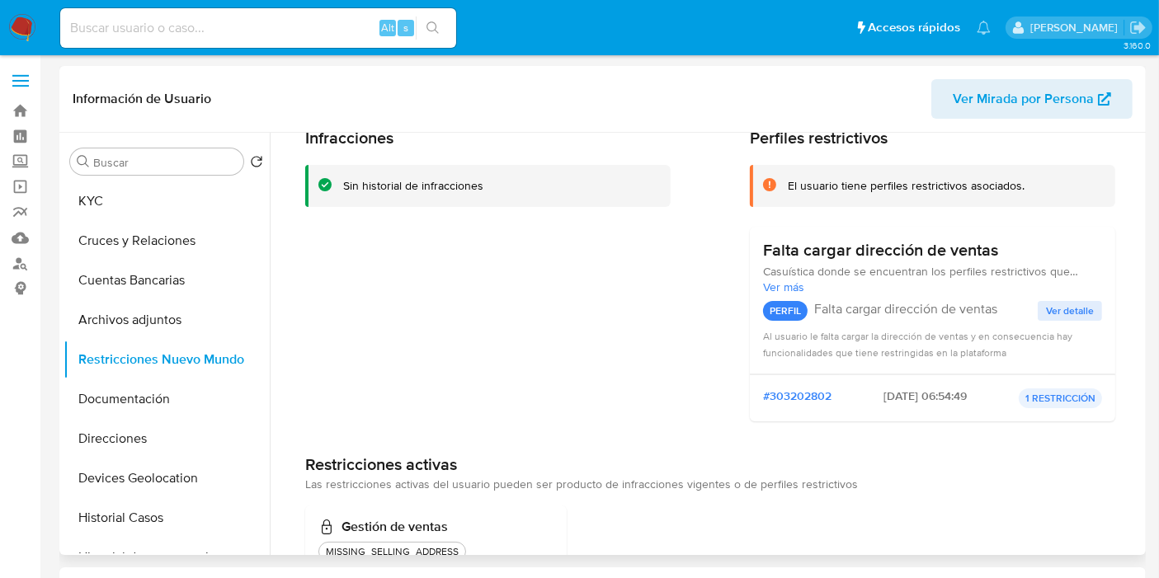
scroll to position [129, 0]
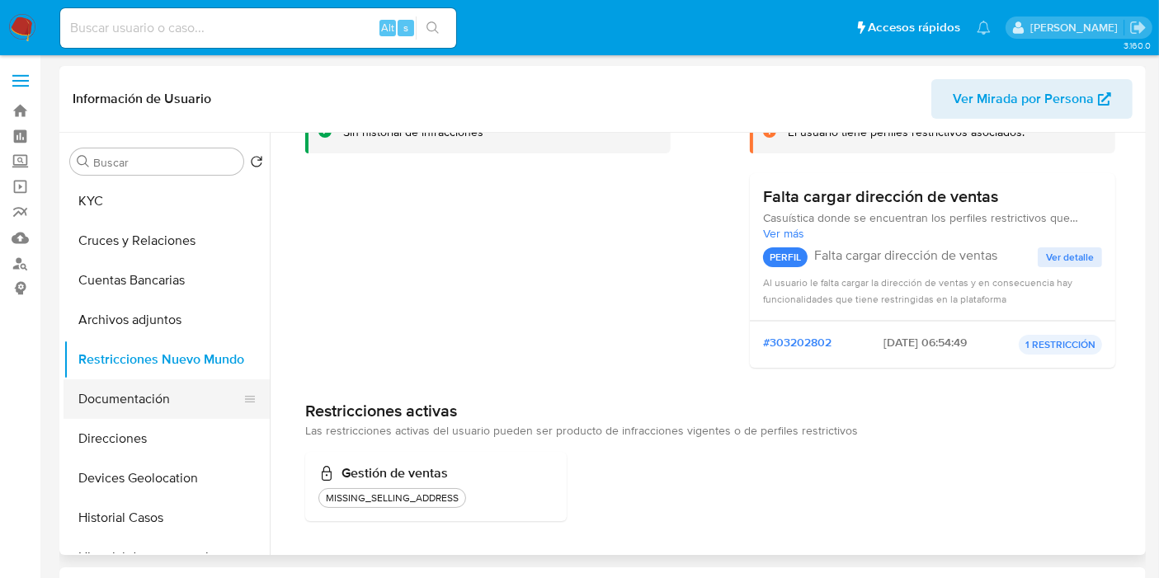
click at [179, 398] on button "Documentación" at bounding box center [160, 399] width 193 height 40
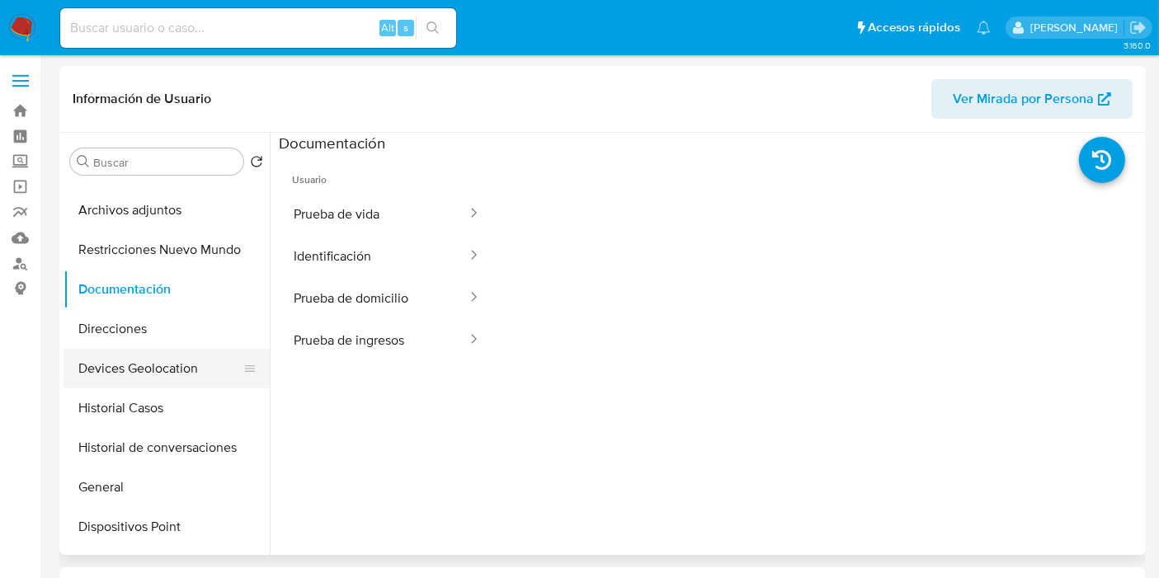
scroll to position [0, 0]
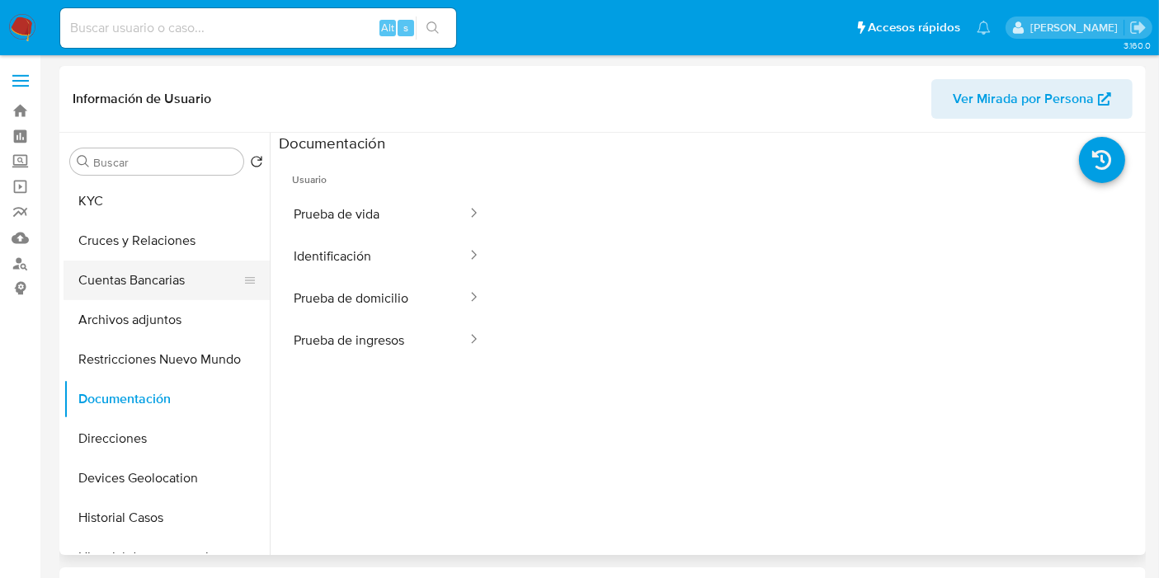
click at [141, 284] on button "Cuentas Bancarias" at bounding box center [160, 281] width 193 height 40
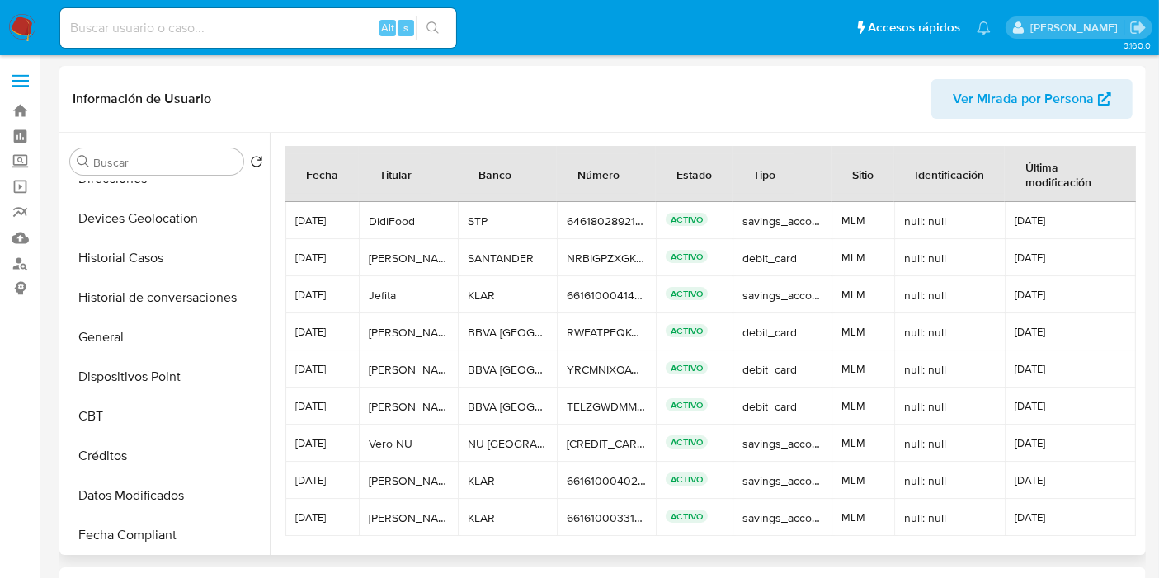
scroll to position [272, 0]
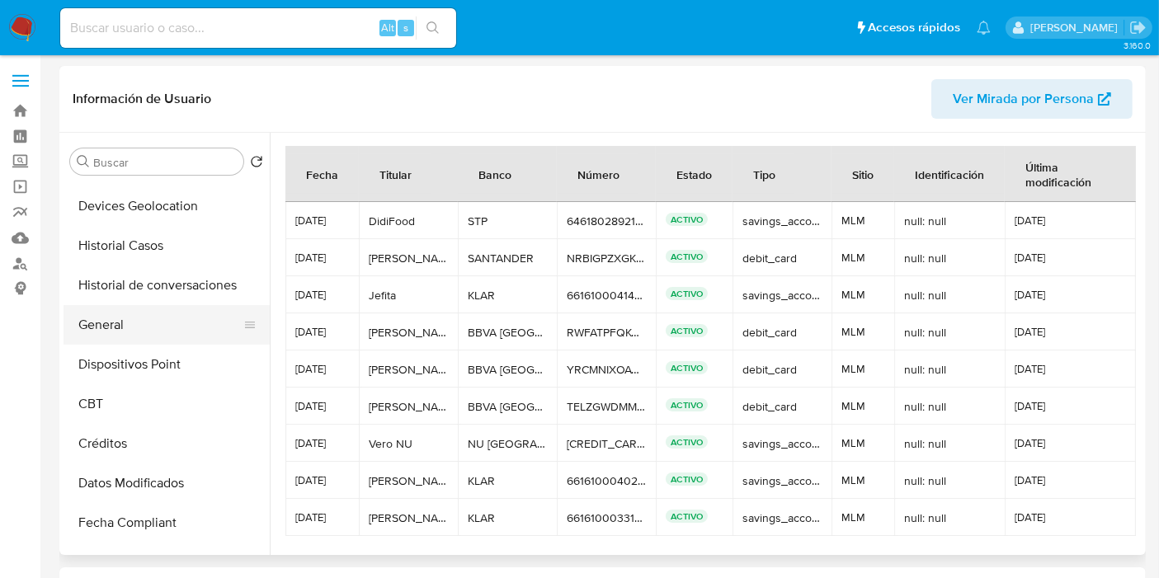
click at [137, 323] on button "General" at bounding box center [160, 325] width 193 height 40
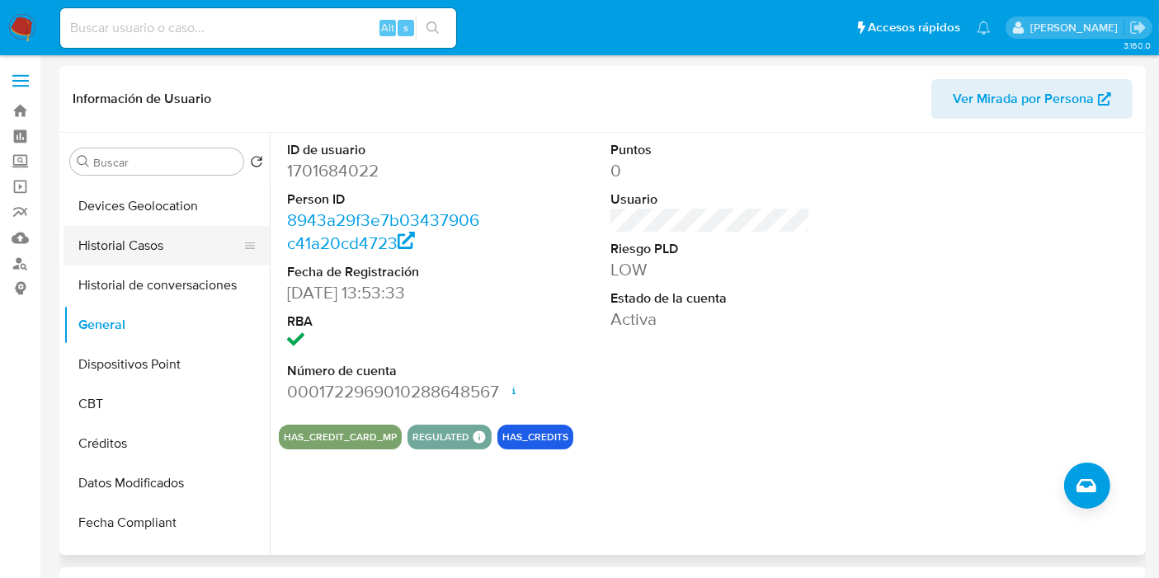
scroll to position [0, 0]
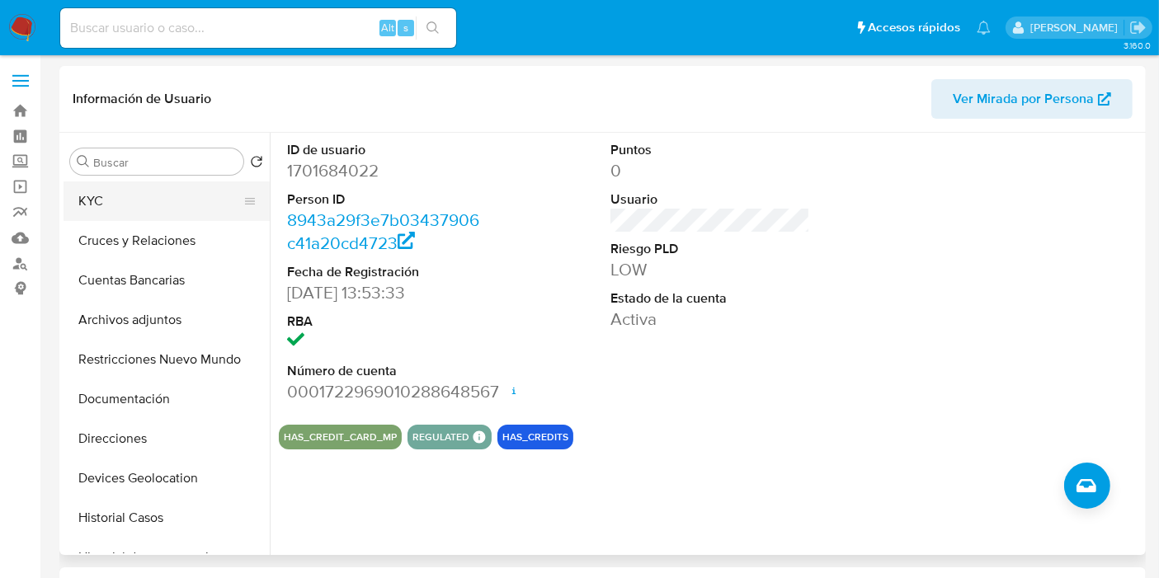
click at [119, 201] on button "KYC" at bounding box center [160, 201] width 193 height 40
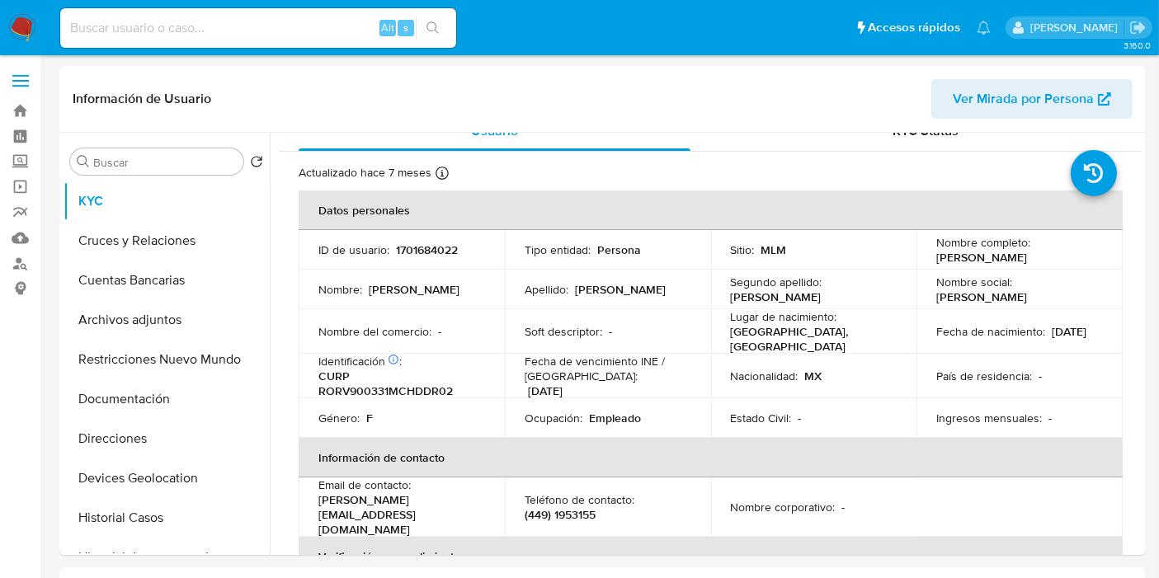
scroll to position [1, 0]
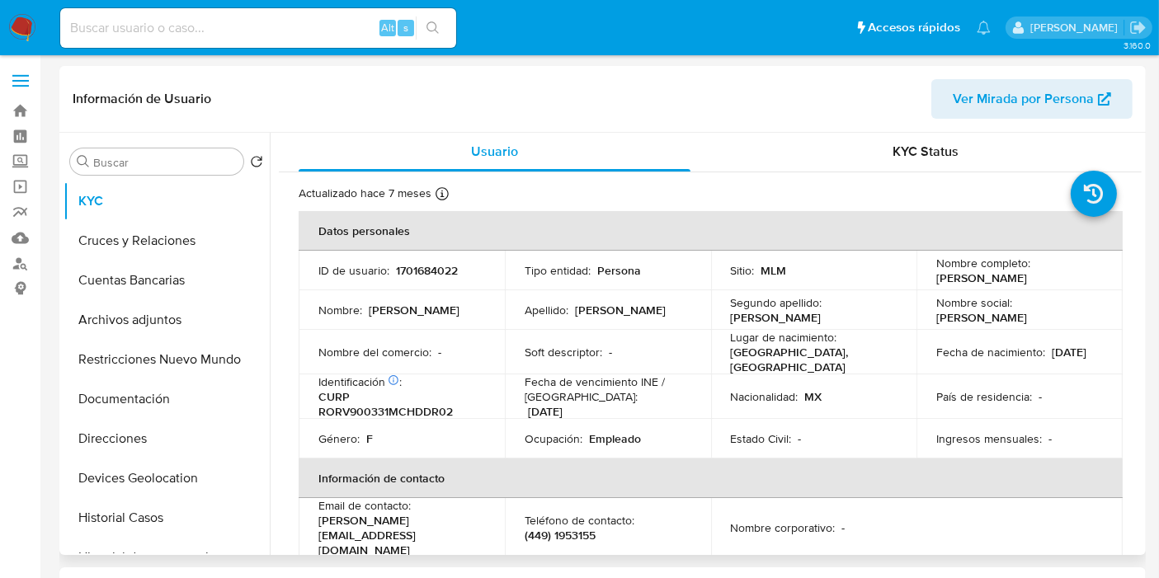
click at [497, 309] on td "Nombre : Veronica Celeste" at bounding box center [402, 310] width 206 height 40
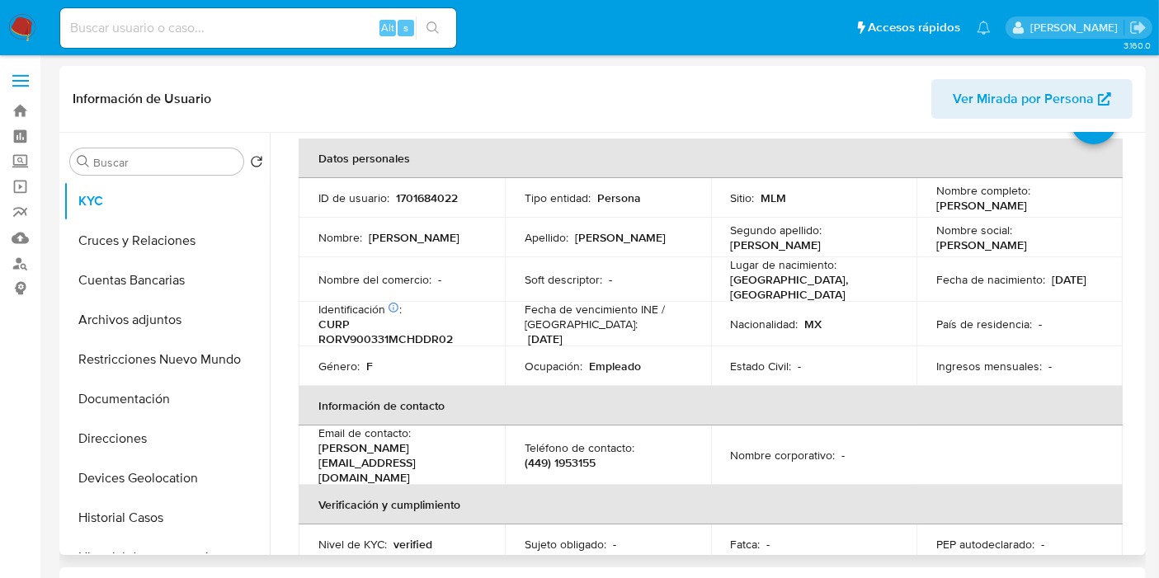
scroll to position [73, 0]
click at [485, 133] on div "Actualizado hace 7 meses Creado: 26/02/2024 11:53:39 Actualizado: 27/02/2025 18…" at bounding box center [399, 124] width 200 height 21
click at [449, 110] on header "Información de Usuario Ver Mirada por Persona" at bounding box center [603, 99] width 1060 height 40
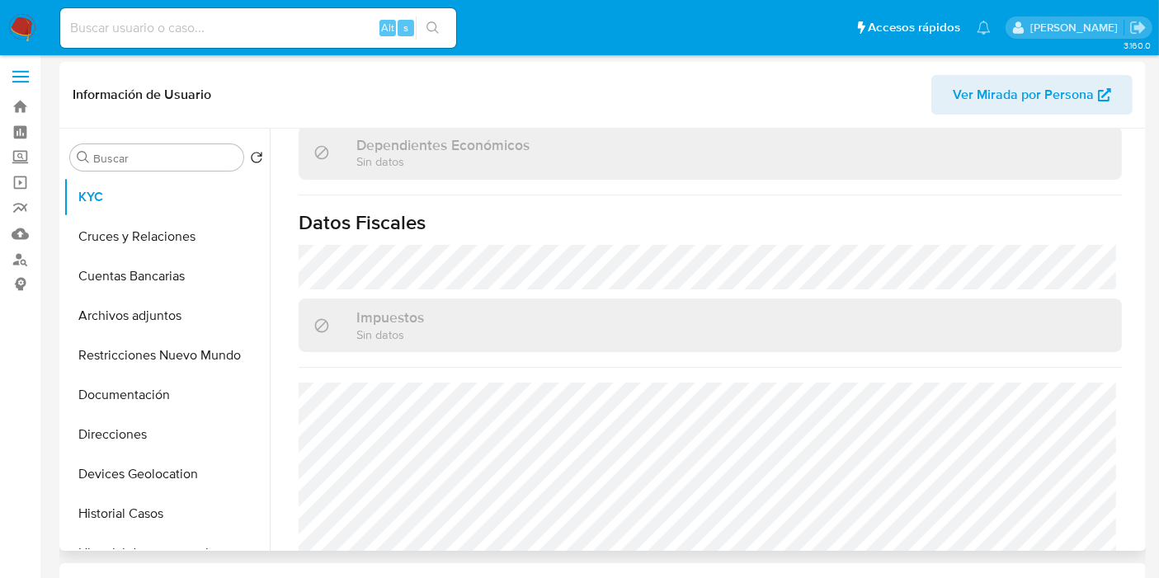
scroll to position [1046, 0]
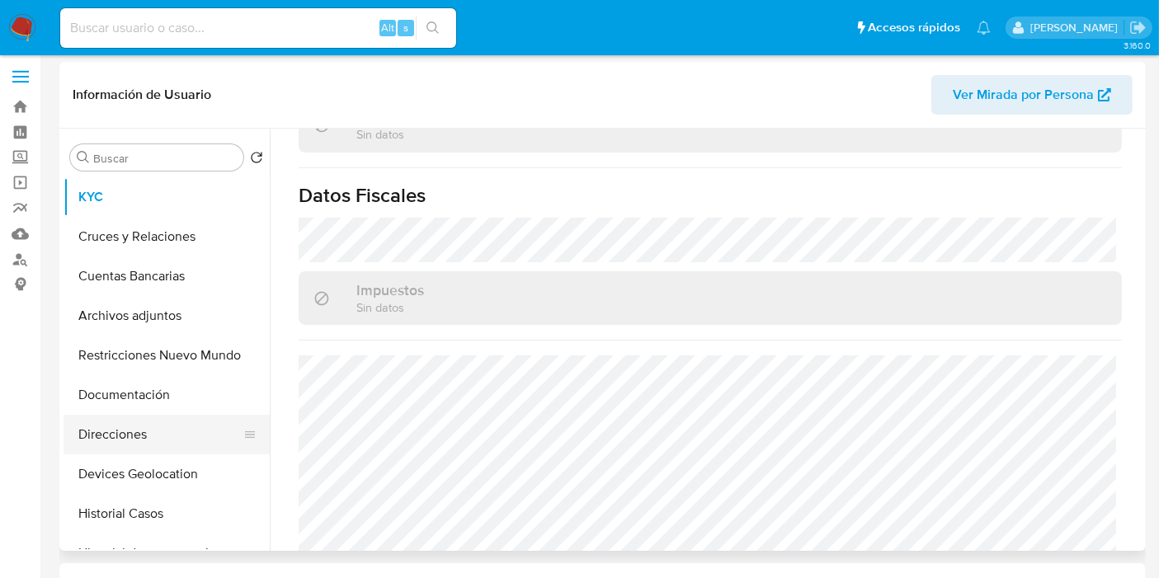
click at [139, 421] on button "Direcciones" at bounding box center [160, 435] width 193 height 40
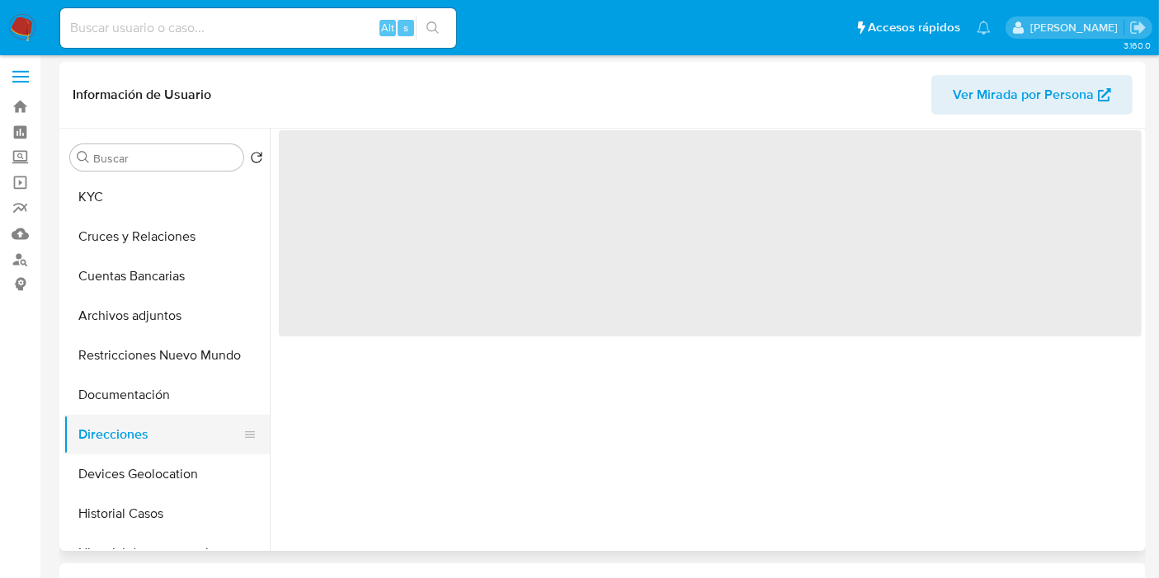
scroll to position [0, 0]
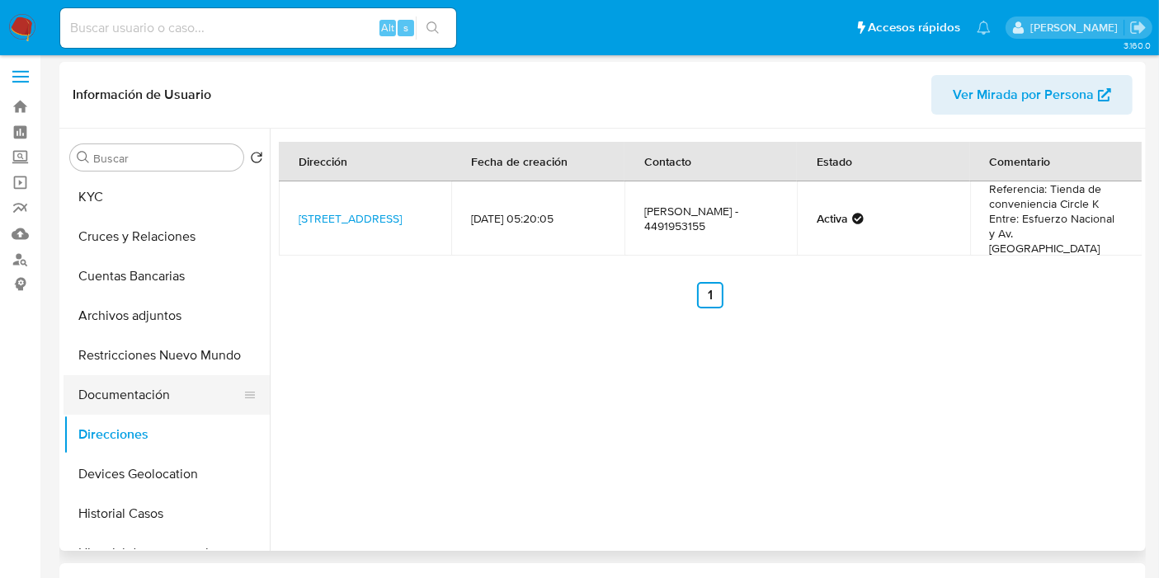
click at [147, 388] on button "Documentación" at bounding box center [160, 395] width 193 height 40
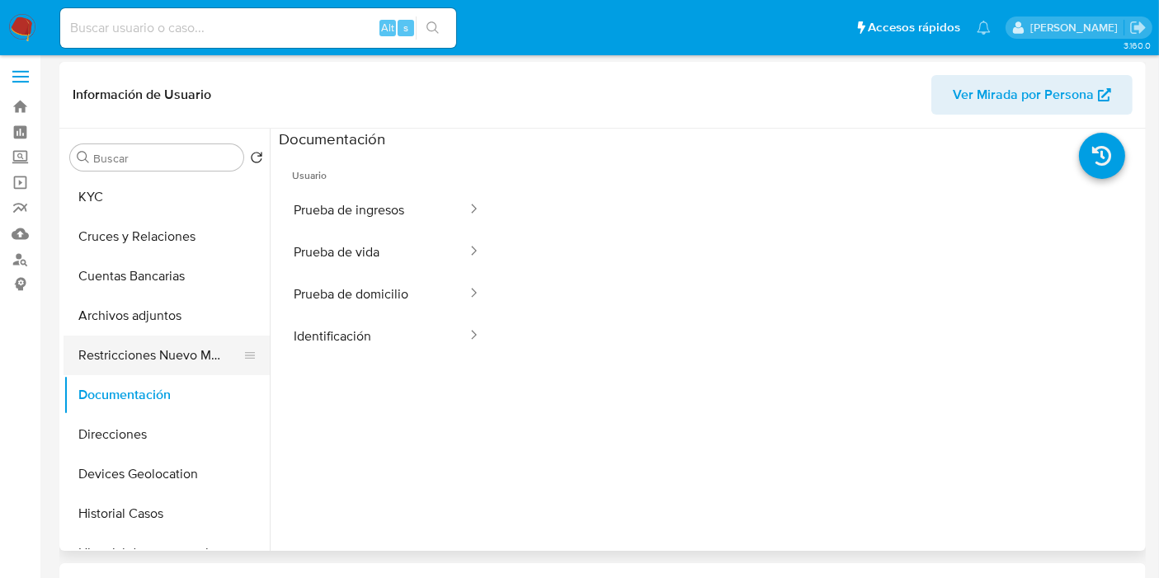
click at [142, 352] on button "Restricciones Nuevo Mundo" at bounding box center [160, 356] width 193 height 40
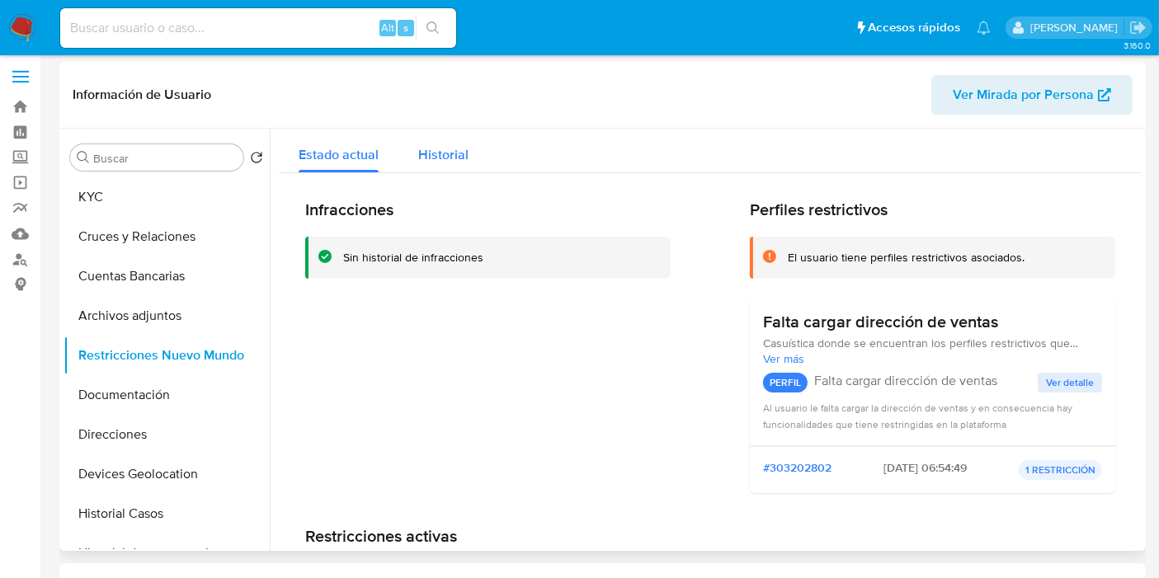
click at [462, 153] on span "Historial" at bounding box center [443, 154] width 50 height 19
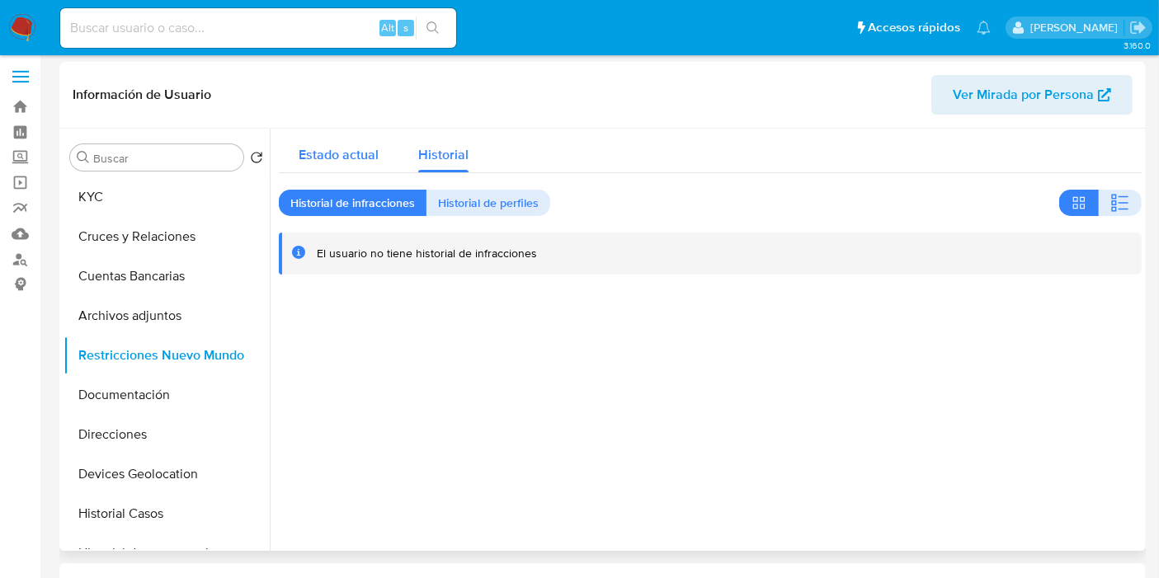
click at [365, 140] on div "Estado actual" at bounding box center [339, 151] width 80 height 44
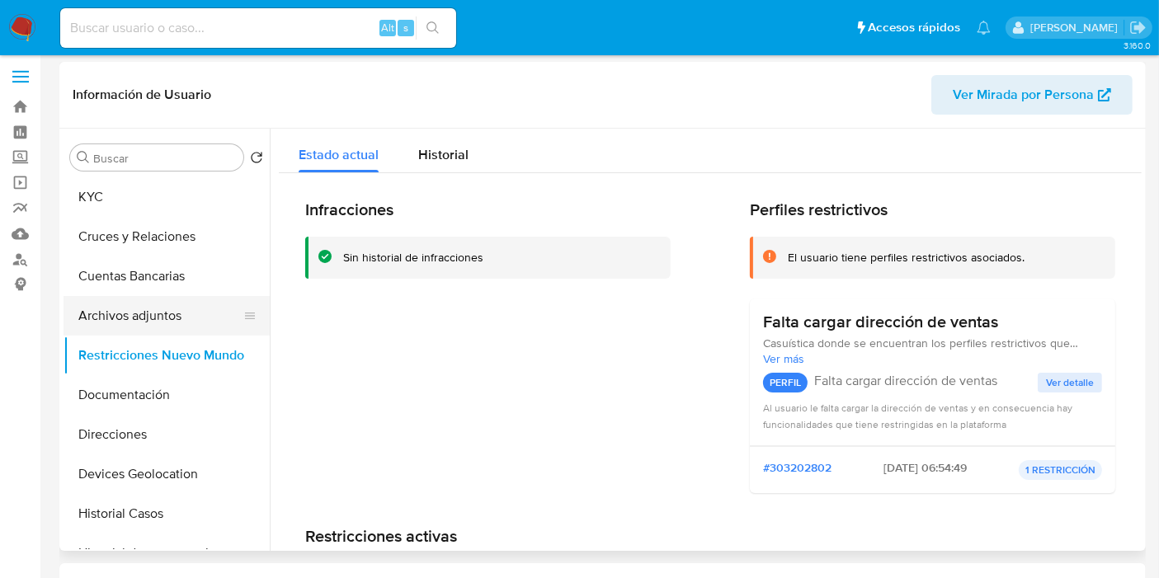
click at [87, 325] on button "Archivos adjuntos" at bounding box center [160, 316] width 193 height 40
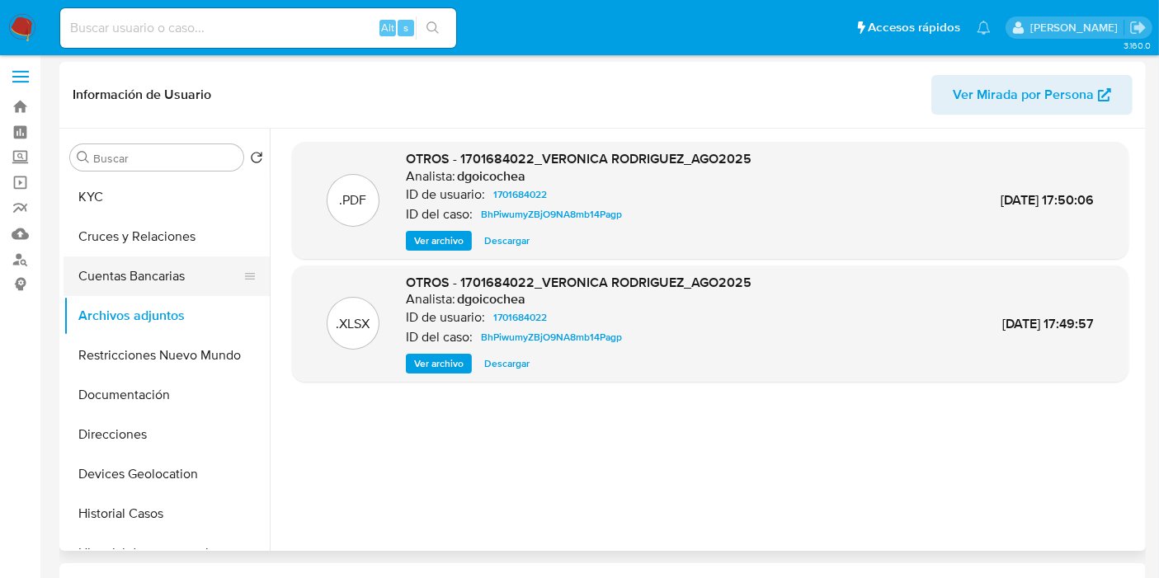
click at [158, 272] on button "Cuentas Bancarias" at bounding box center [160, 276] width 193 height 40
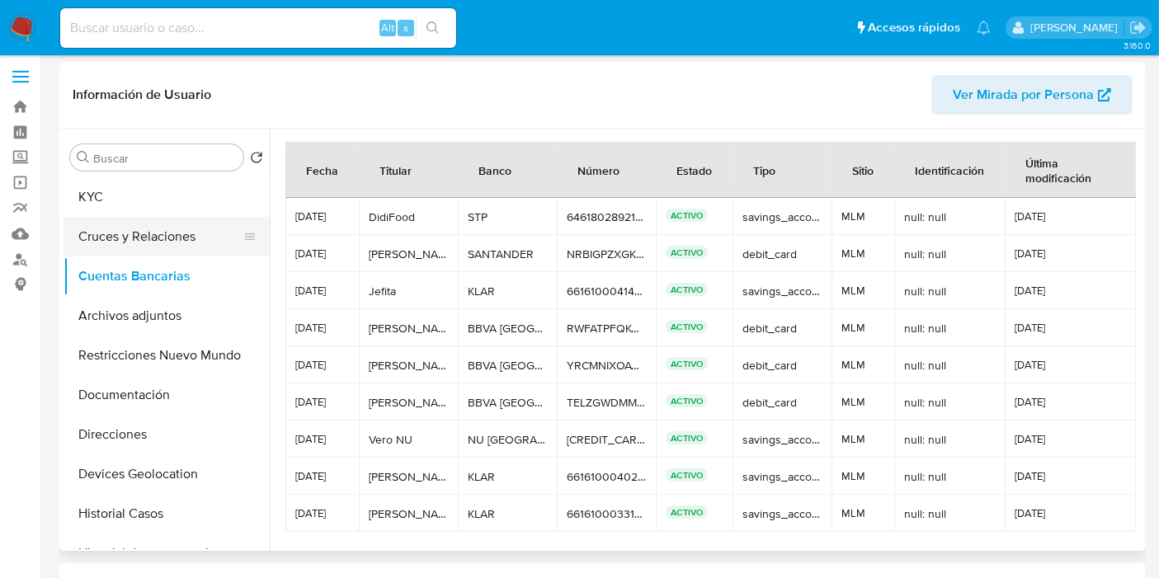
click at [158, 239] on button "Cruces y Relaciones" at bounding box center [160, 237] width 193 height 40
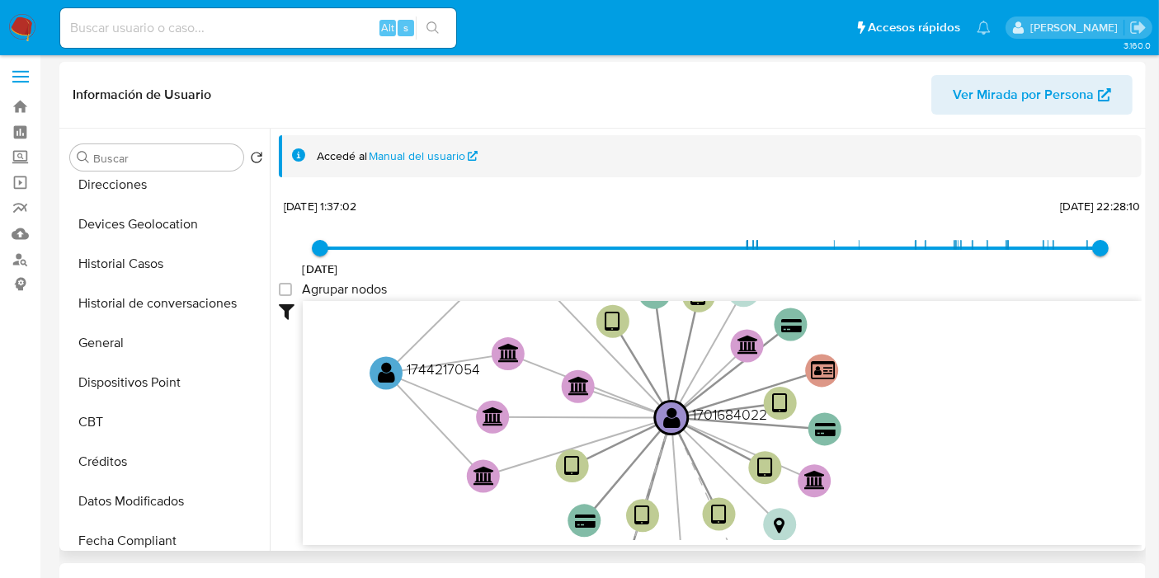
scroll to position [275, 0]
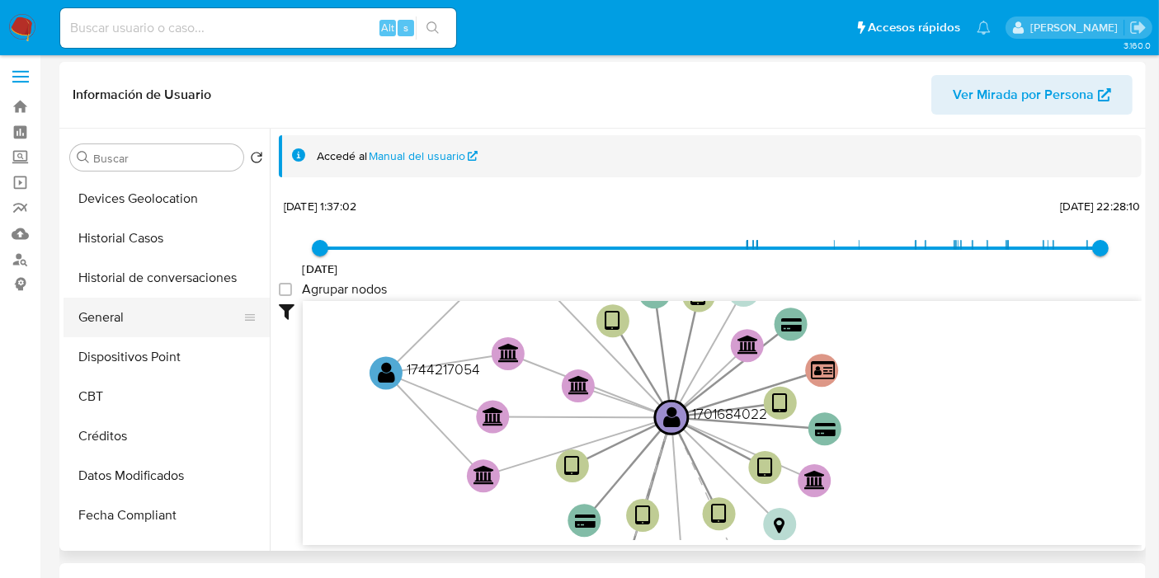
click at [139, 307] on button "General" at bounding box center [160, 318] width 193 height 40
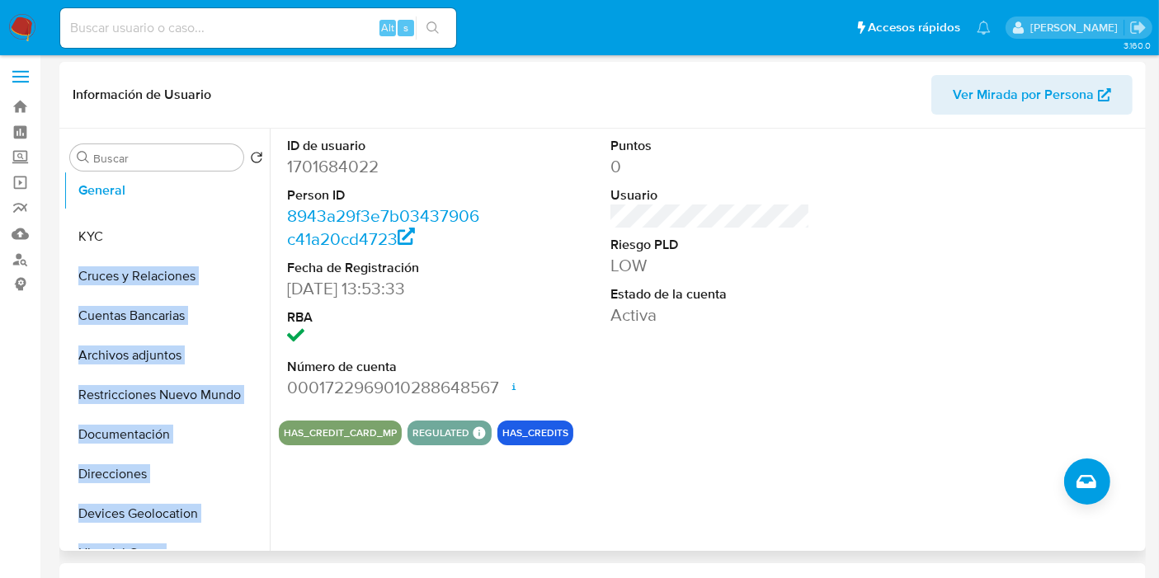
scroll to position [0, 0]
drag, startPoint x: 239, startPoint y: 534, endPoint x: 226, endPoint y: 195, distance: 338.4
click at [226, 195] on ul "KYC Cruces y Relaciones Cuentas Bancarias Archivos adjuntos Restricciones Nuevo…" at bounding box center [167, 363] width 206 height 372
click at [136, 233] on button "KYC" at bounding box center [160, 237] width 193 height 40
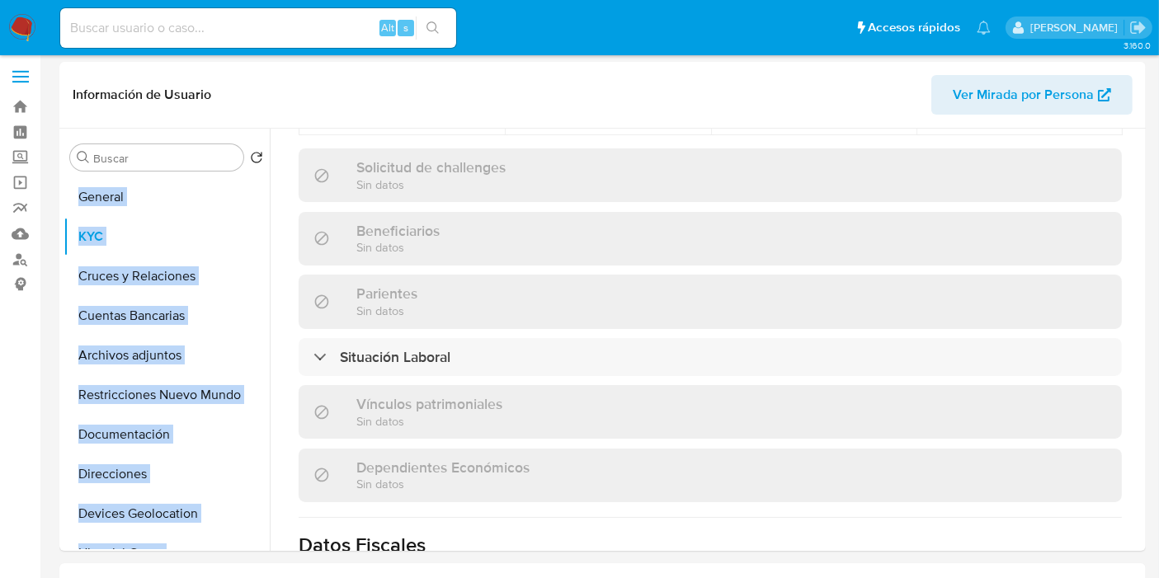
scroll to position [697, 0]
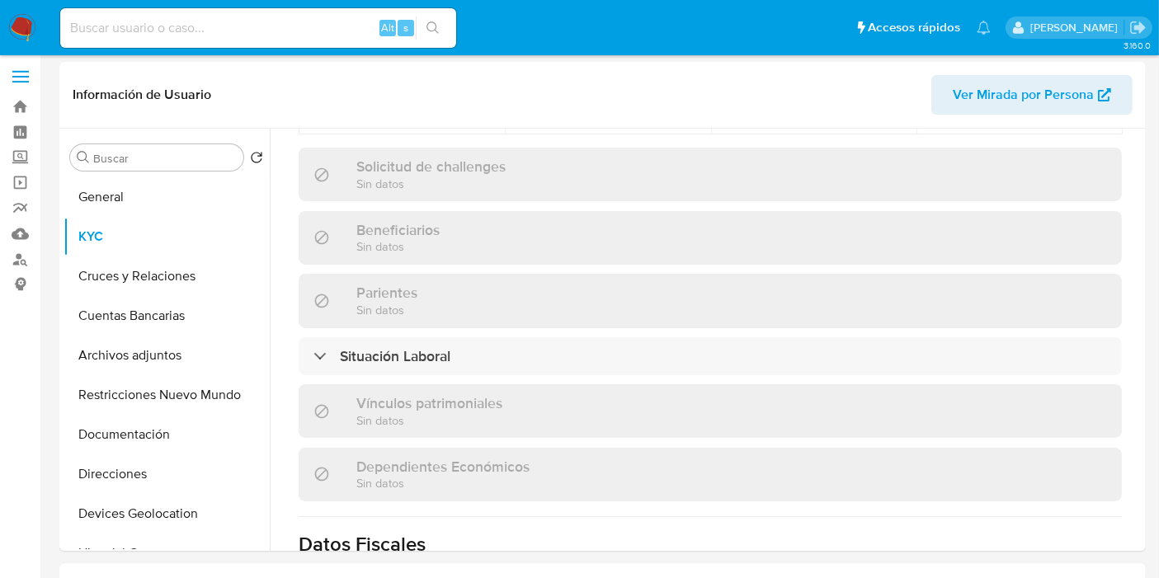
click at [463, 337] on div "Situación Laboral" at bounding box center [710, 356] width 823 height 38
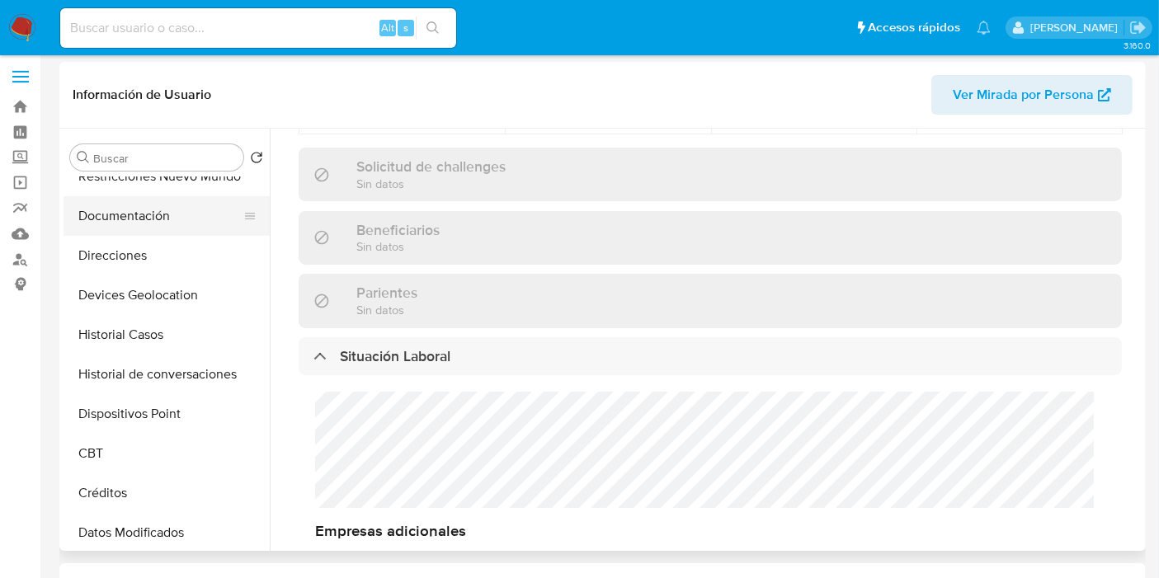
scroll to position [220, 0]
click at [165, 326] on button "Historial Casos" at bounding box center [160, 333] width 193 height 40
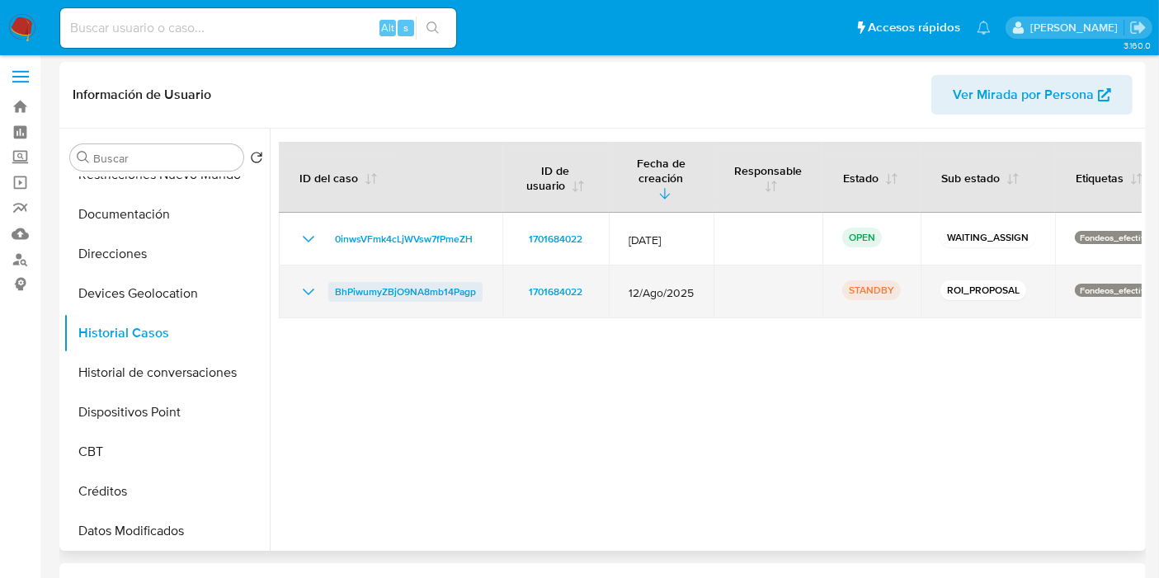
click at [444, 282] on span "BhPiwumyZBjO9NA8mb14Pagp" at bounding box center [405, 292] width 141 height 20
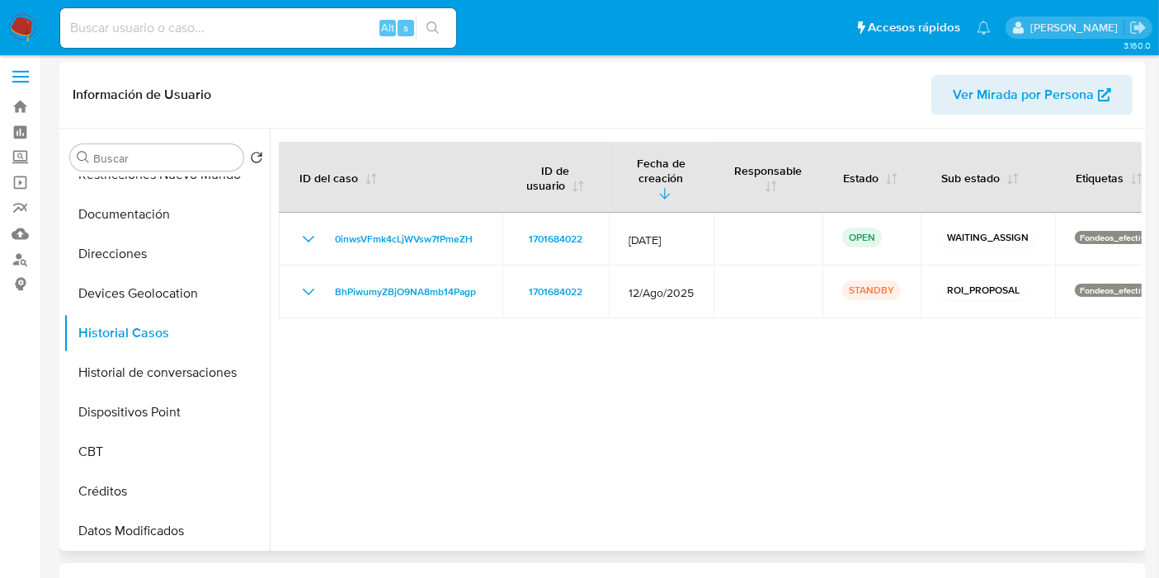
click at [669, 315] on div at bounding box center [706, 340] width 872 height 422
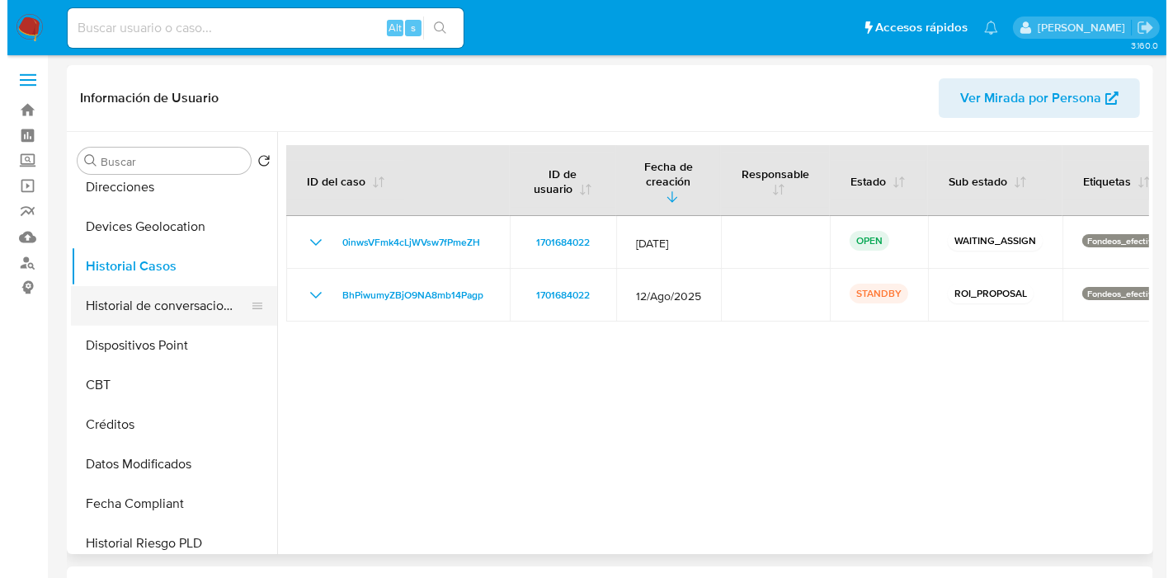
scroll to position [292, 0]
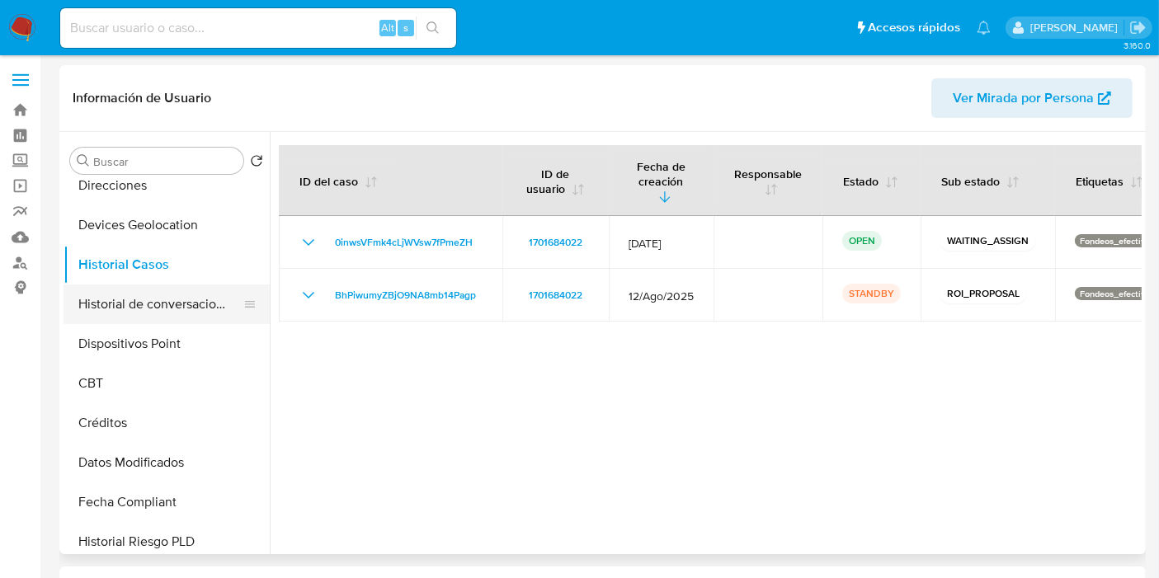
click at [161, 307] on button "Historial de conversaciones" at bounding box center [160, 305] width 193 height 40
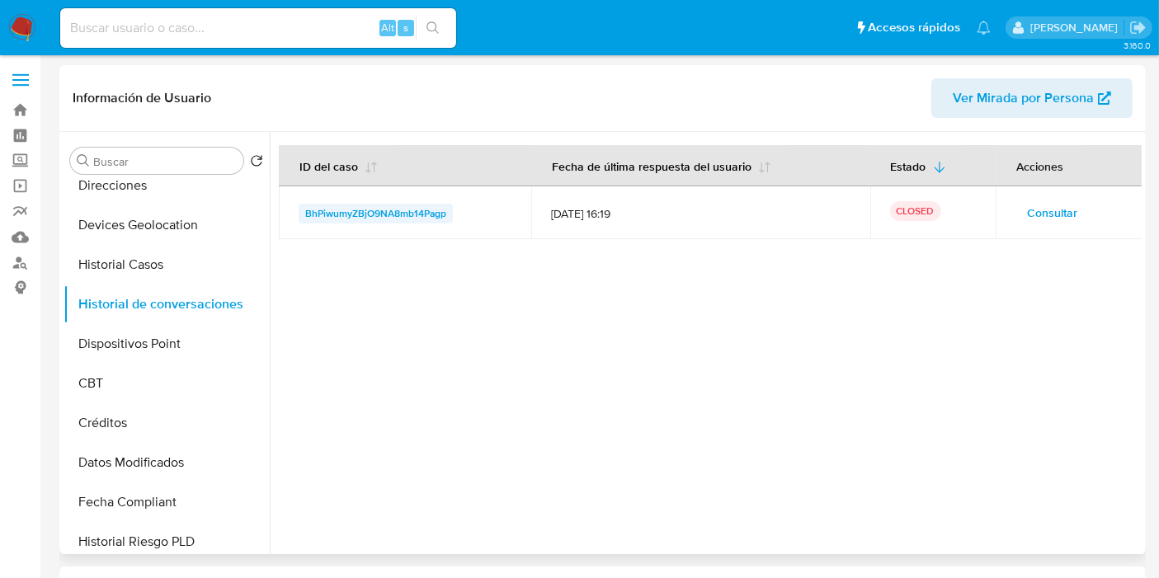
click at [395, 210] on span "BhPiwumyZBjO9NA8mb14Pagp" at bounding box center [375, 214] width 141 height 20
click at [1044, 205] on span "Consultar" at bounding box center [1052, 212] width 50 height 23
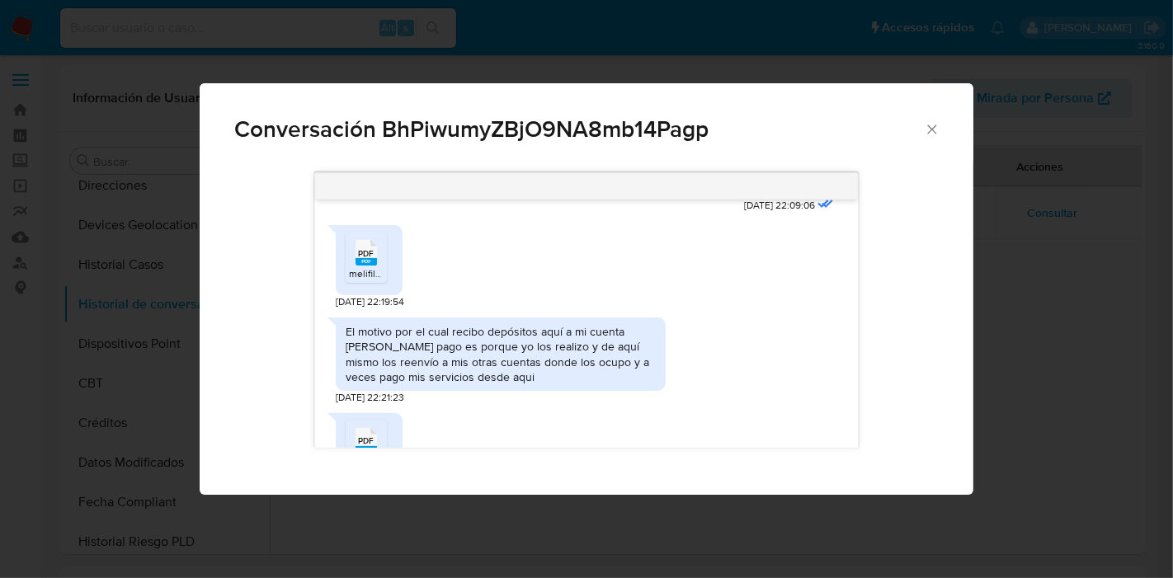
scroll to position [473, 0]
click at [374, 263] on rect "Comunicación" at bounding box center [365, 262] width 21 height 7
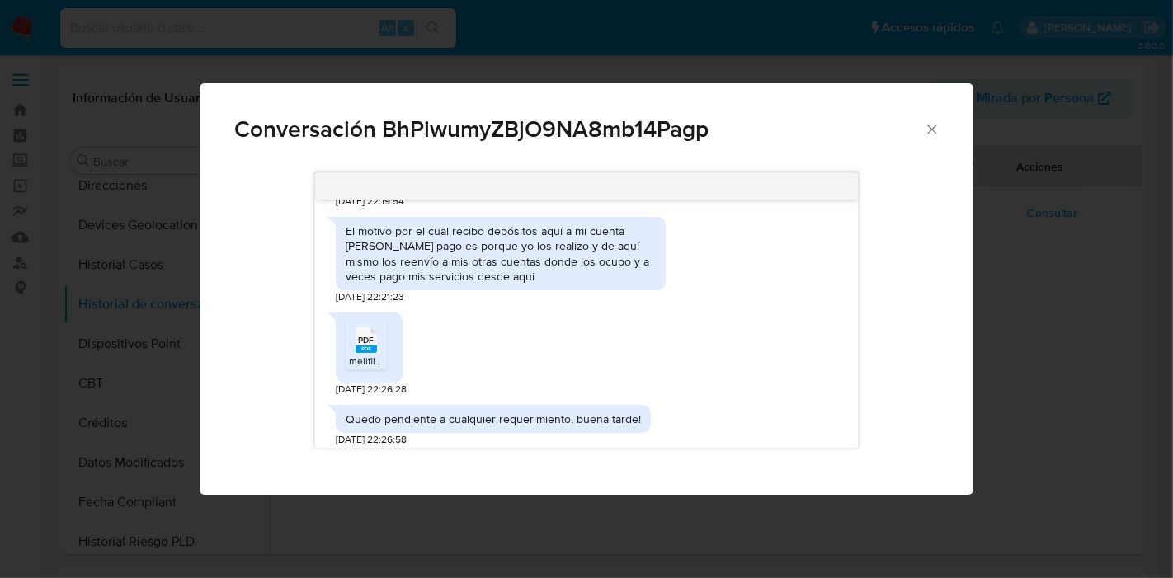
scroll to position [578, 0]
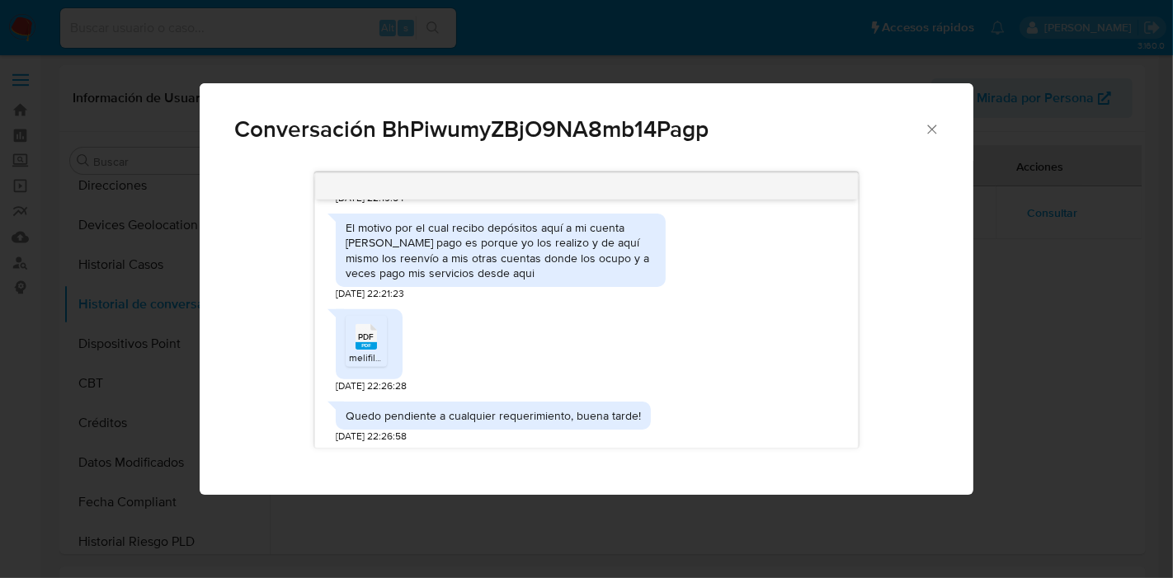
click at [365, 339] on span "PDF" at bounding box center [366, 337] width 16 height 11
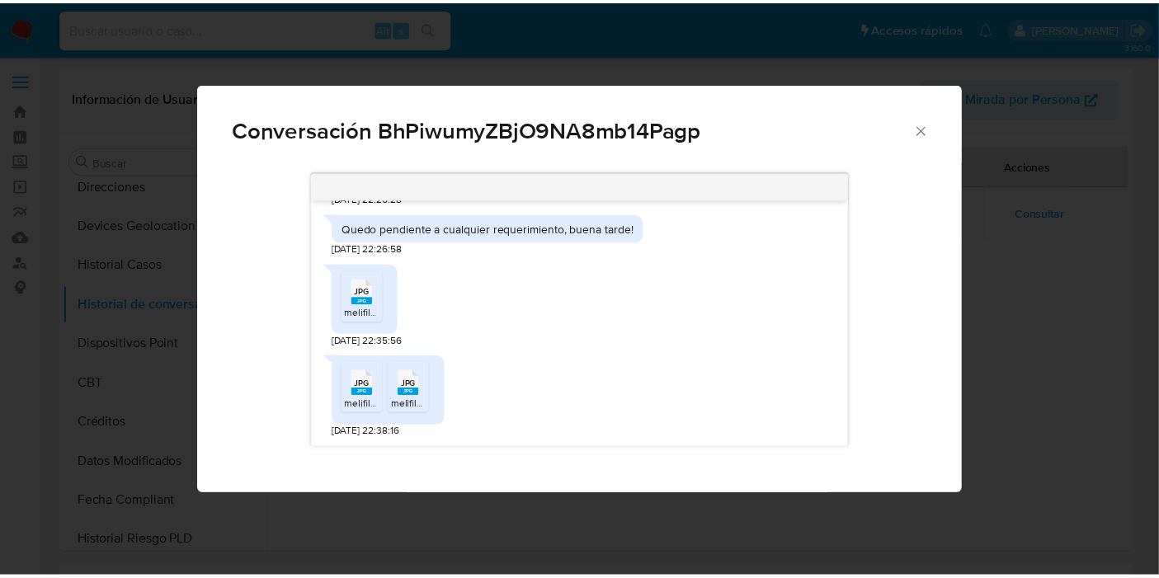
scroll to position [765, 0]
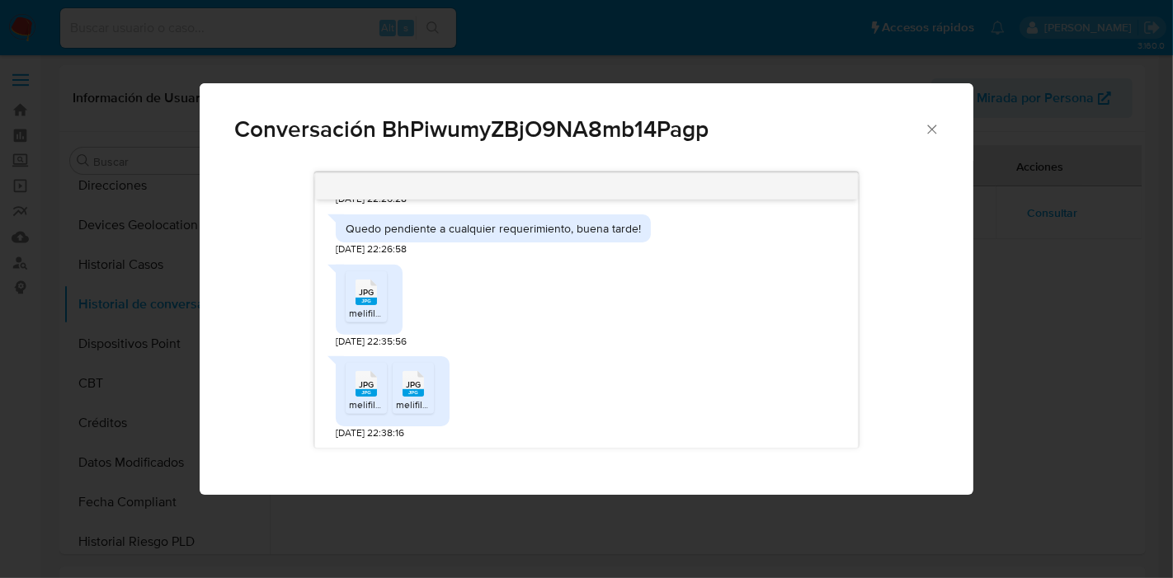
click at [362, 296] on span "JPG" at bounding box center [366, 292] width 15 height 11
click at [359, 385] on span "JPG" at bounding box center [366, 384] width 15 height 11
click at [436, 392] on ul "JPG JPG melifile3019885224693559653.jpg JPG JPG melifile1707943157094882320.jpg" at bounding box center [393, 391] width 94 height 57
click at [431, 392] on li "JPG JPG melifile1707943157094882320.jpg" at bounding box center [413, 388] width 41 height 51
click at [937, 125] on icon "Cerrar" at bounding box center [932, 129] width 16 height 16
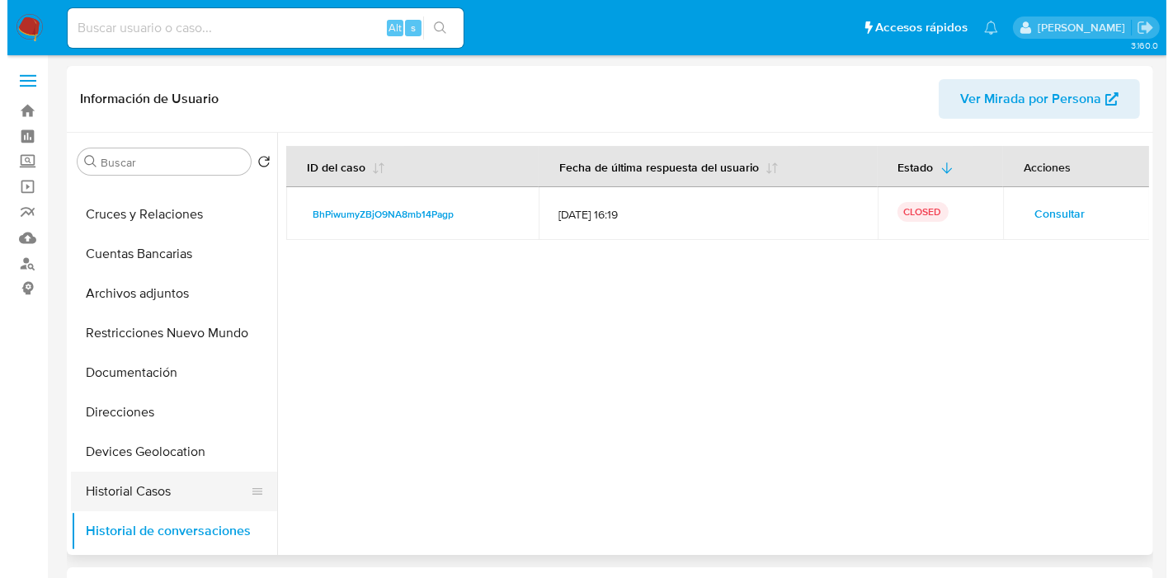
scroll to position [65, 0]
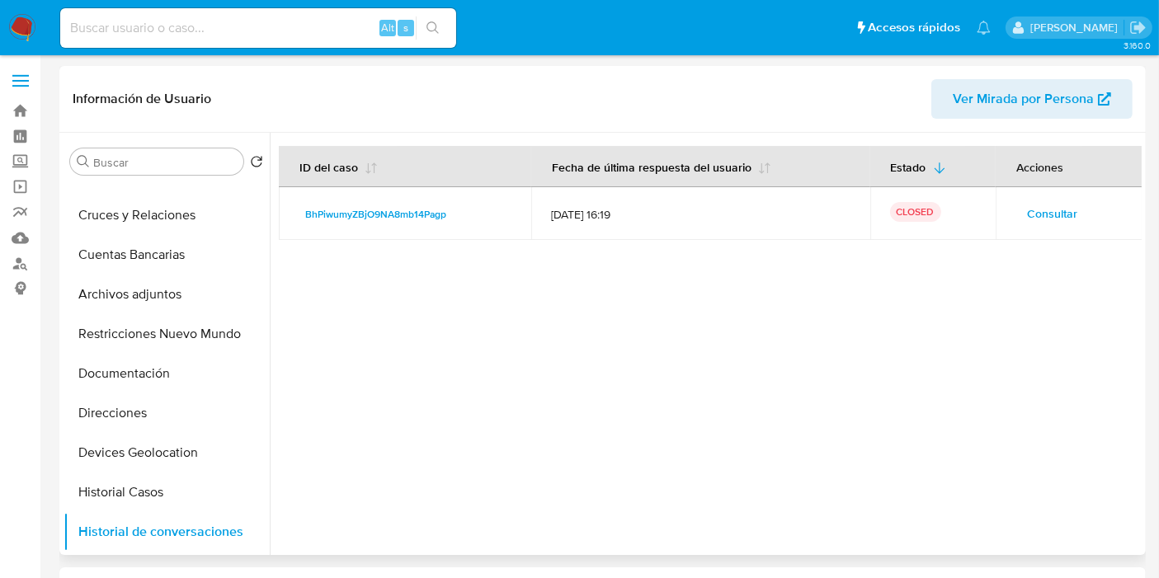
click at [1043, 216] on span "Consultar" at bounding box center [1052, 213] width 50 height 23
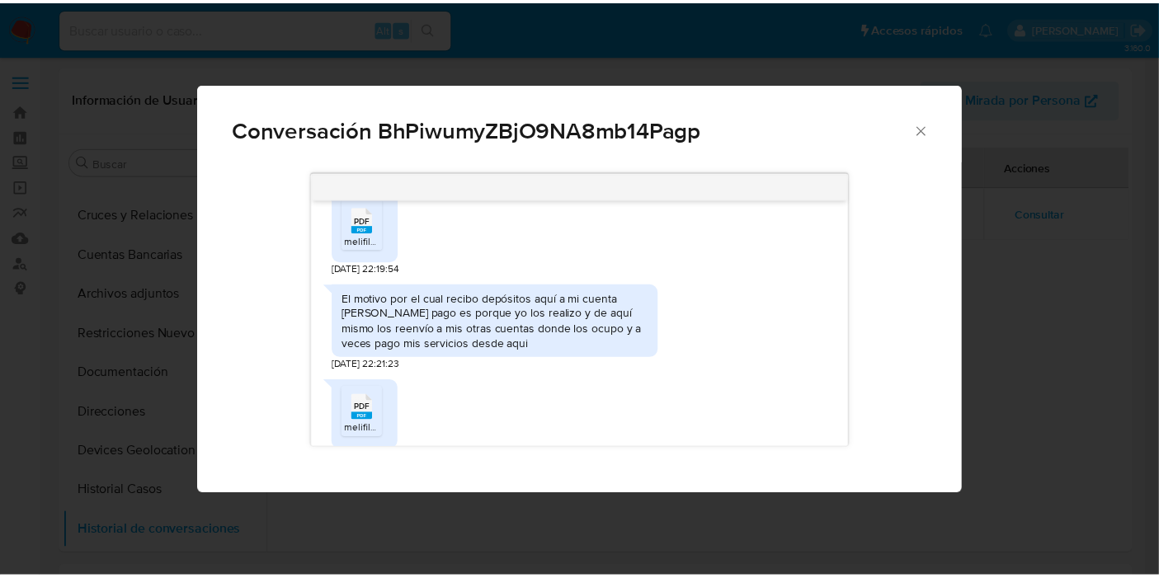
scroll to position [509, 0]
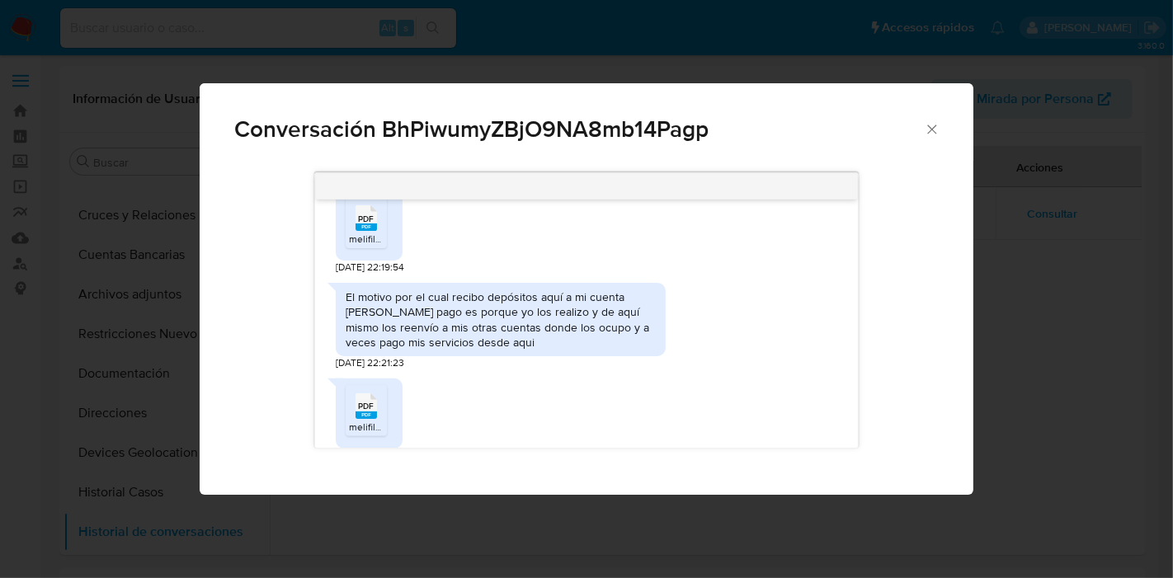
click at [921, 131] on span "Conversación BhPiwumyZBjO9NA8mb14Pagp" at bounding box center [578, 129] width 689 height 23
click at [933, 131] on icon "Cerrar" at bounding box center [931, 129] width 9 height 9
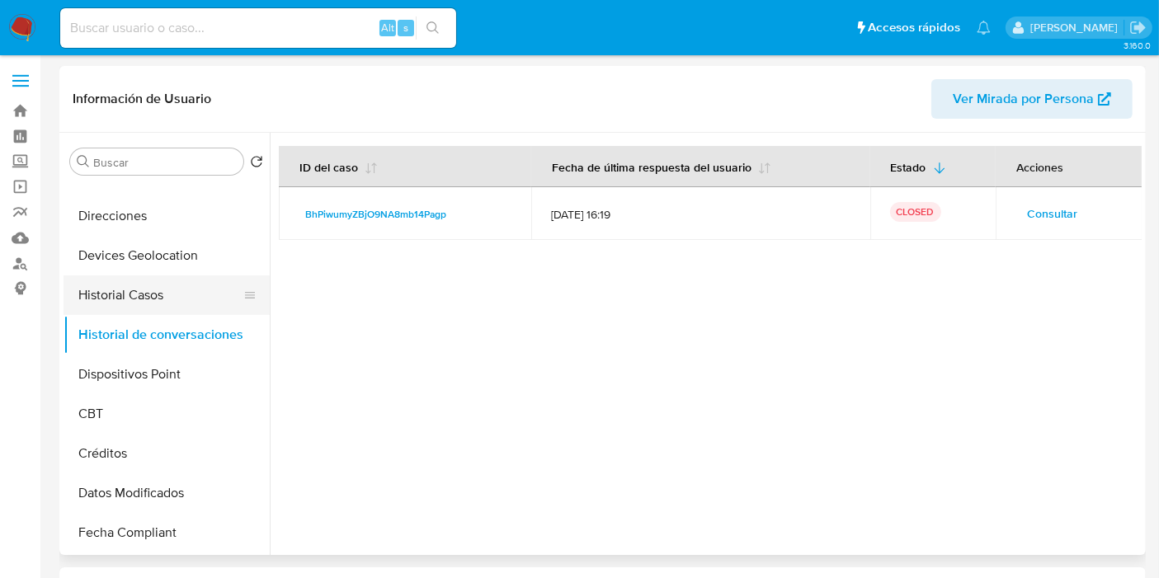
scroll to position [261, 0]
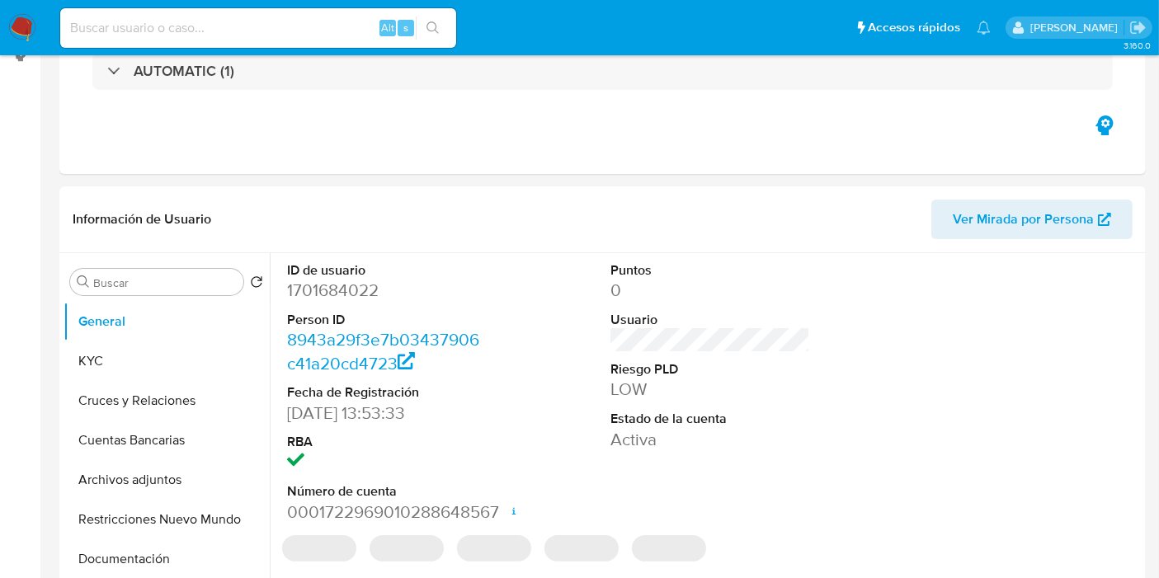
select select "10"
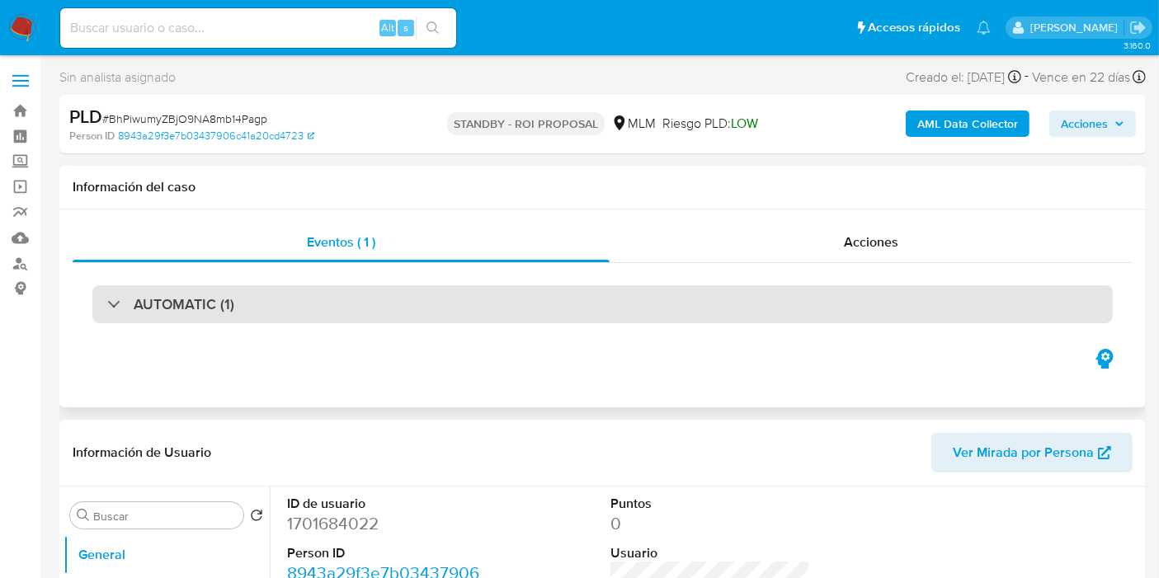
click at [175, 298] on h3 "AUTOMATIC (1)" at bounding box center [184, 304] width 101 height 18
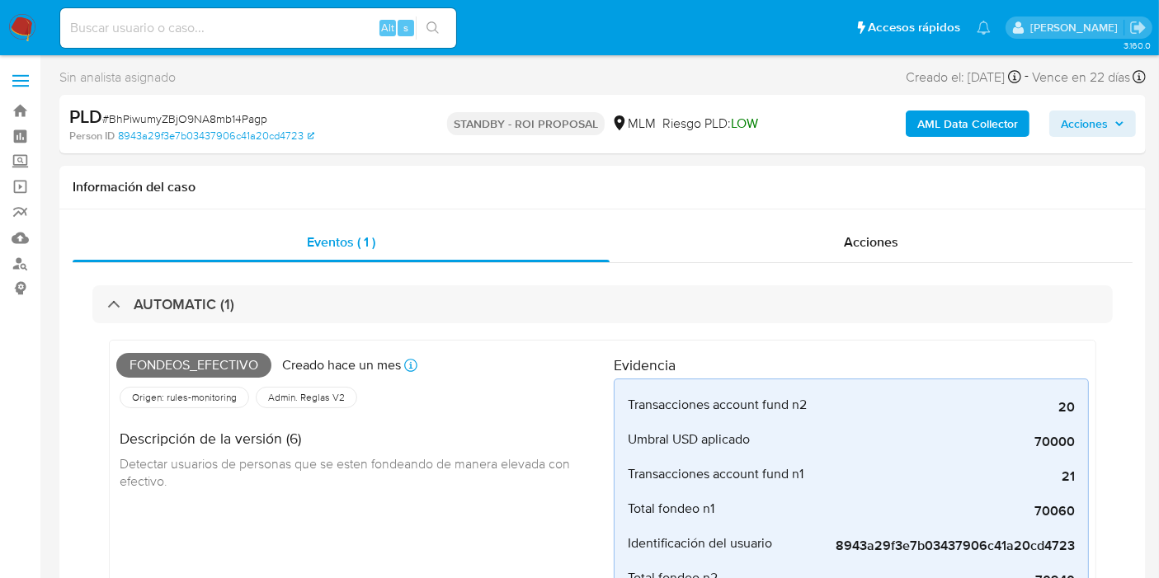
click at [1061, 125] on span "Acciones" at bounding box center [1084, 124] width 47 height 26
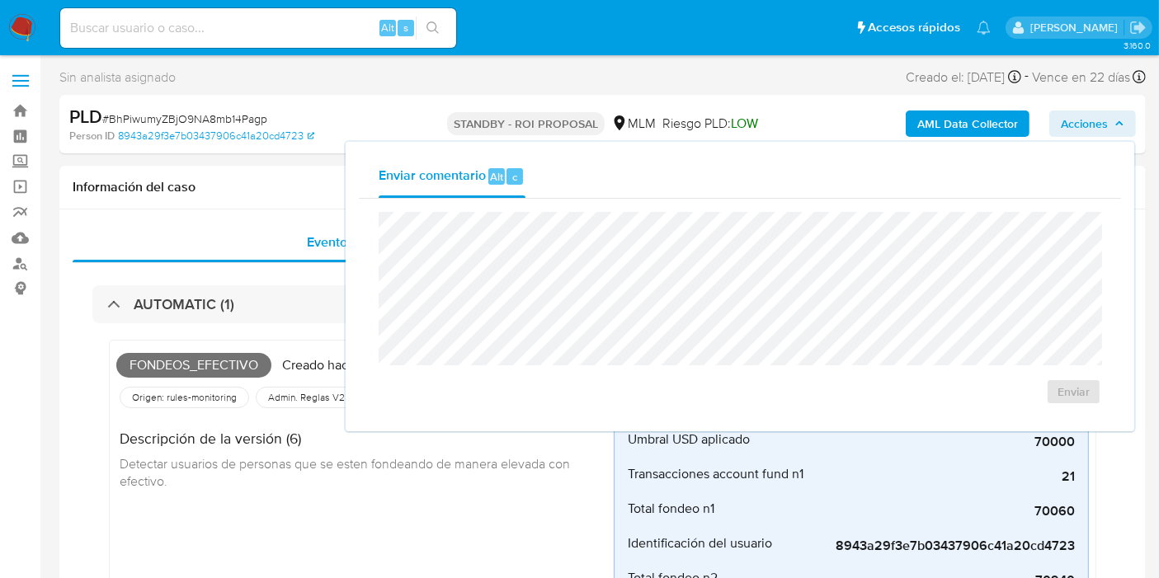
click at [1061, 125] on span "Acciones" at bounding box center [1084, 124] width 47 height 26
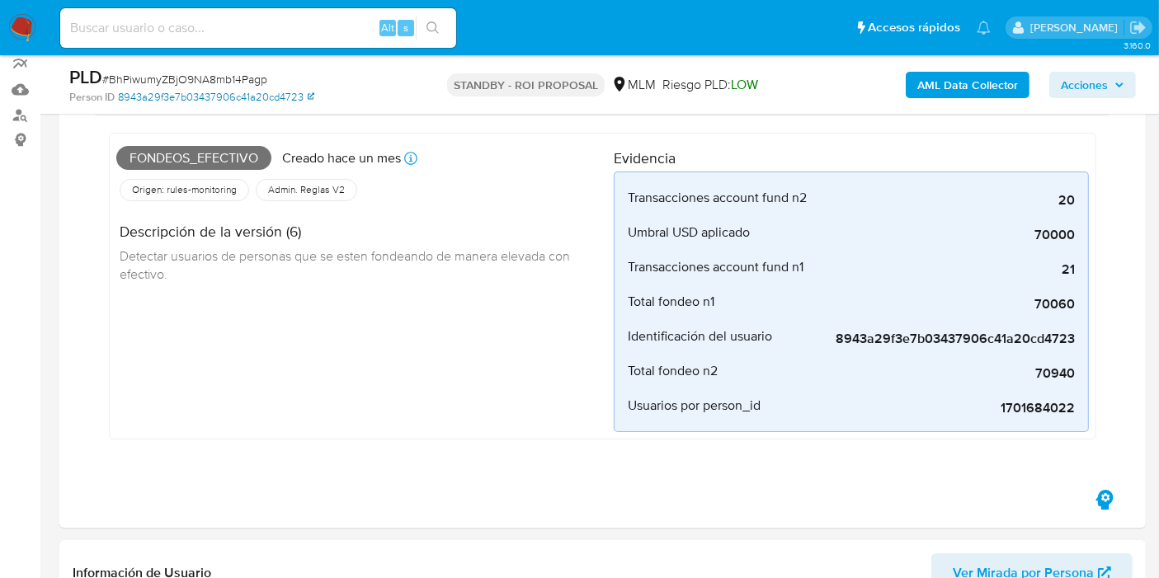
scroll to position [146, 0]
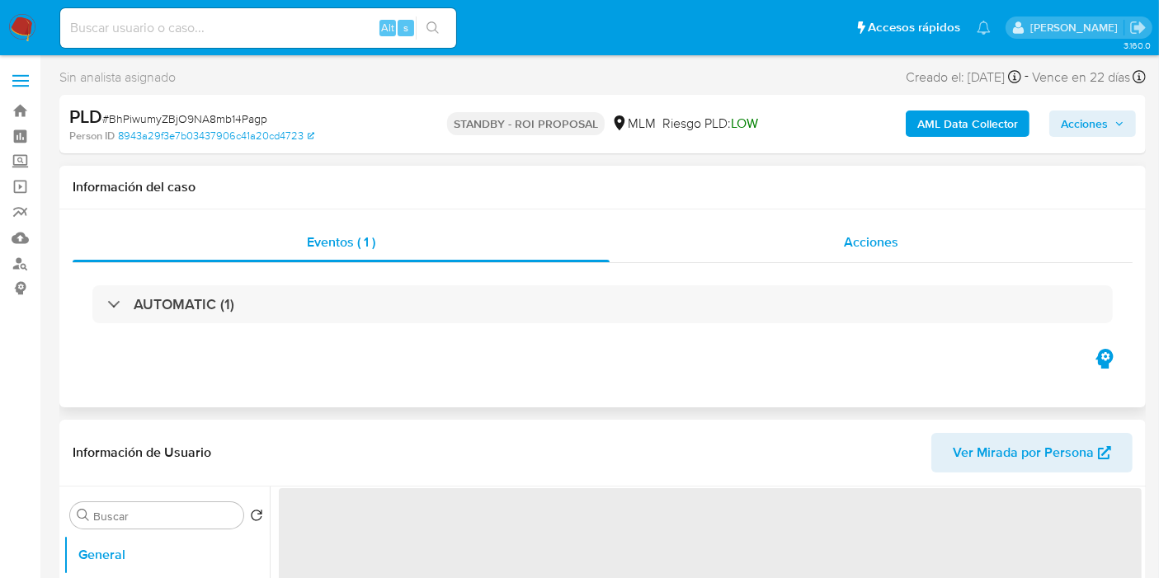
select select "10"
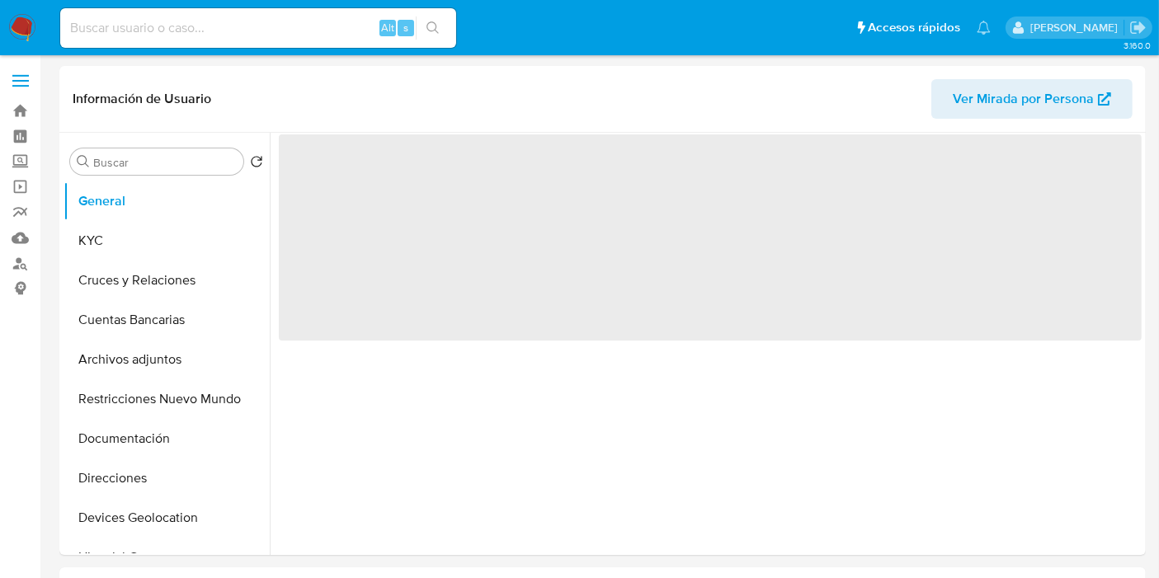
select select "10"
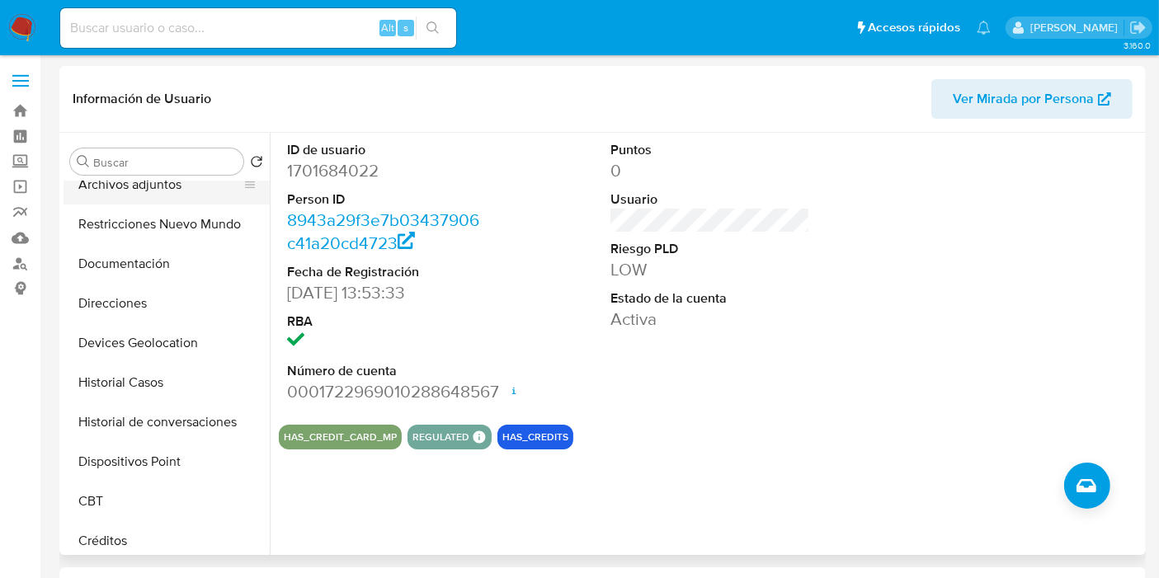
scroll to position [176, 0]
click at [155, 379] on button "Historial Casos" at bounding box center [160, 382] width 193 height 40
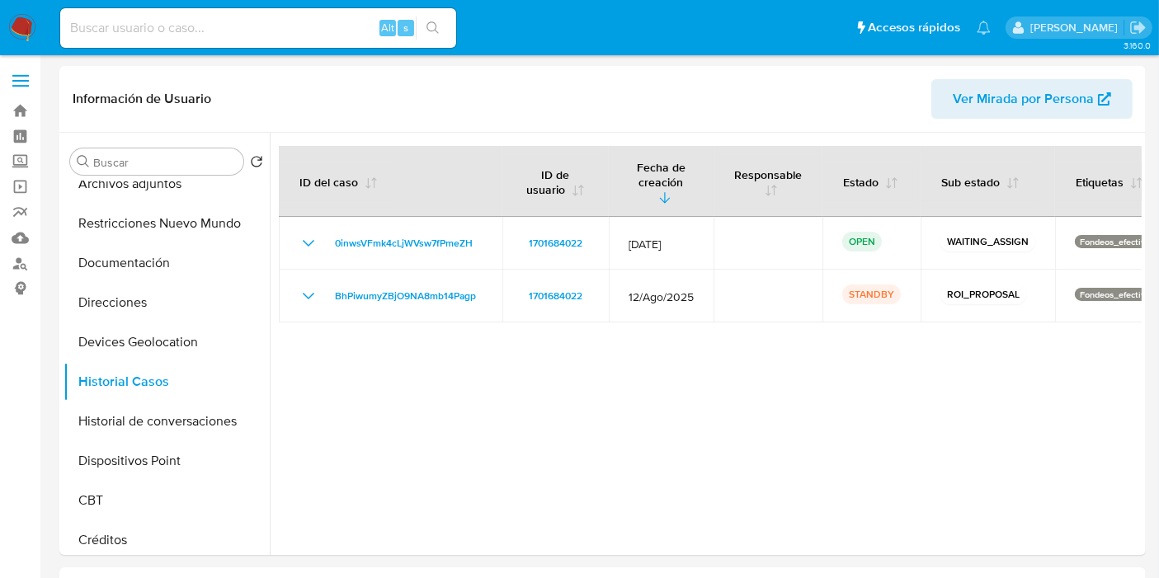
drag, startPoint x: 1084, startPoint y: 223, endPoint x: 1172, endPoint y: 242, distance: 90.1
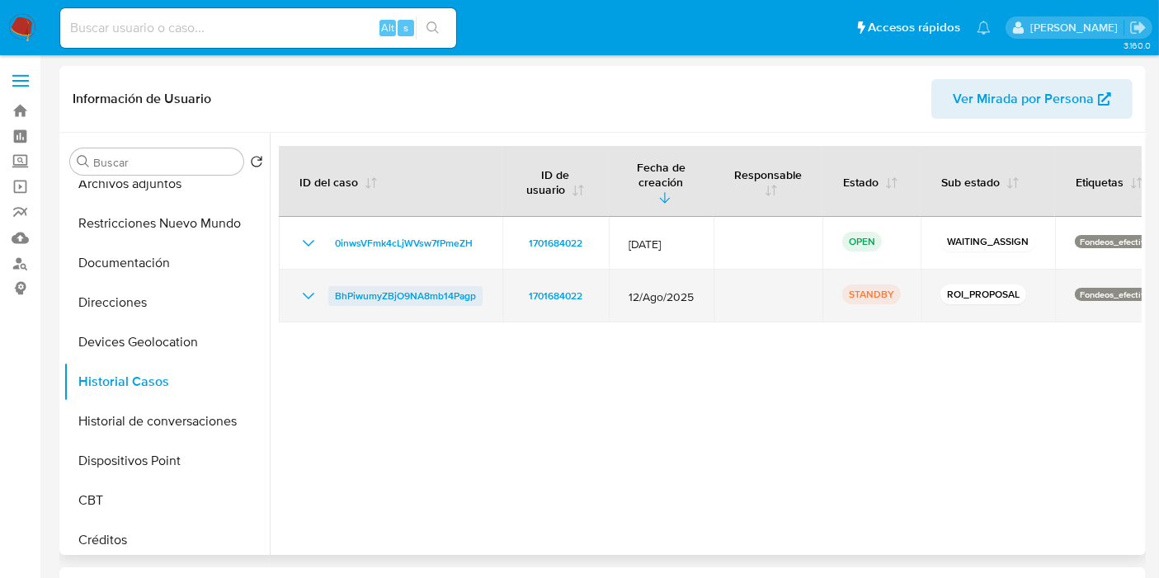
click at [407, 286] on span "BhPiwumyZBjO9NA8mb14Pagp" at bounding box center [405, 296] width 141 height 20
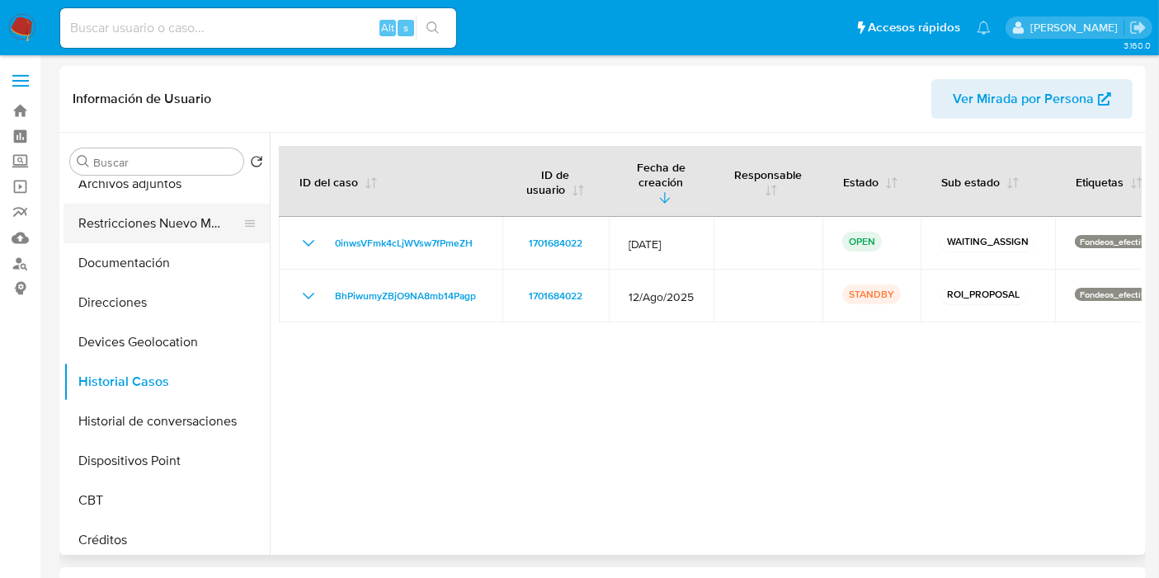
scroll to position [0, 0]
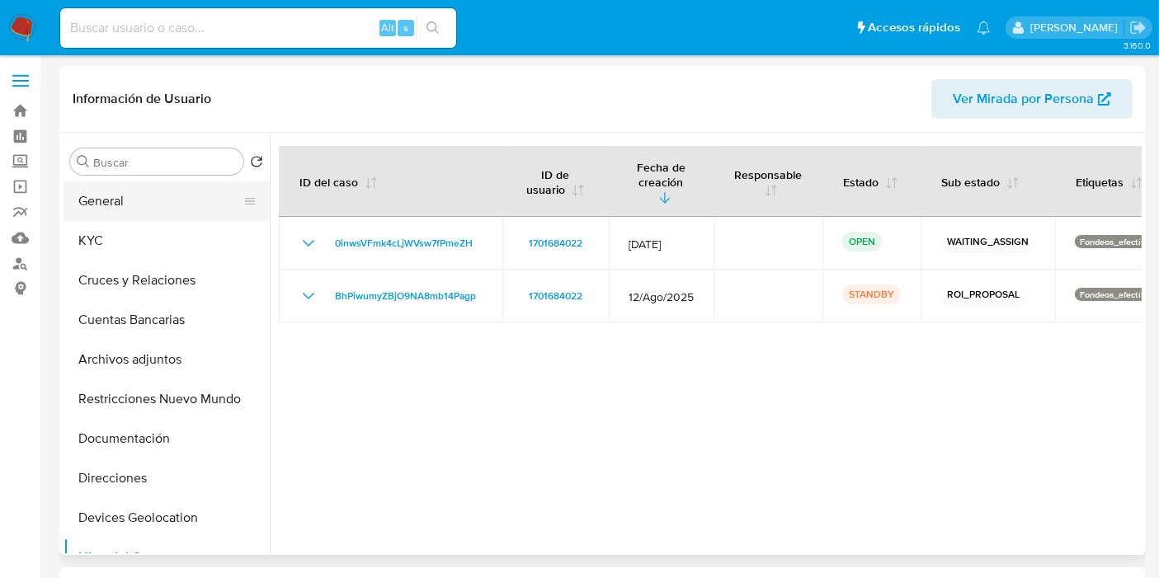
click at [124, 196] on button "General" at bounding box center [160, 201] width 193 height 40
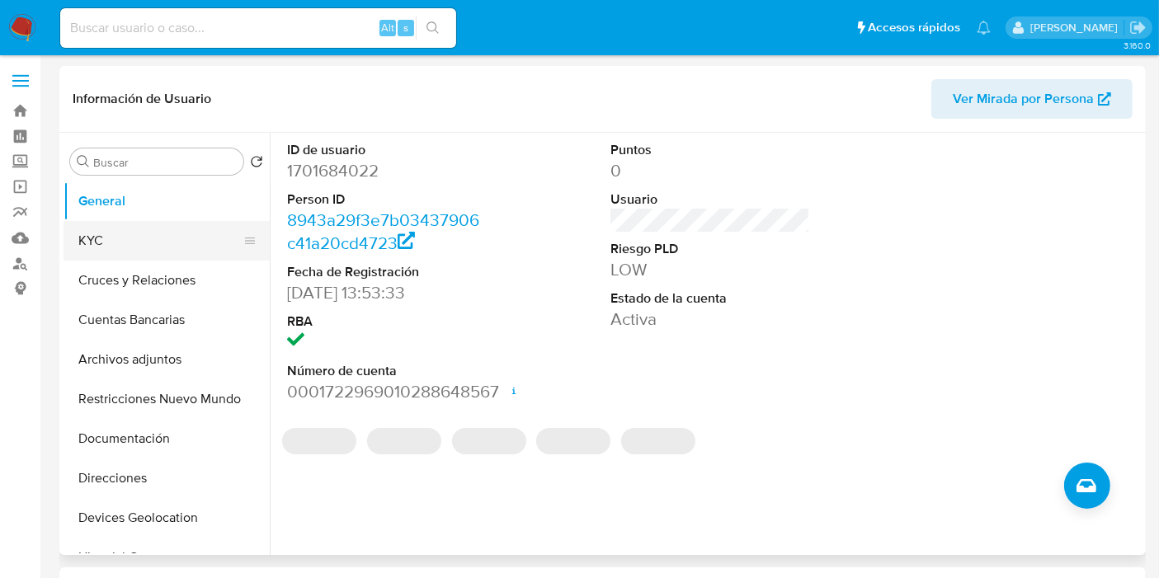
click at [120, 233] on button "KYC" at bounding box center [160, 241] width 193 height 40
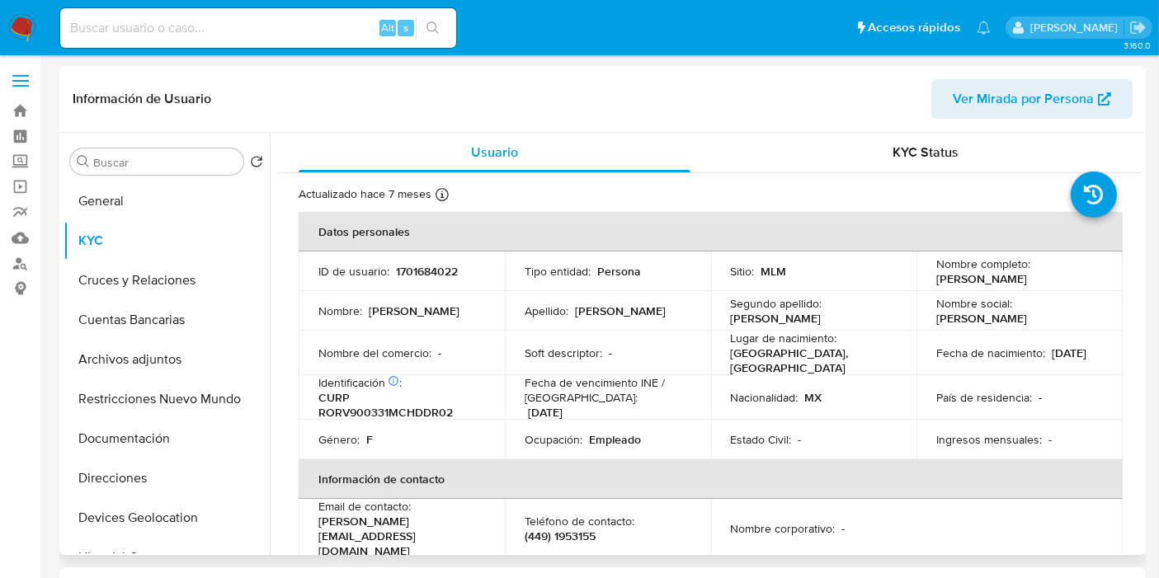
click at [405, 409] on p "CURP RORV900331MCHDDR02" at bounding box center [398, 405] width 160 height 30
copy p "RORV900331MCHDDR02"
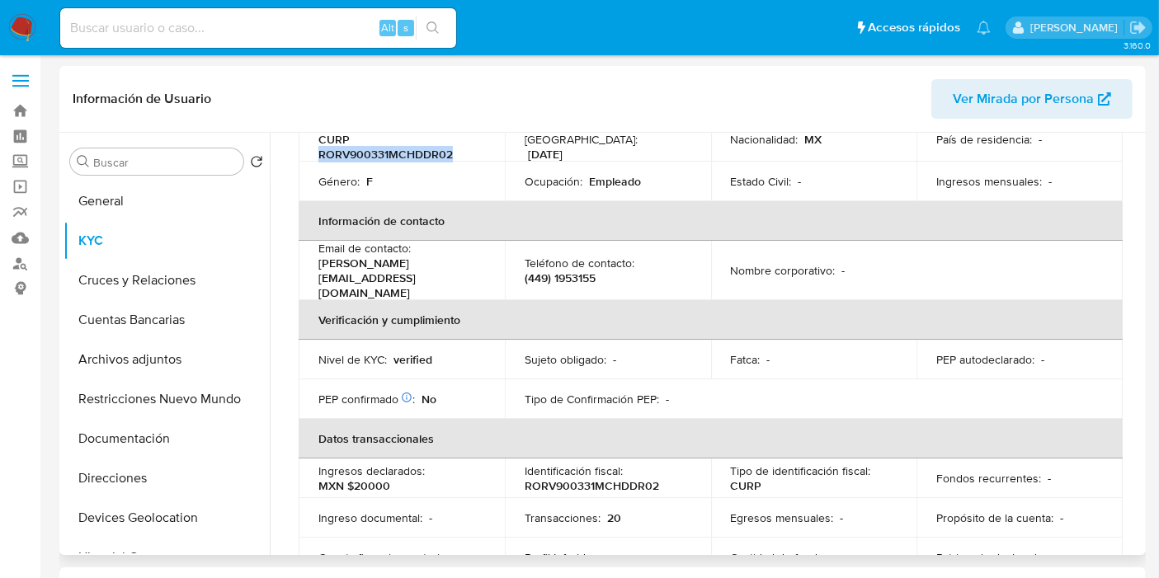
scroll to position [284, 0]
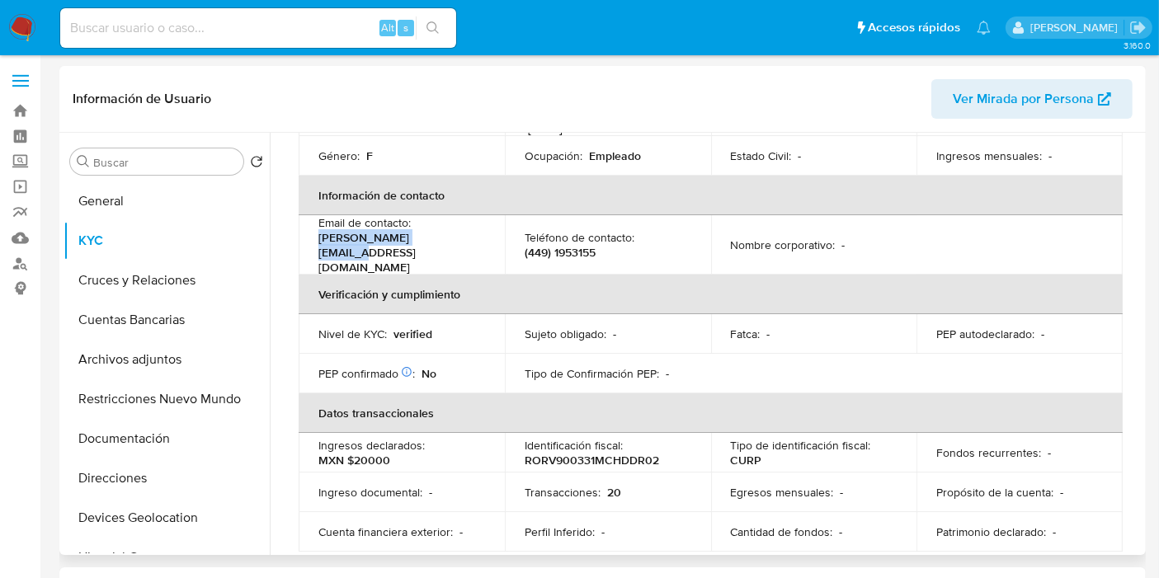
drag, startPoint x: 431, startPoint y: 241, endPoint x: 319, endPoint y: 244, distance: 112.2
click at [319, 244] on p "[PERSON_NAME][EMAIL_ADDRESS][DOMAIN_NAME]" at bounding box center [398, 252] width 160 height 45
copy p "[PERSON_NAME][EMAIL_ADDRESS][DOMAIN_NAME]"
drag, startPoint x: 595, startPoint y: 241, endPoint x: 525, endPoint y: 246, distance: 70.3
click at [525, 246] on p "(449) 1953155" at bounding box center [560, 252] width 71 height 15
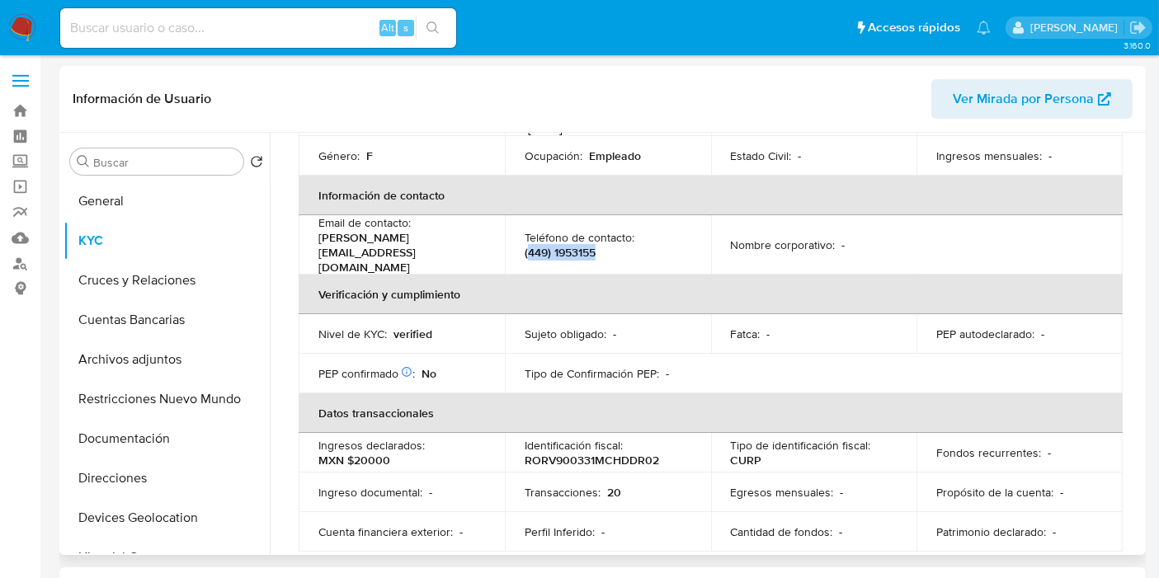
copy p "449) 1953155"
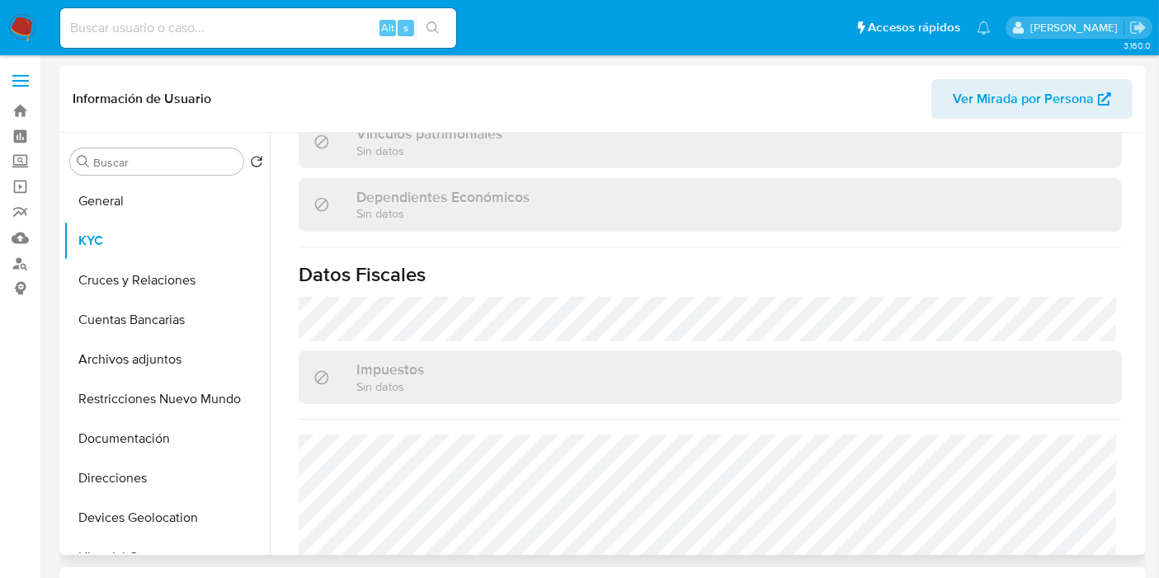
scroll to position [1046, 0]
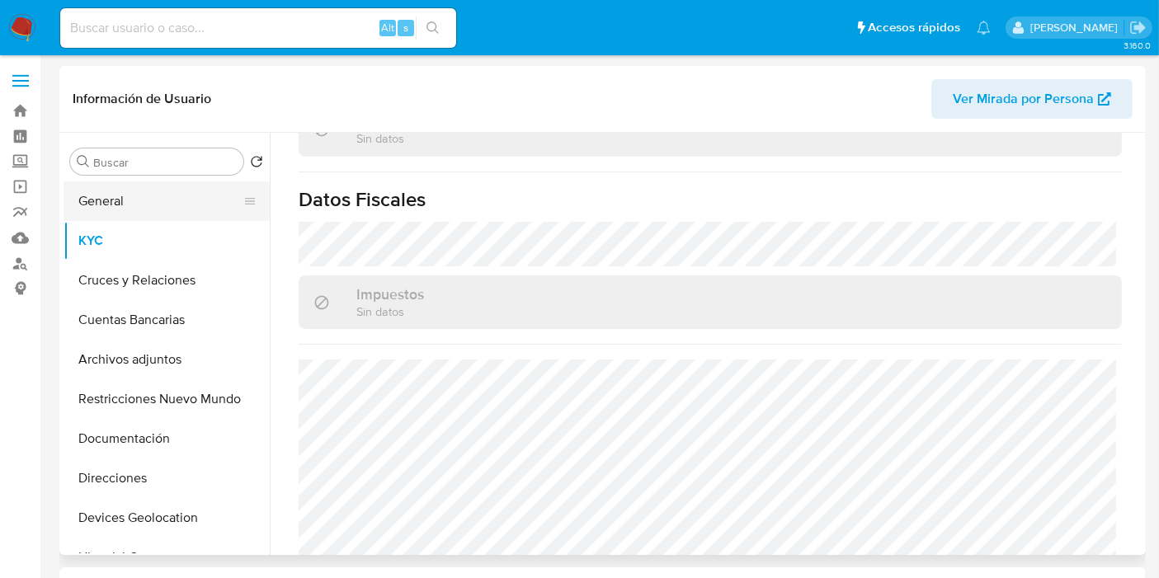
click at [134, 192] on button "General" at bounding box center [160, 201] width 193 height 40
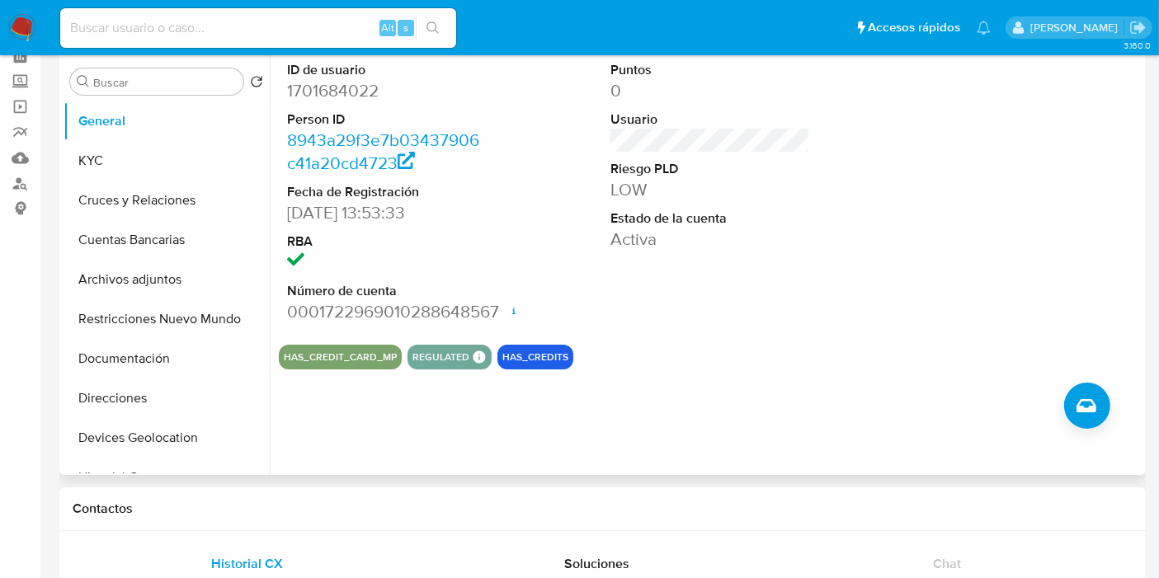
scroll to position [0, 0]
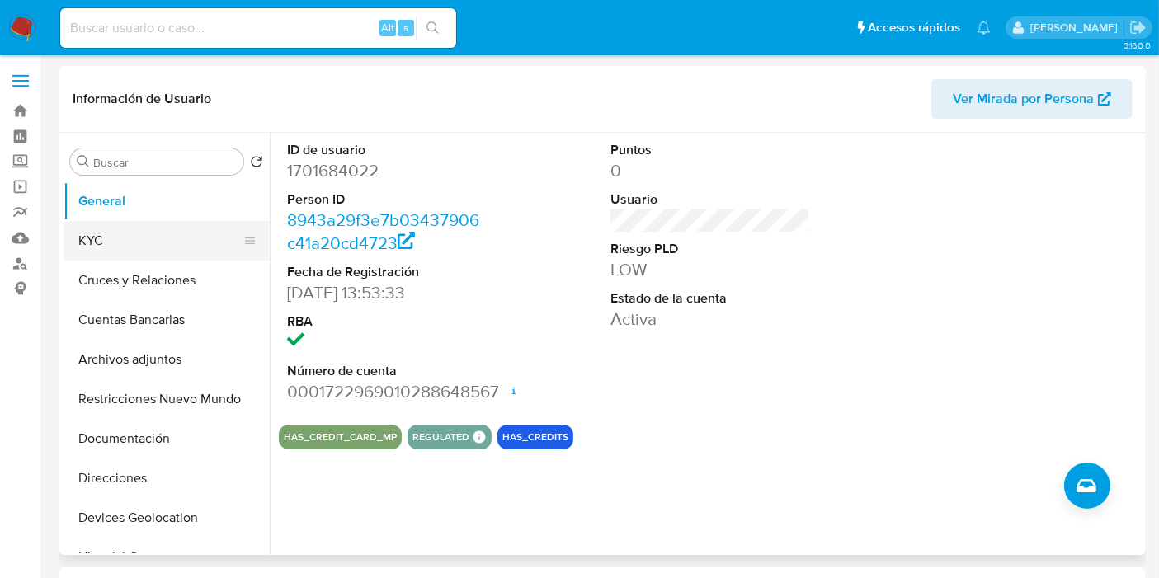
click at [148, 227] on button "KYC" at bounding box center [160, 241] width 193 height 40
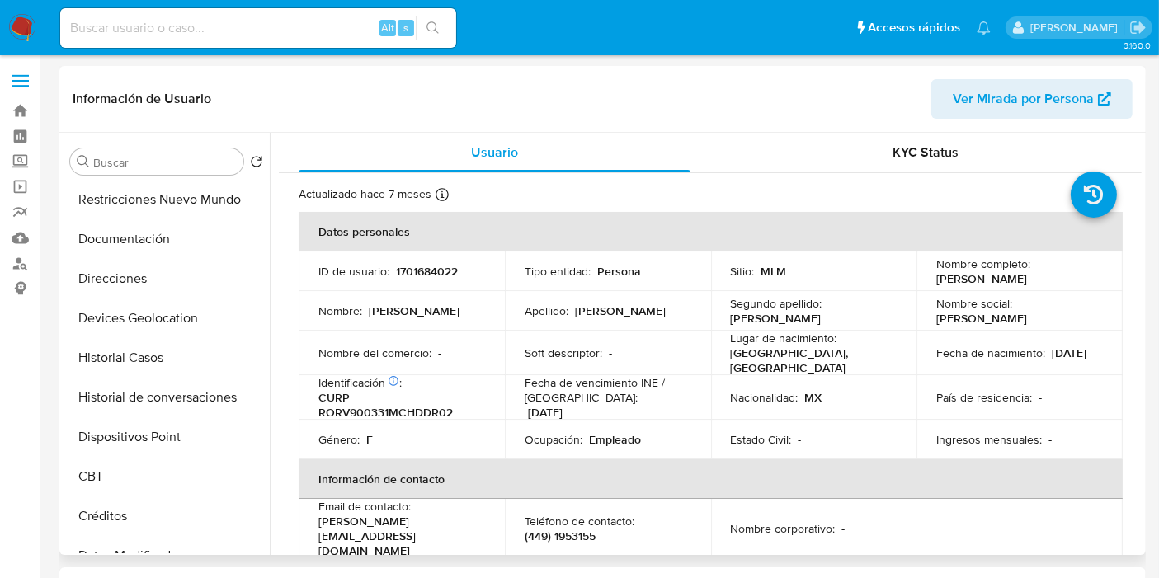
scroll to position [205, 0]
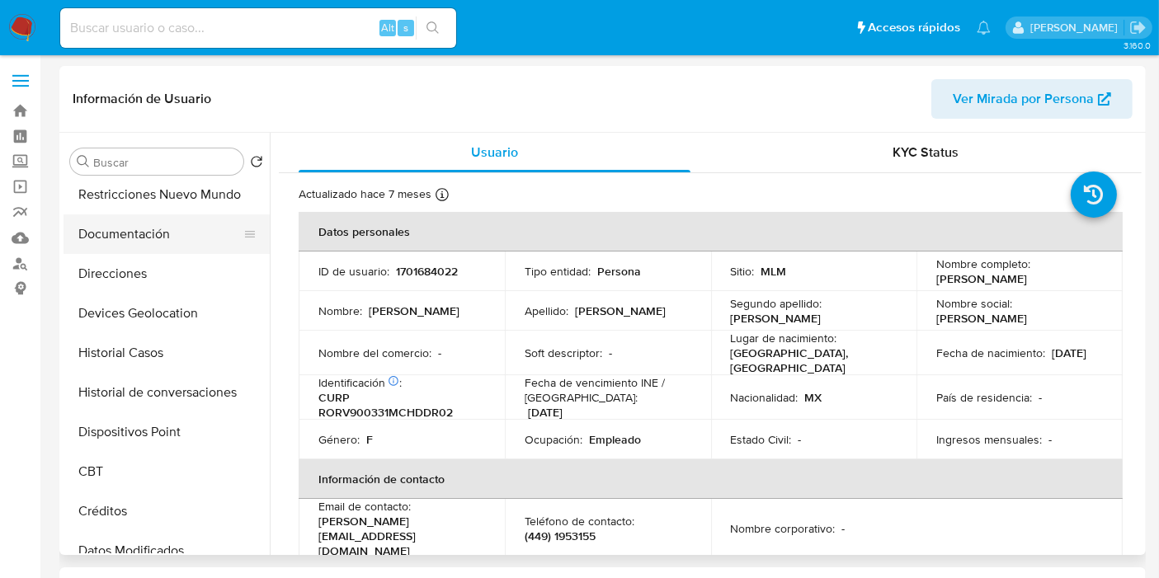
click at [156, 234] on button "Documentación" at bounding box center [160, 234] width 193 height 40
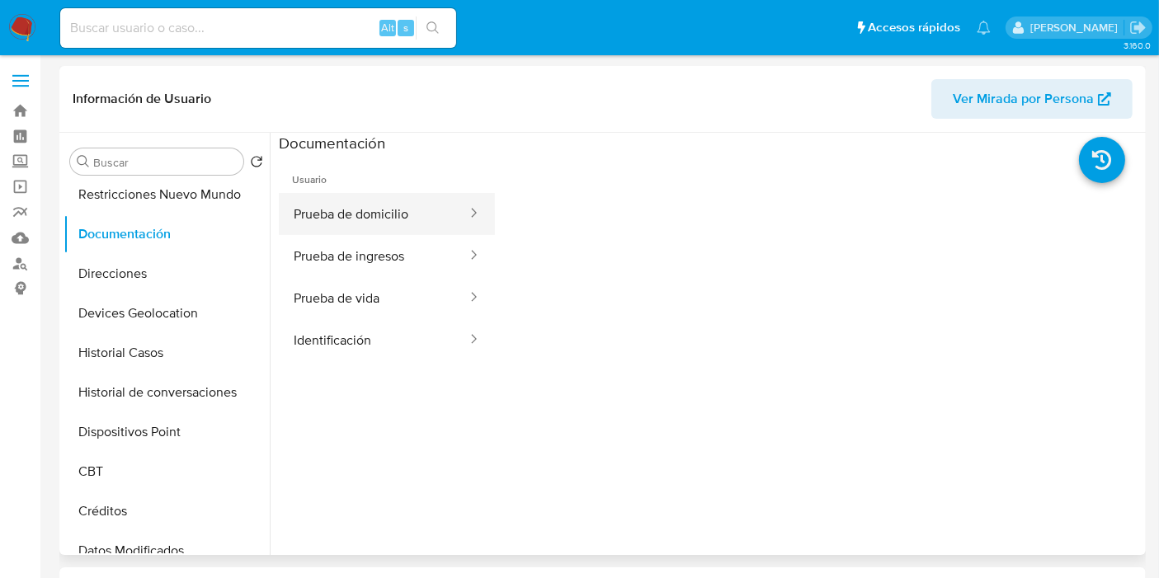
click at [378, 212] on button "Prueba de domicilio" at bounding box center [374, 214] width 190 height 42
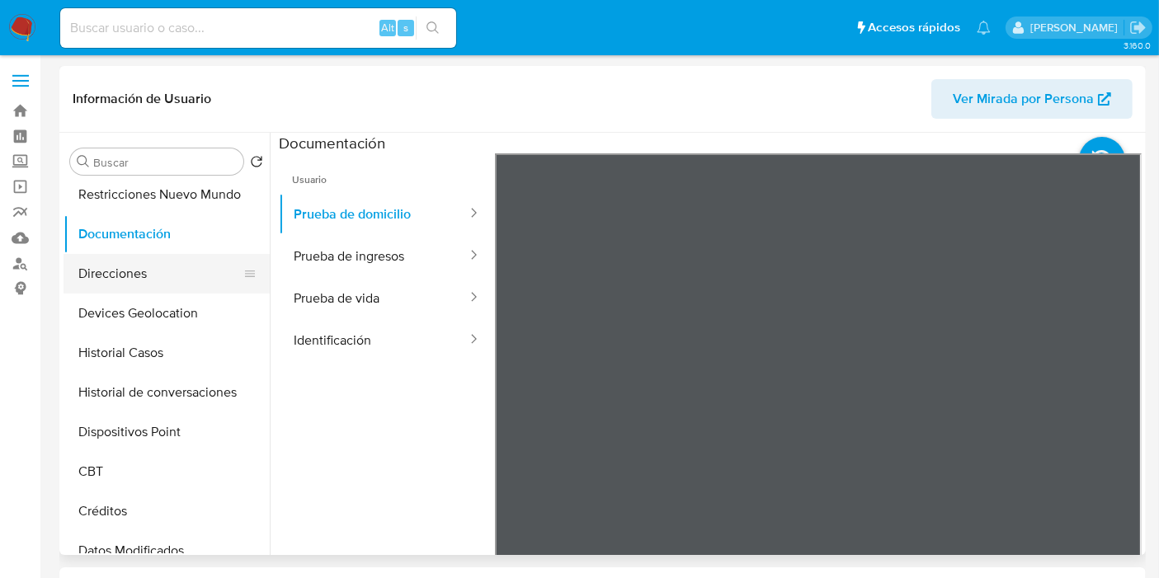
click at [177, 271] on button "Direcciones" at bounding box center [160, 274] width 193 height 40
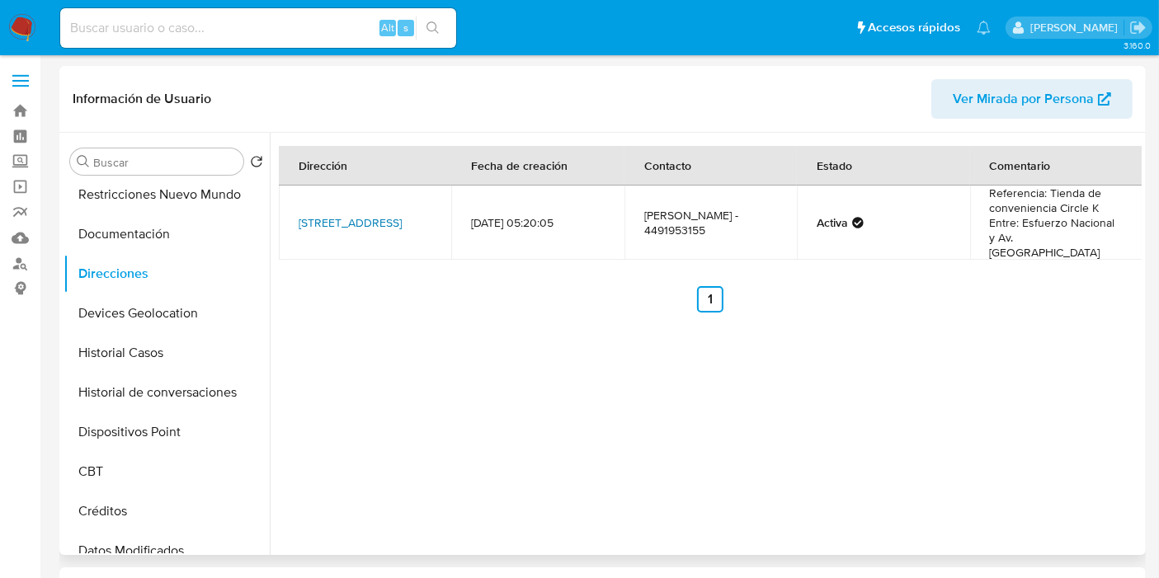
click at [346, 231] on link "[STREET_ADDRESS]" at bounding box center [350, 222] width 103 height 16
click at [503, 342] on div "Dirección Fecha de creación Contacto Estado Comentario [STREET_ADDRESS] 2074 [D…" at bounding box center [706, 344] width 872 height 422
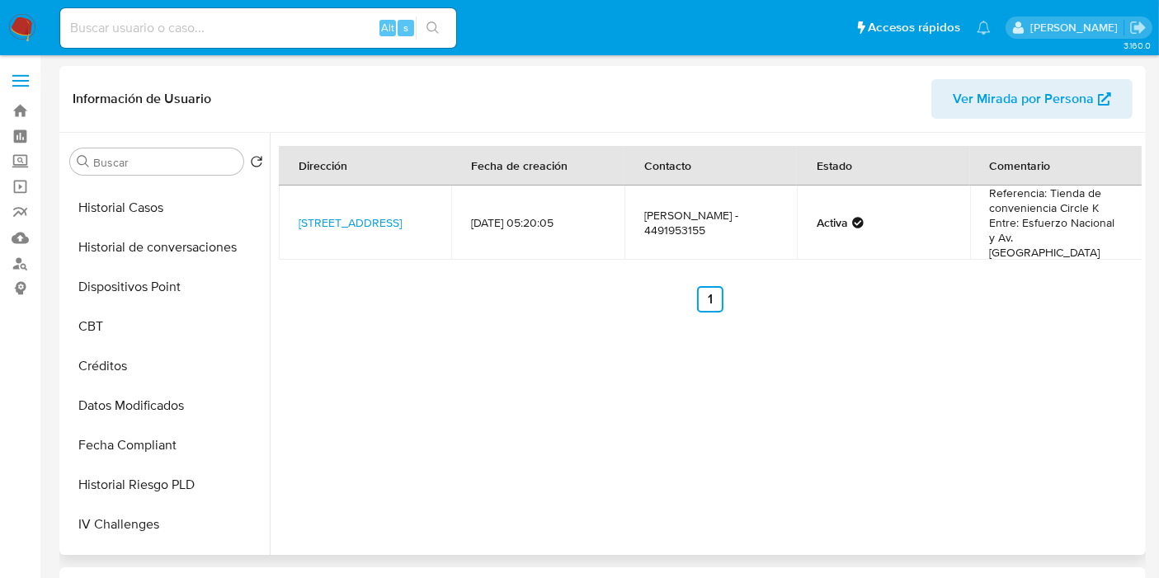
scroll to position [0, 0]
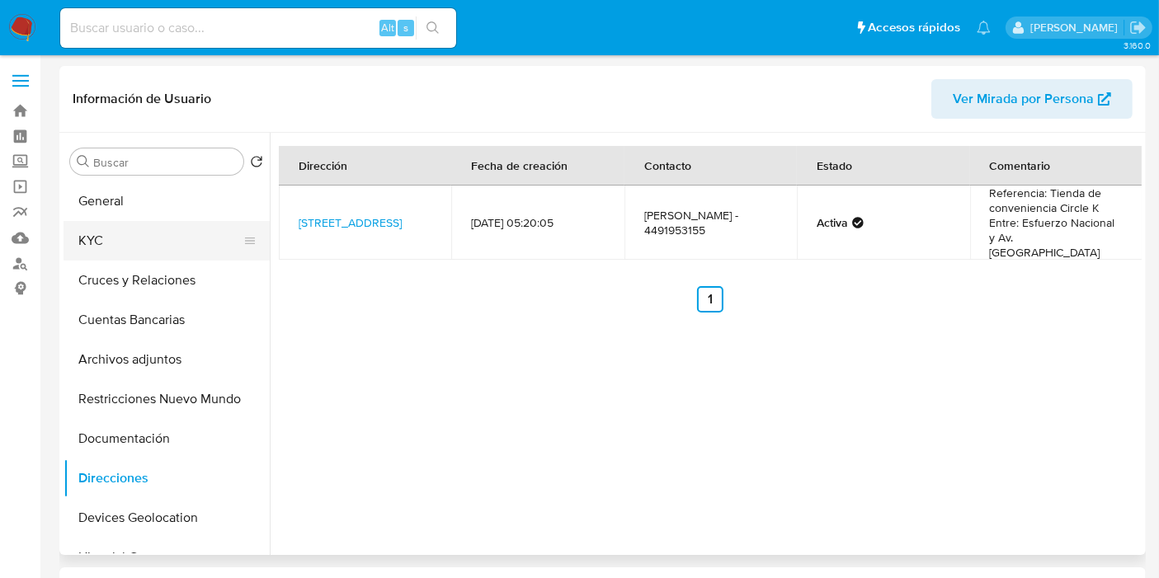
click at [146, 227] on button "KYC" at bounding box center [160, 241] width 193 height 40
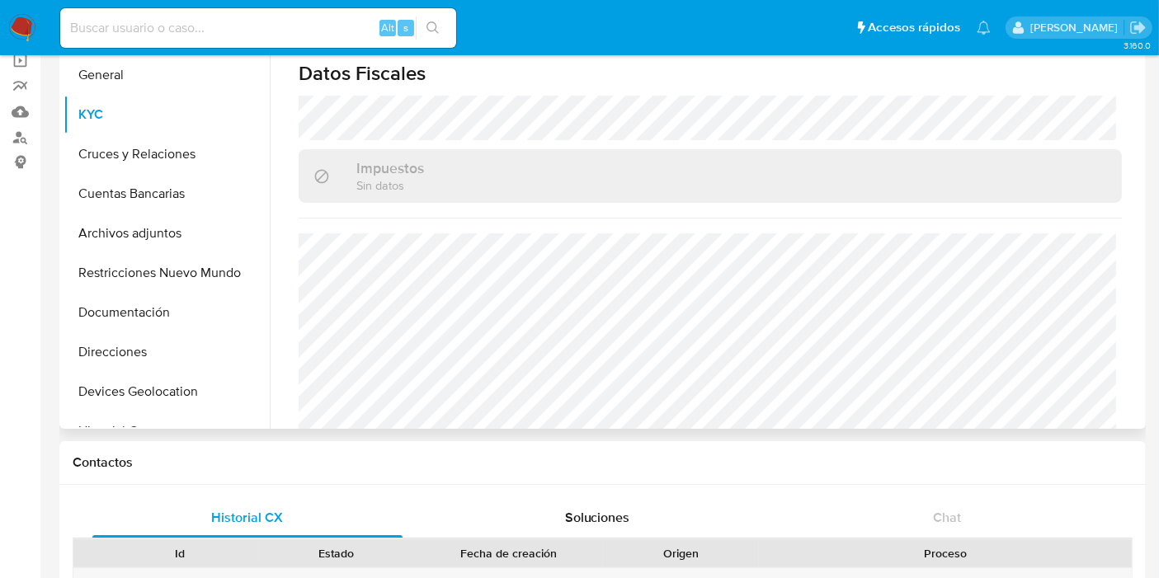
scroll to position [106, 0]
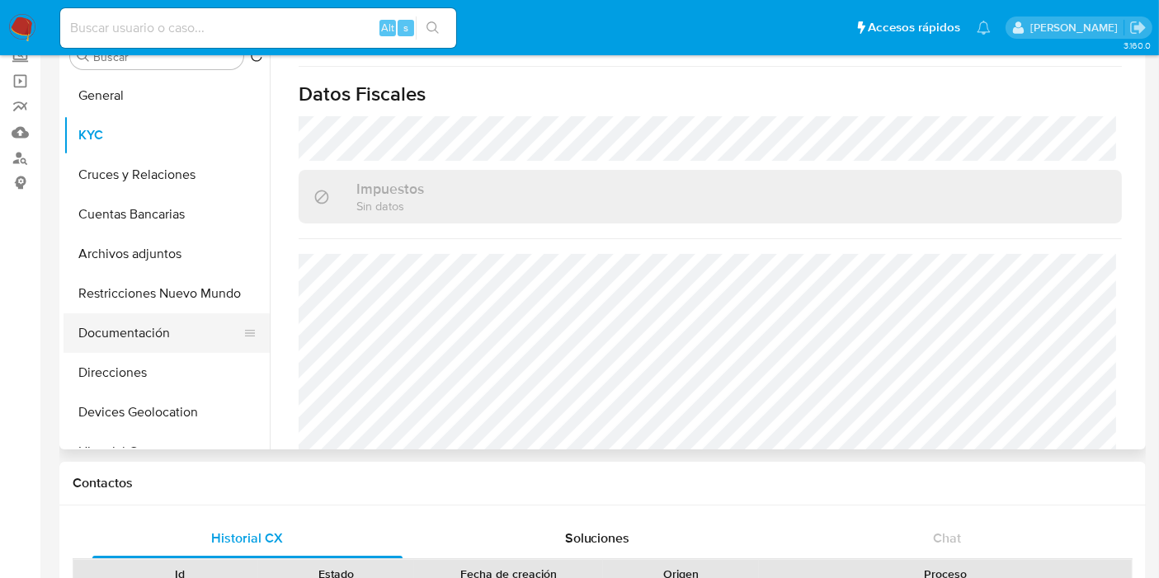
click at [148, 338] on button "Documentación" at bounding box center [160, 333] width 193 height 40
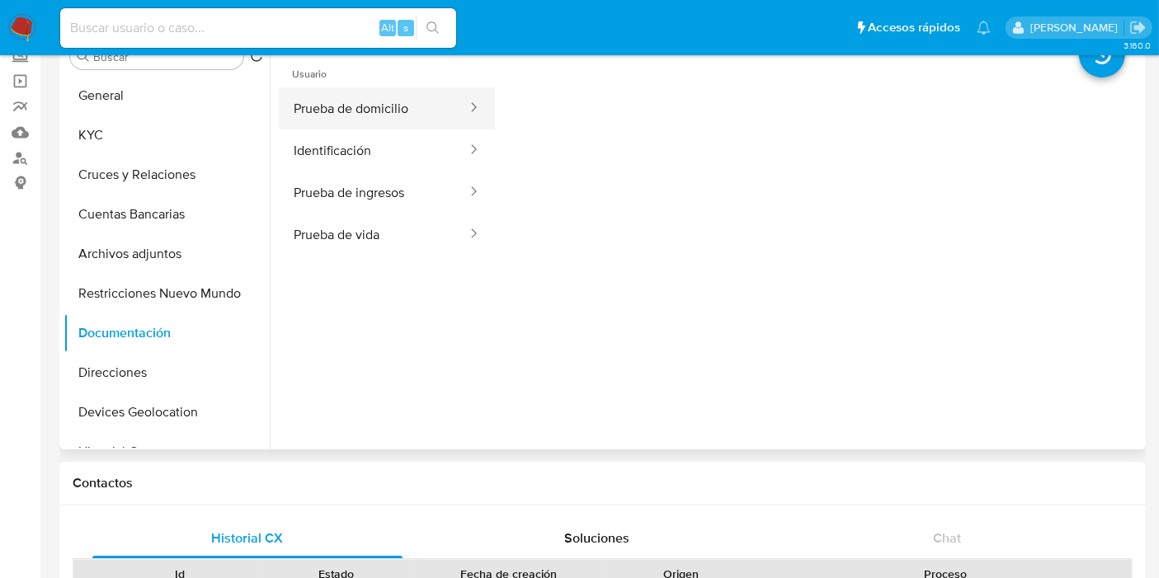
click at [381, 114] on button "Prueba de domicilio" at bounding box center [374, 108] width 190 height 42
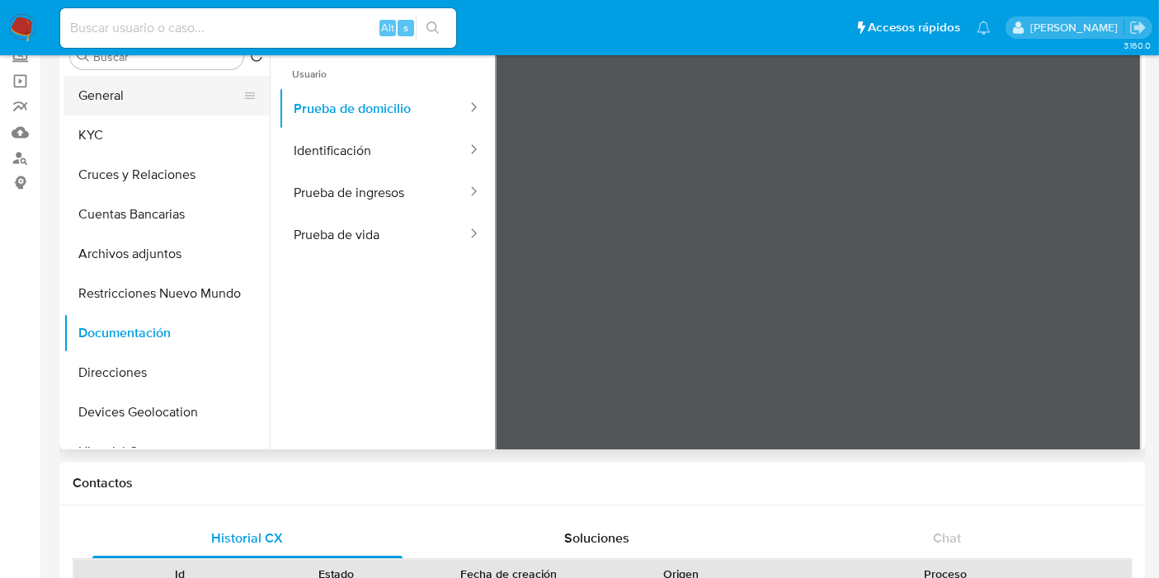
click at [135, 89] on button "General" at bounding box center [160, 96] width 193 height 40
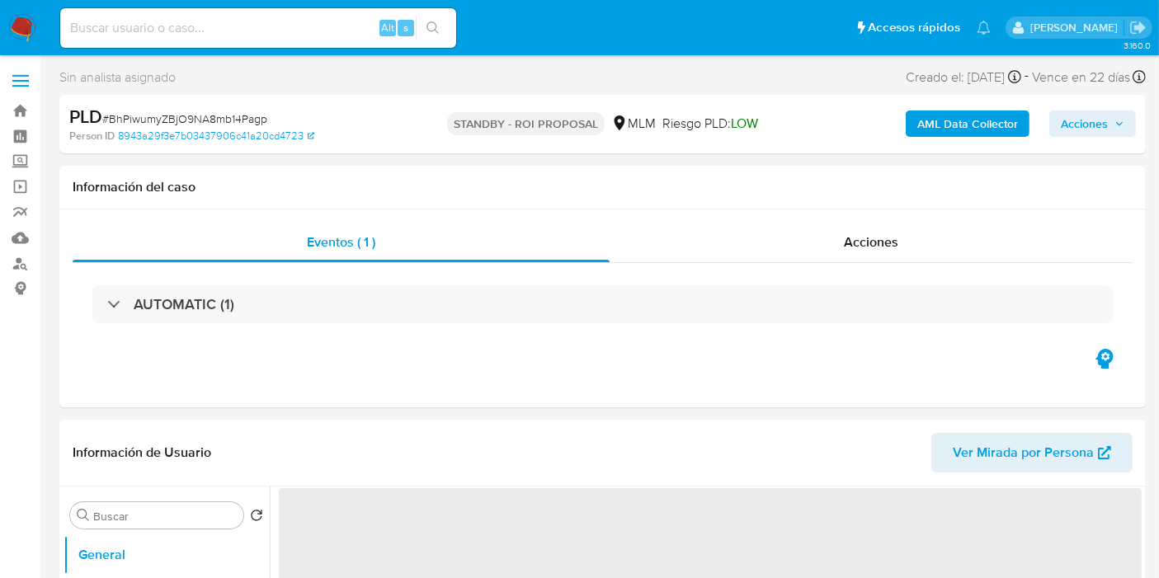
select select "10"
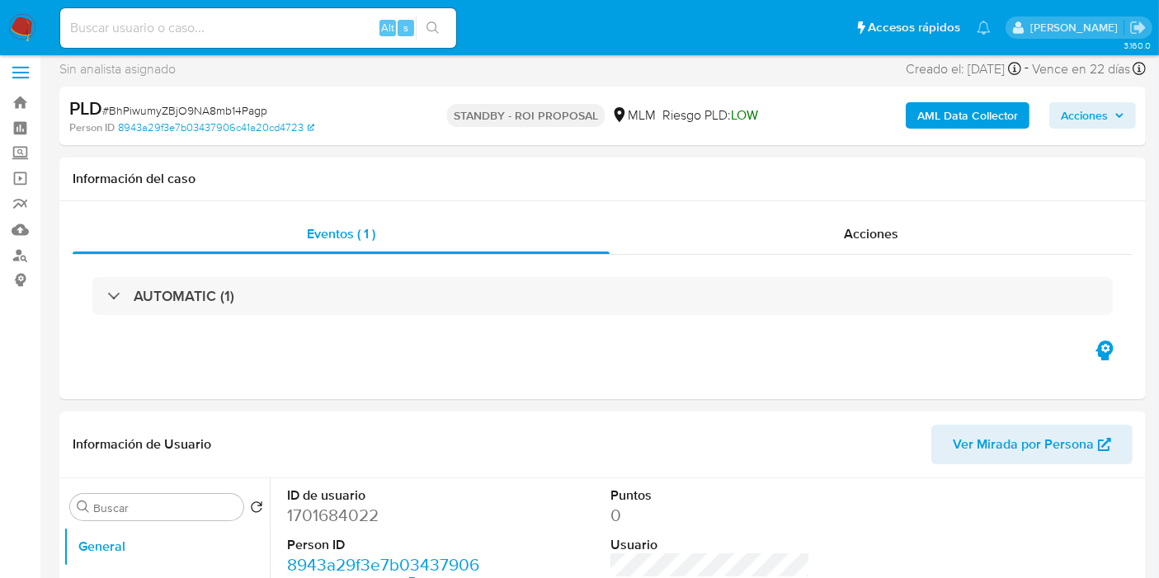
scroll to position [7, 0]
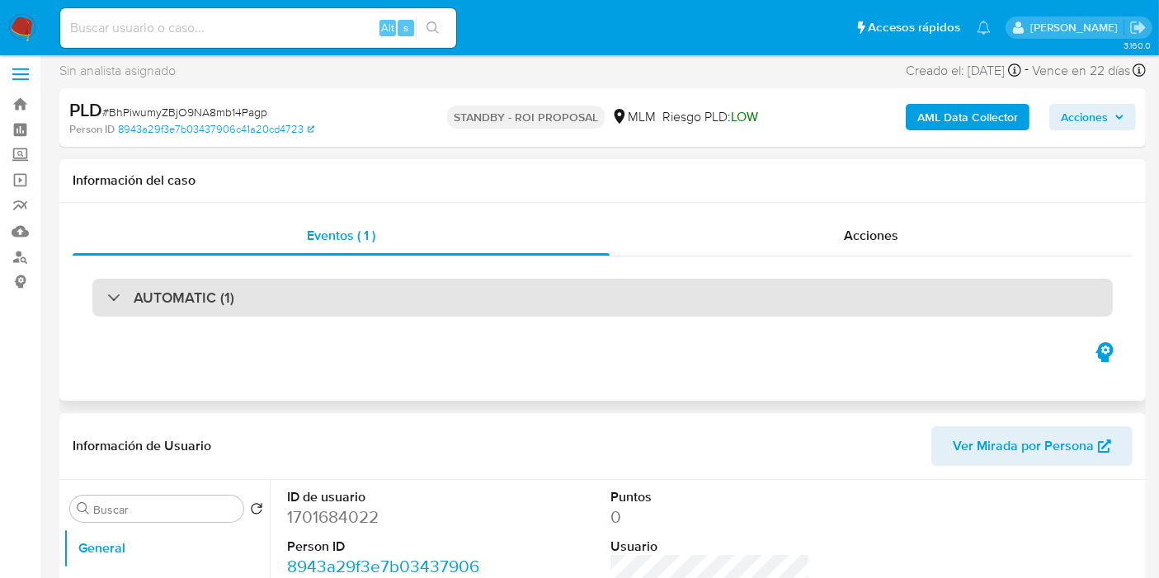
drag, startPoint x: 0, startPoint y: 0, endPoint x: 407, endPoint y: 286, distance: 497.9
click at [407, 286] on div "AUTOMATIC (1)" at bounding box center [602, 298] width 1020 height 38
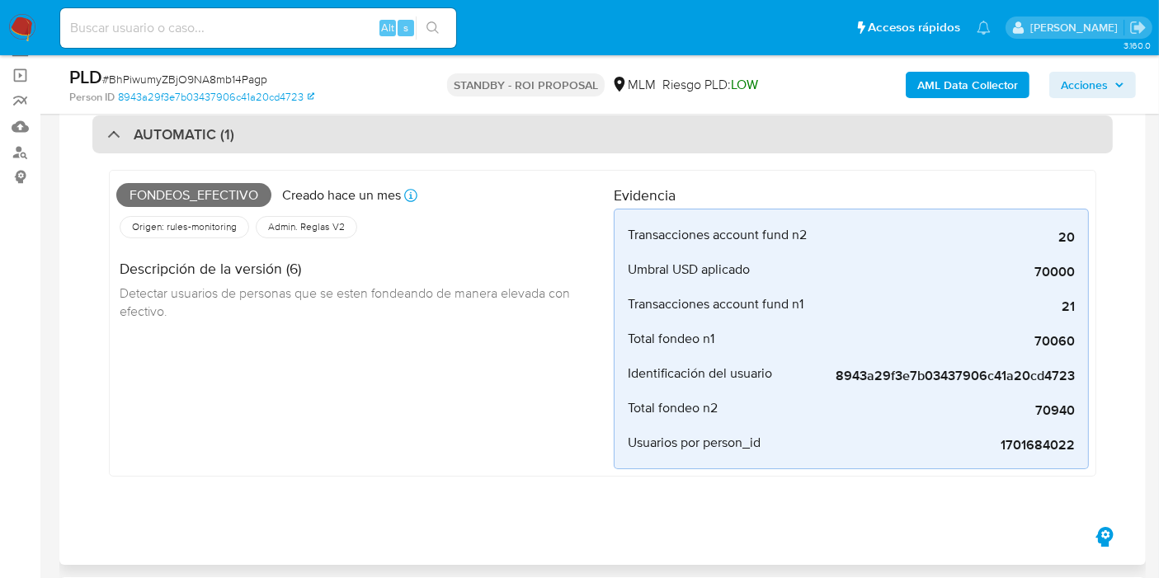
scroll to position [111, 0]
